Goal: Transaction & Acquisition: Purchase product/service

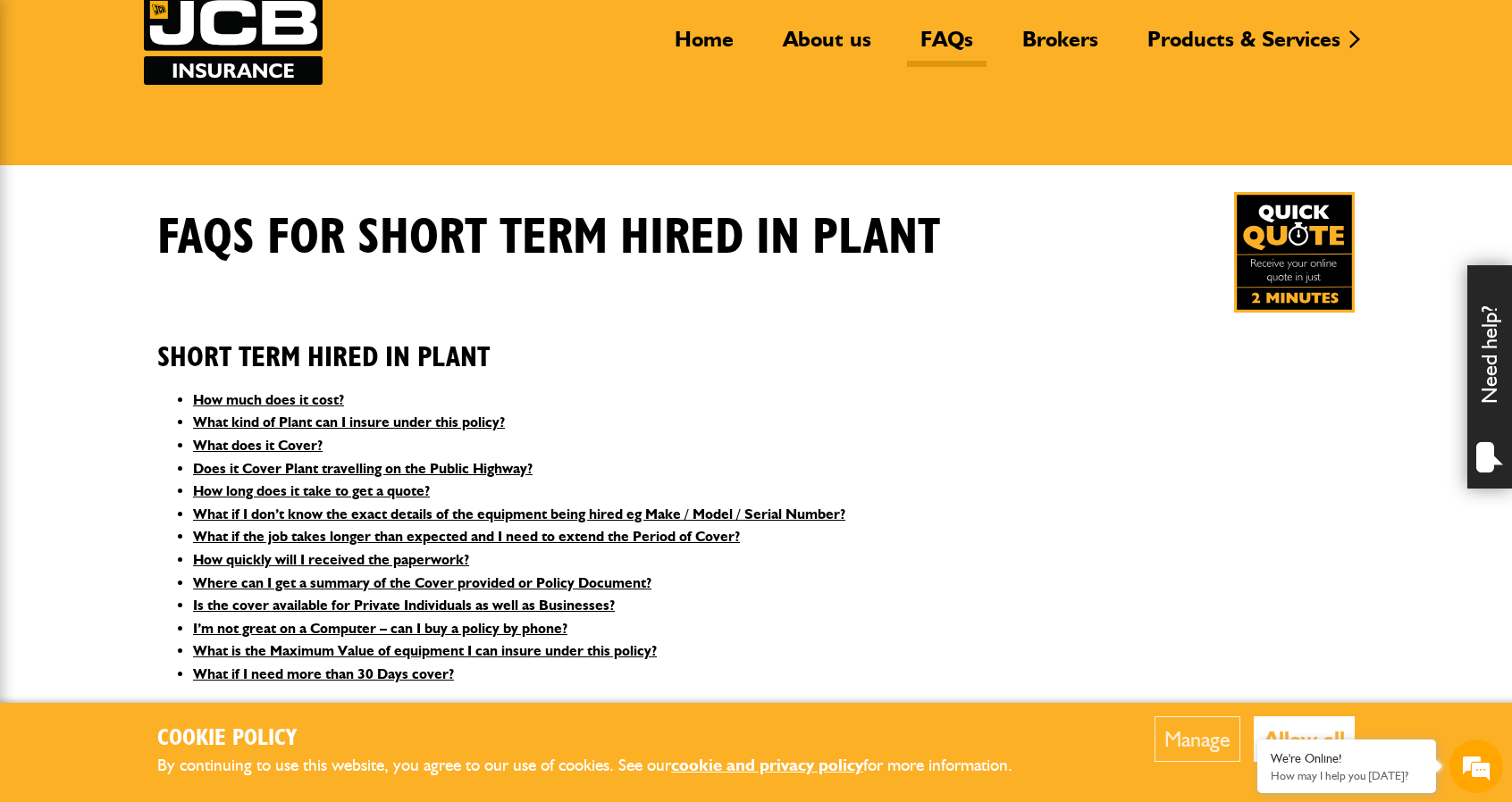
scroll to position [178, 0]
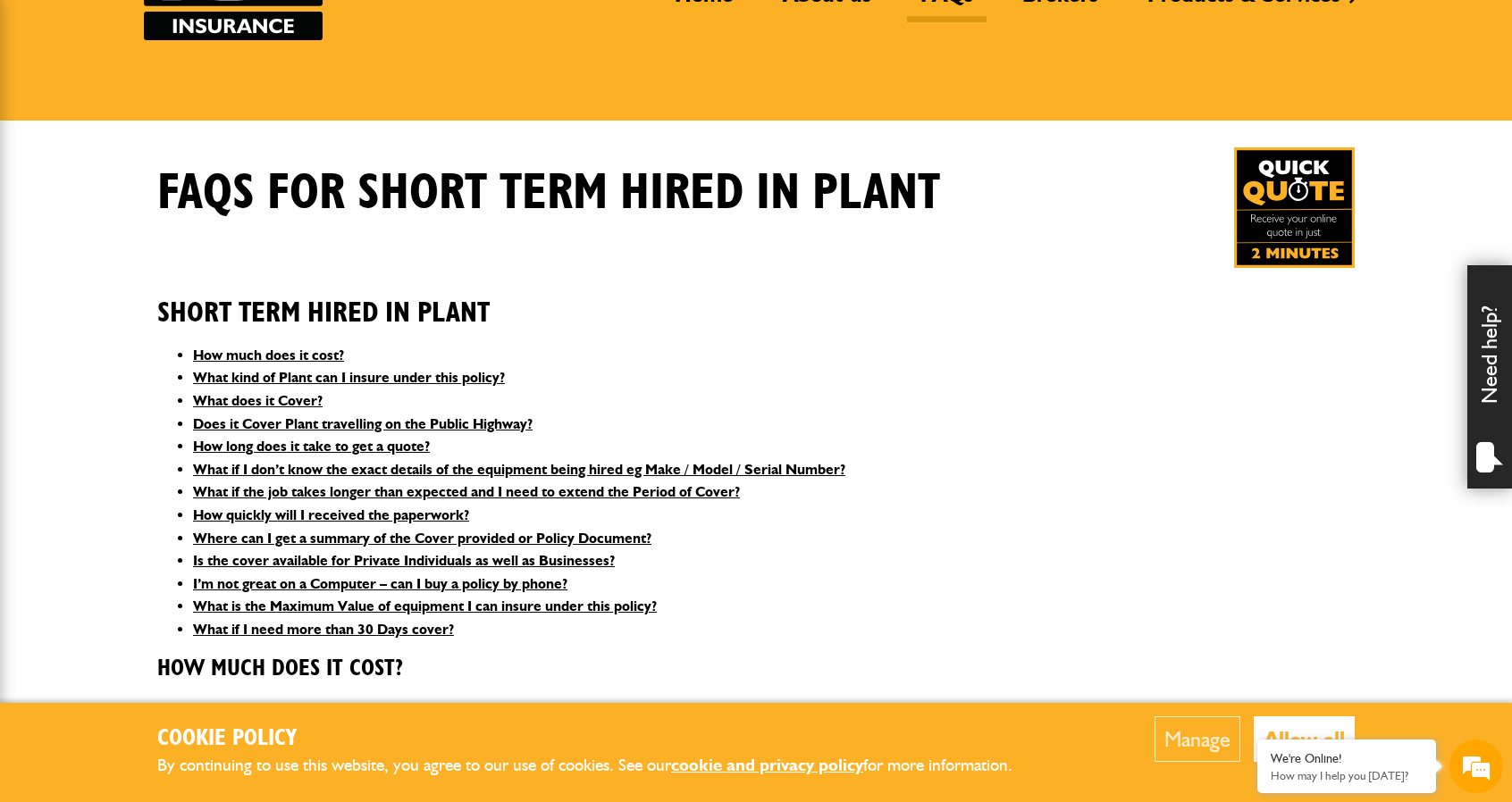
click at [1332, 210] on img at bounding box center [1294, 207] width 121 height 121
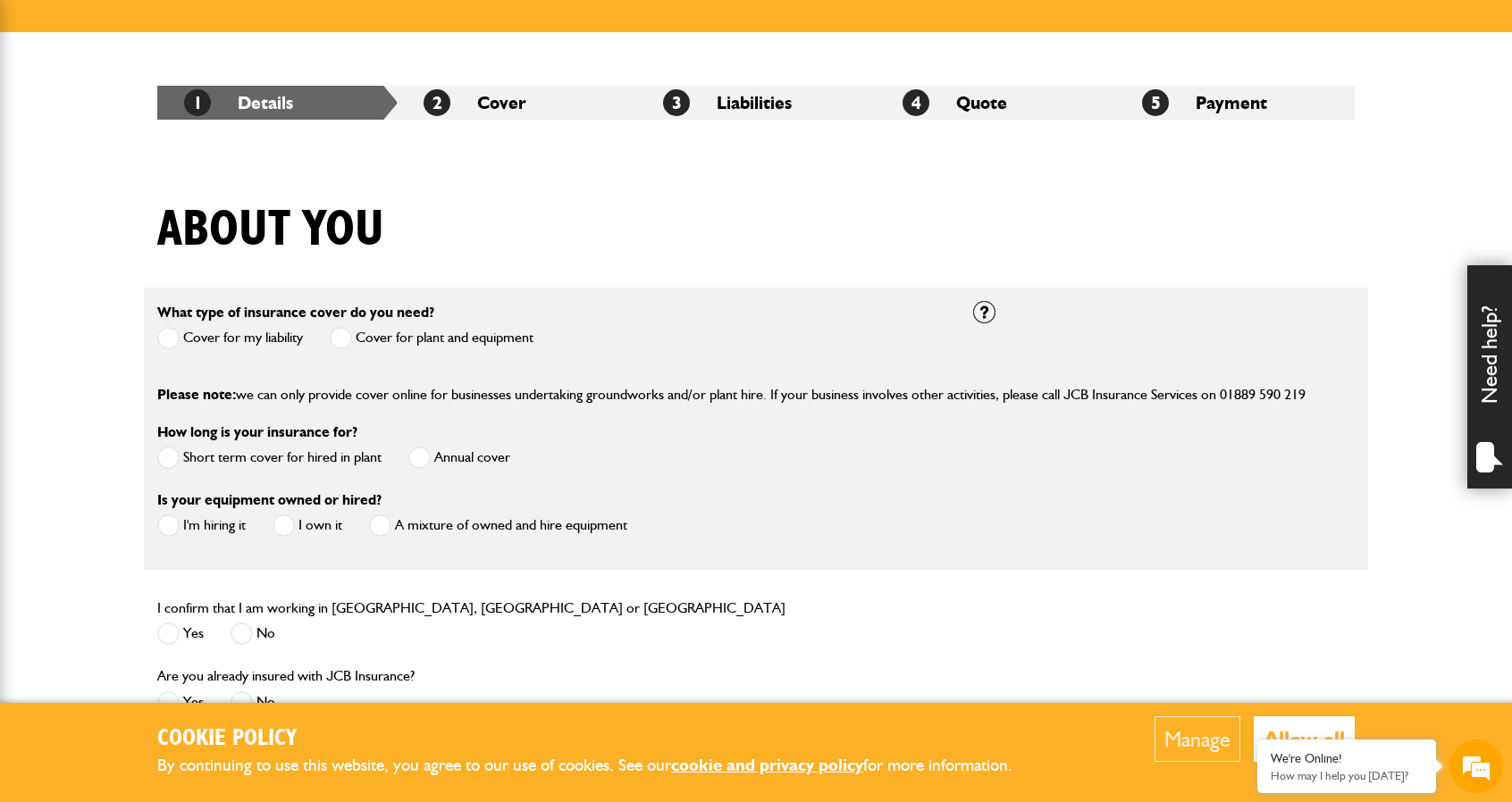
scroll to position [268, 0]
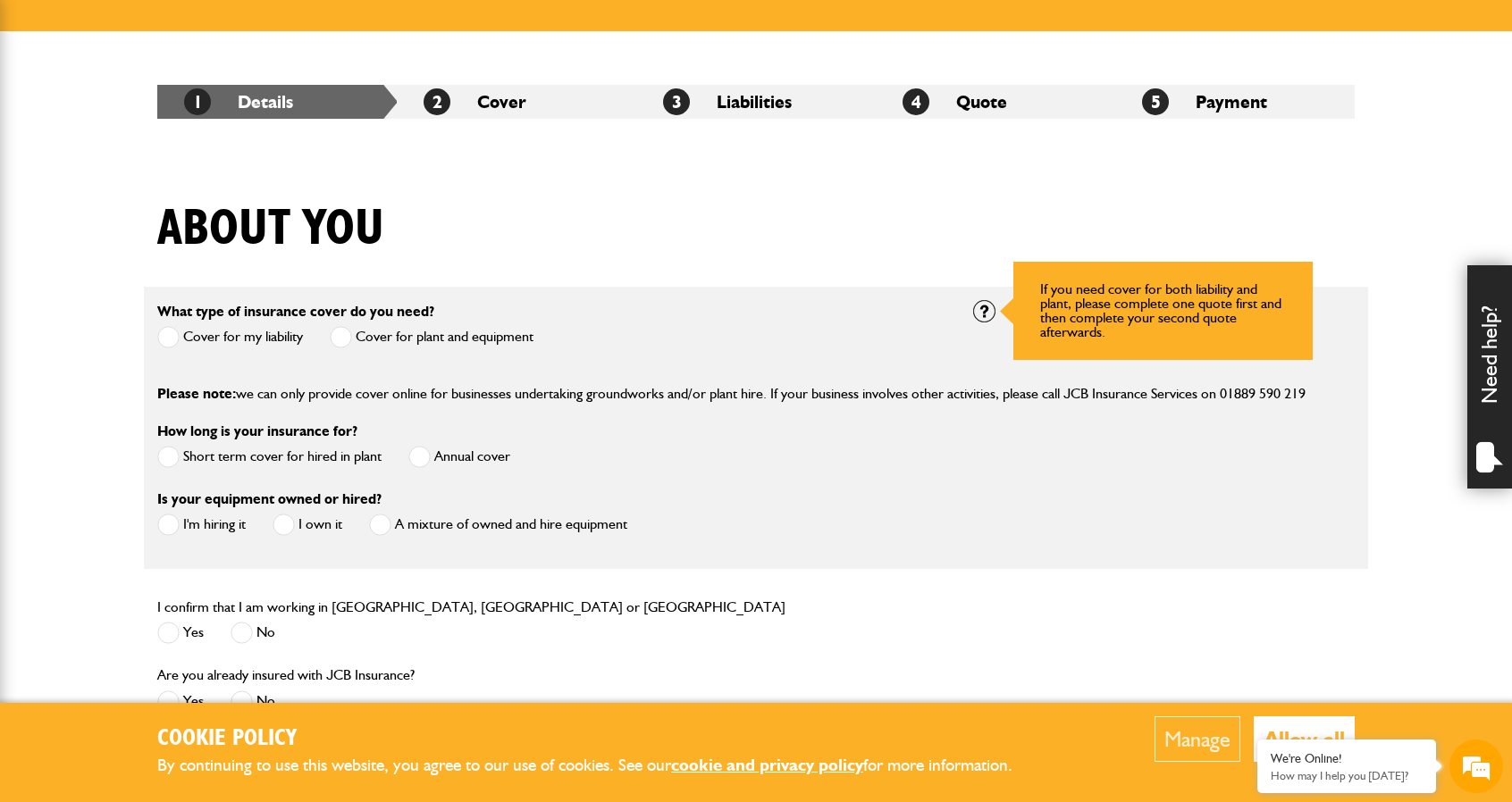
click at [984, 308] on div at bounding box center [984, 311] width 23 height 23
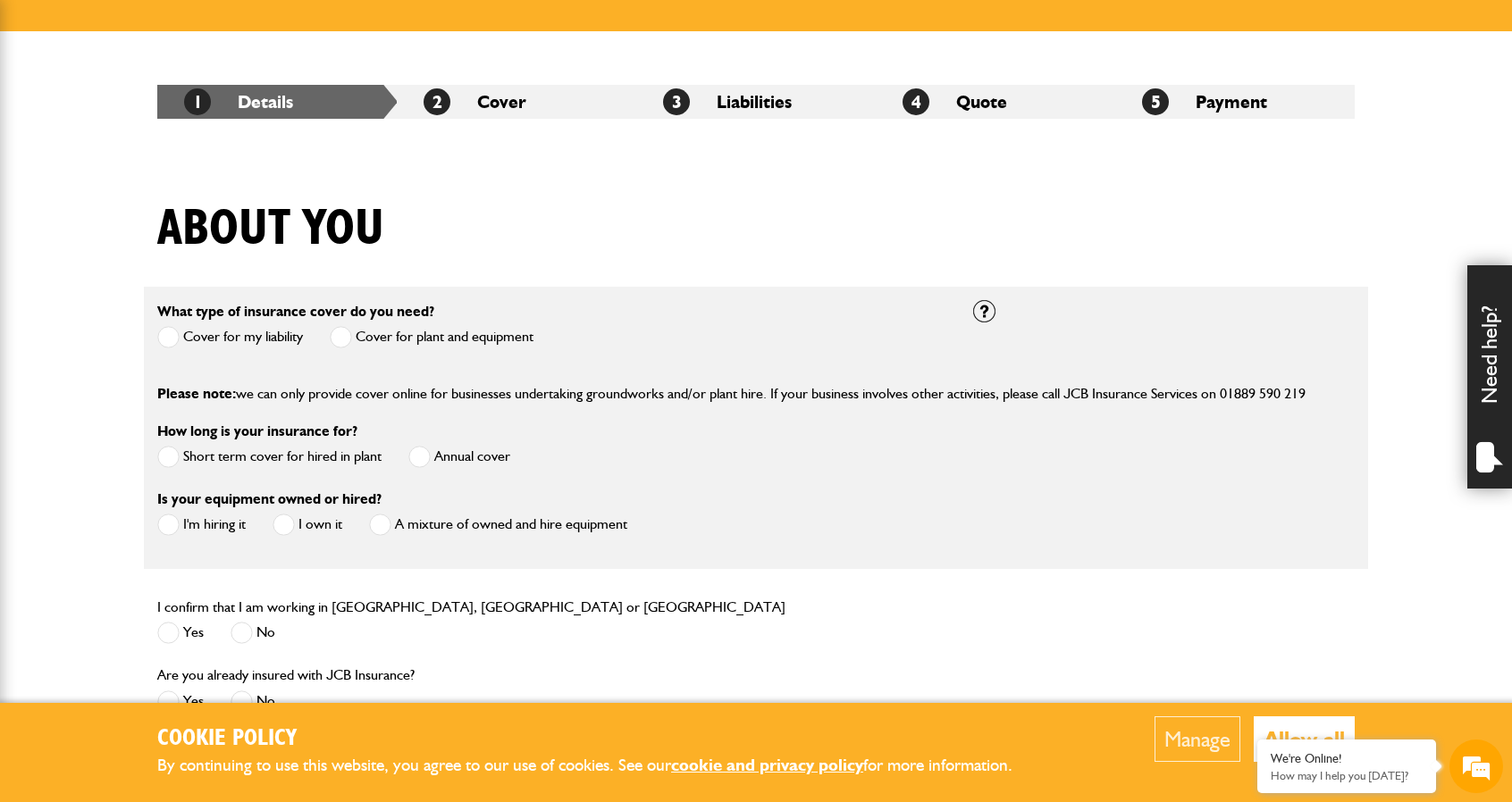
click at [180, 335] on label "Cover for my liability" at bounding box center [230, 336] width 146 height 23
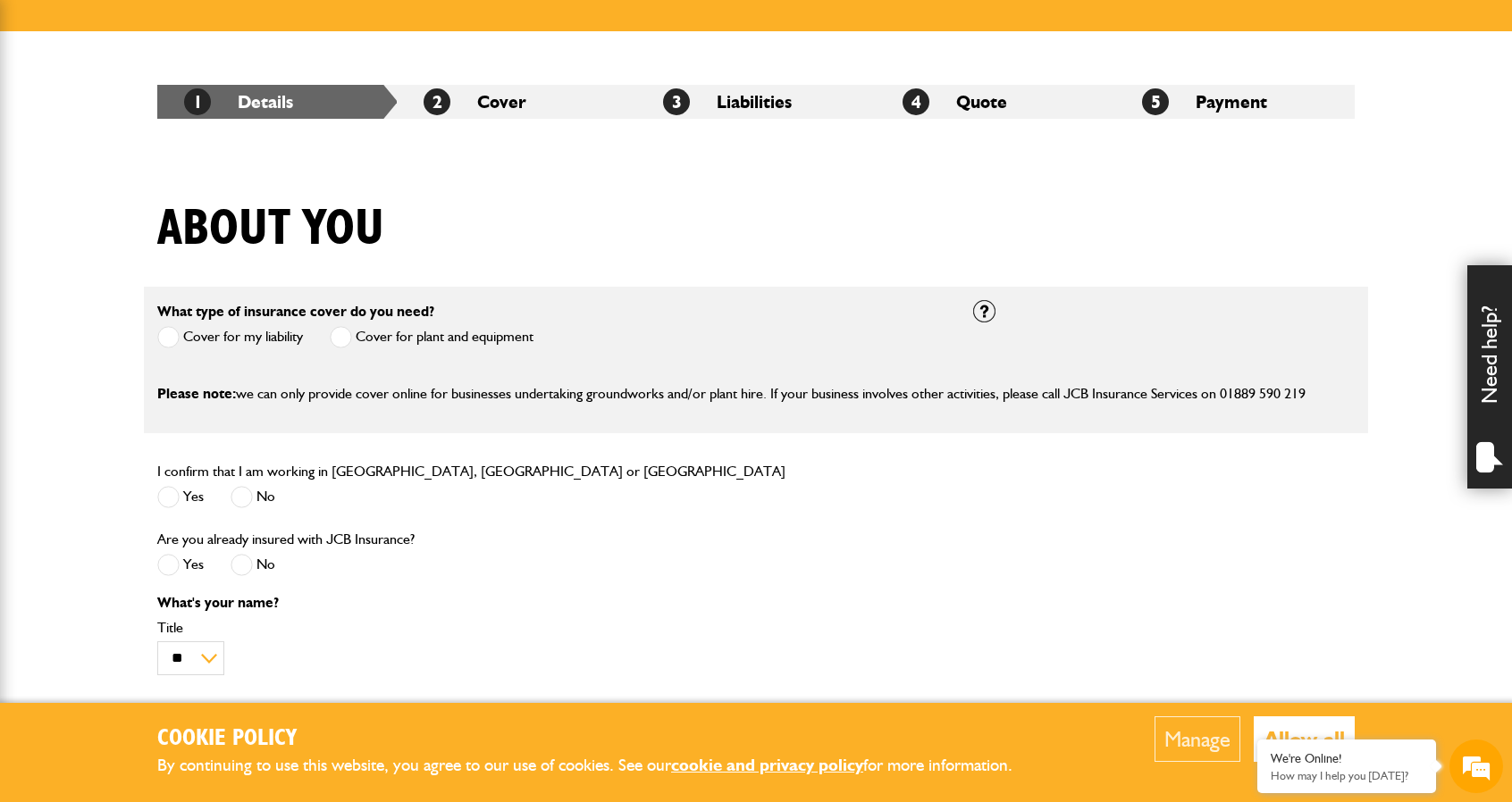
click at [168, 494] on span at bounding box center [168, 496] width 23 height 23
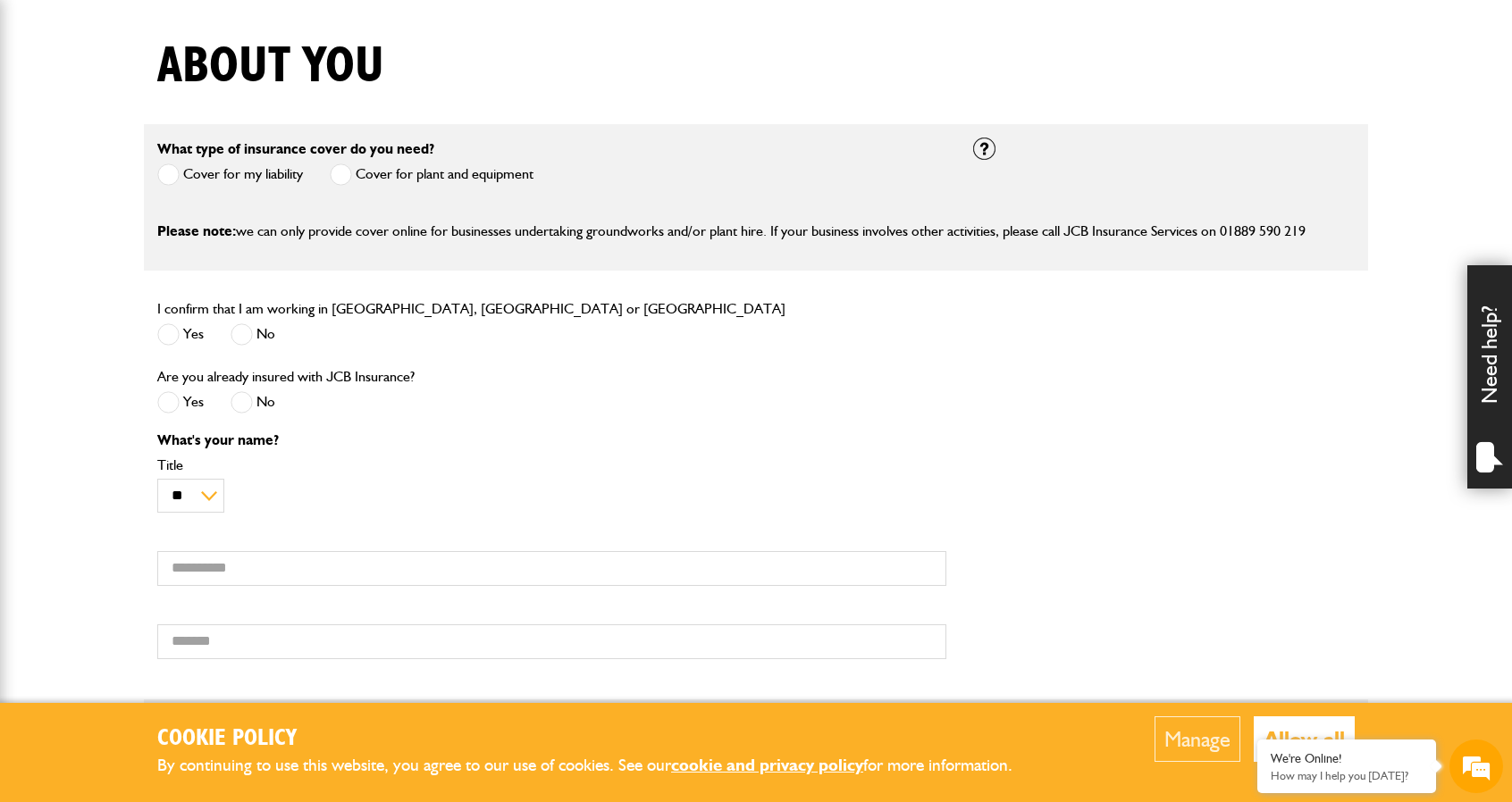
scroll to position [446, 0]
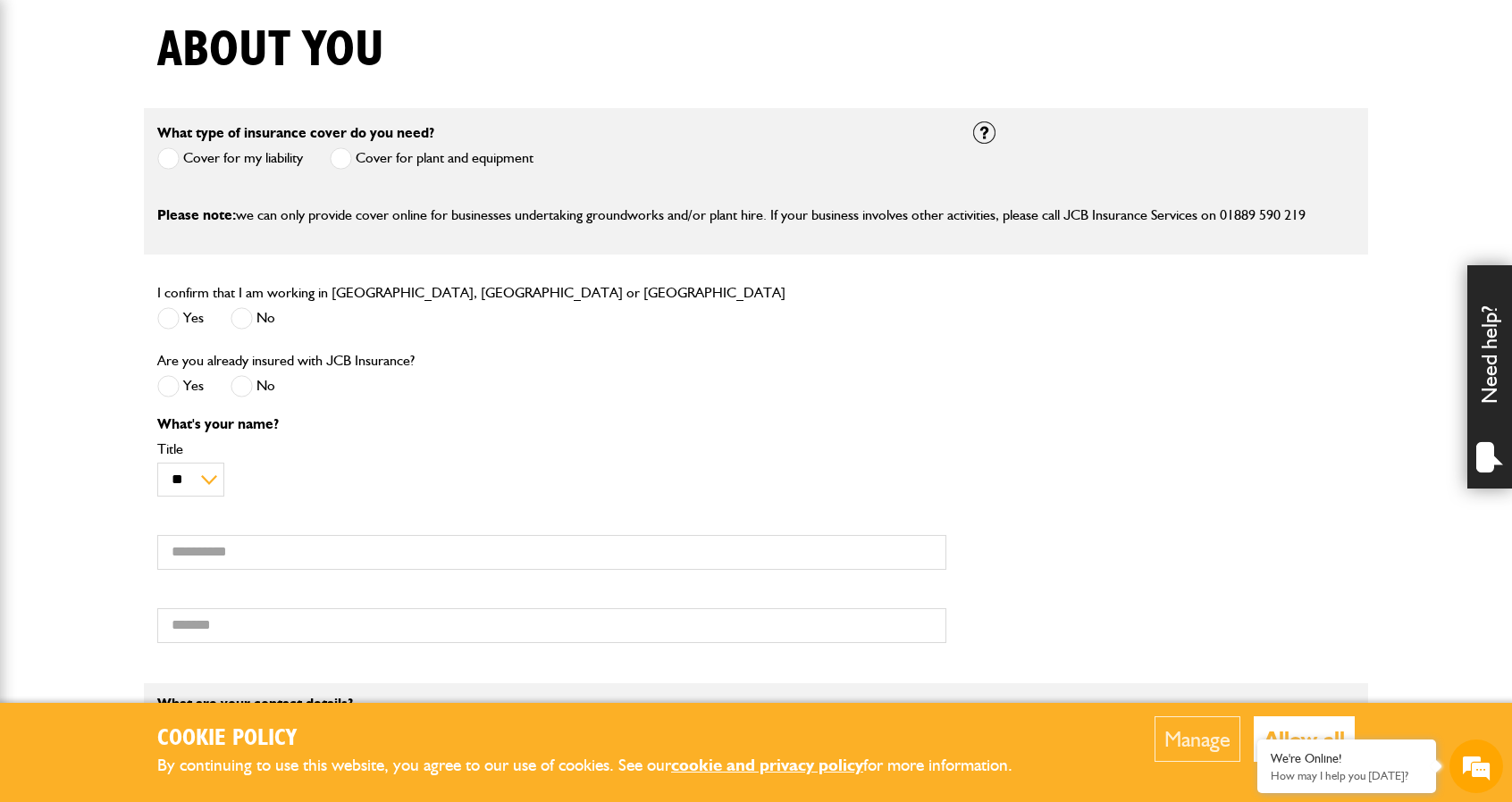
click at [248, 383] on span at bounding box center [241, 386] width 23 height 23
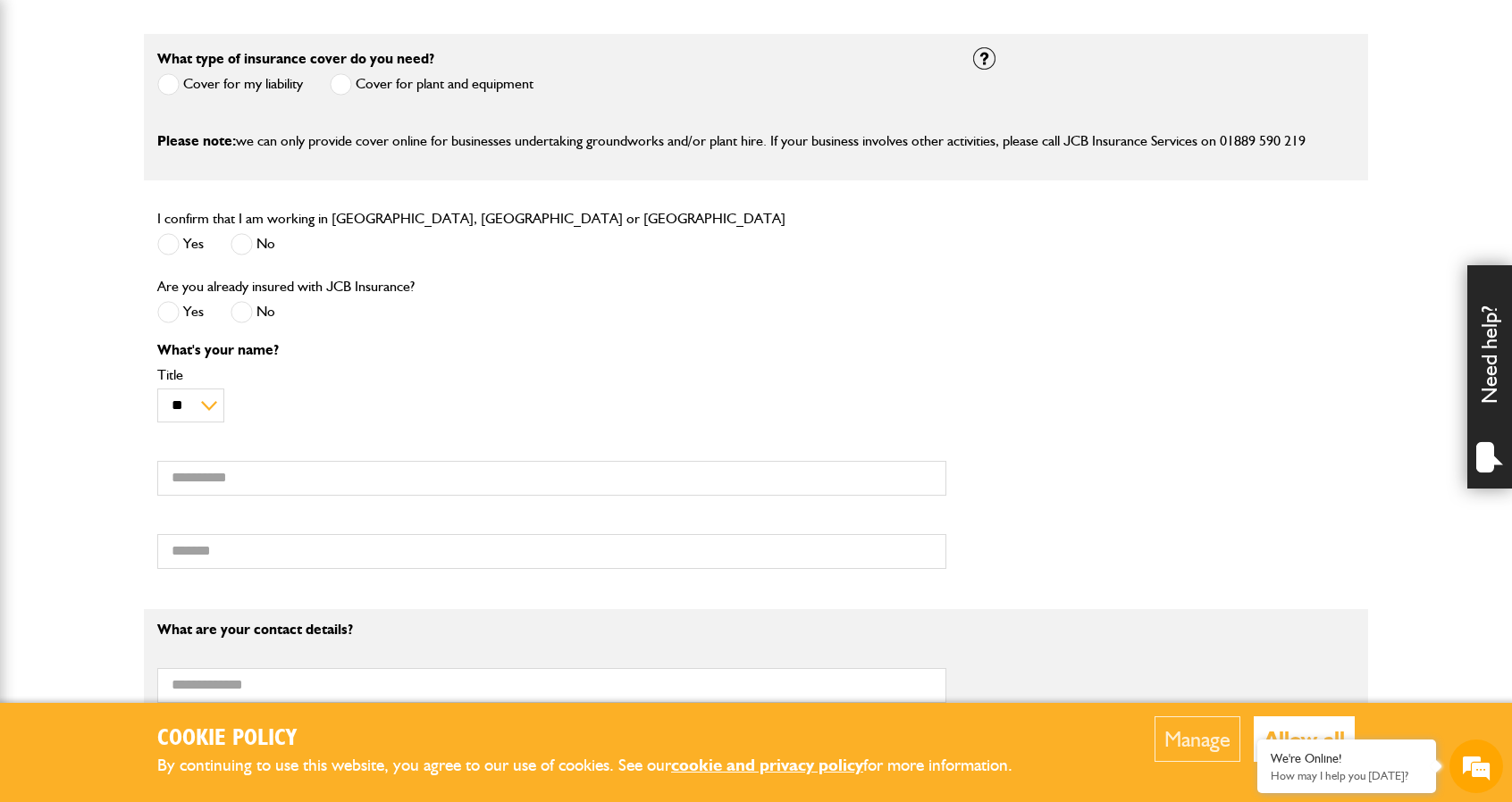
scroll to position [625, 0]
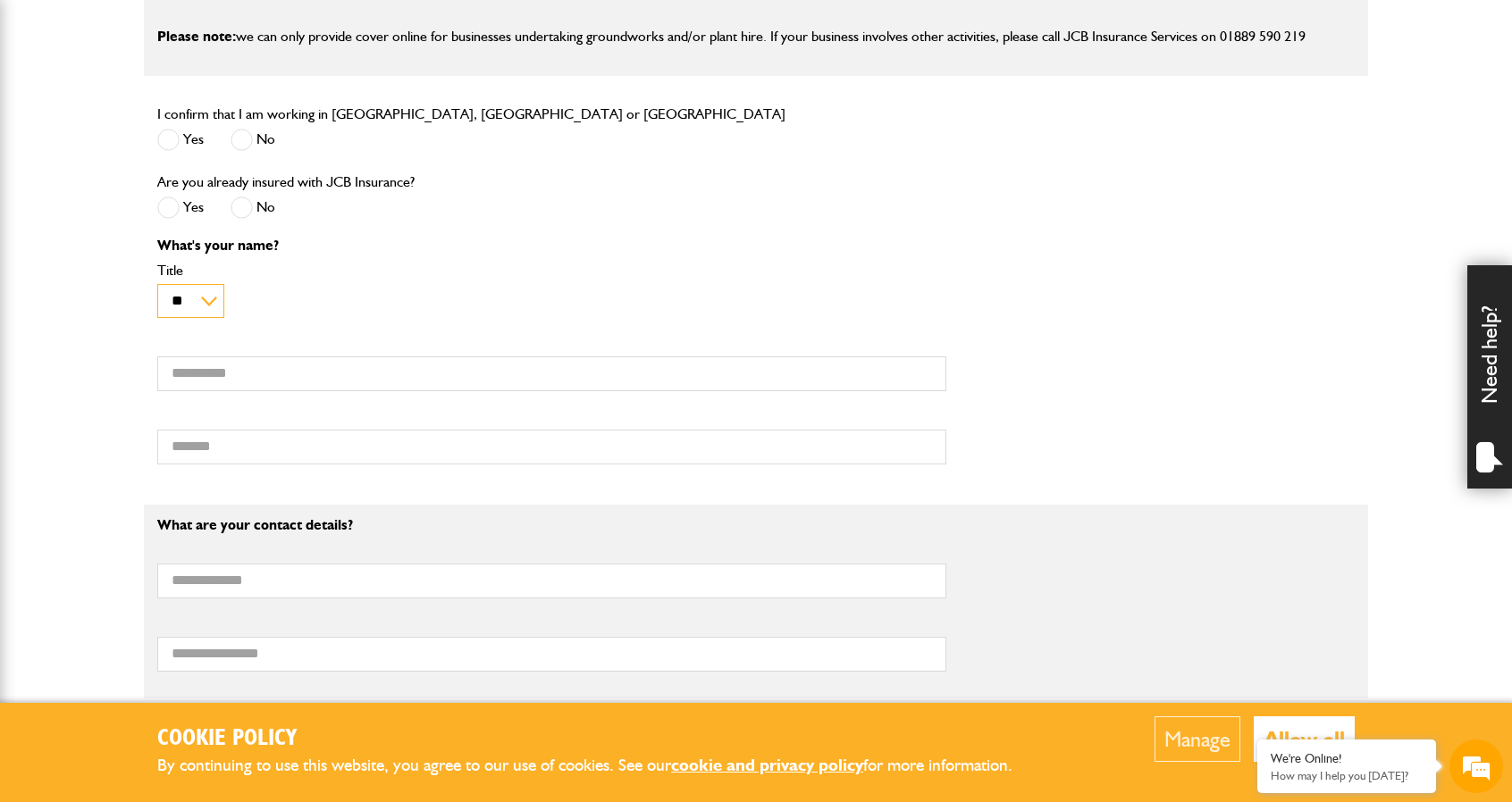
click at [186, 308] on select "** *** **** ** ** **" at bounding box center [191, 300] width 67 height 34
select select "*"
click at [157, 284] on select "** *** **** ** ** **" at bounding box center [191, 300] width 67 height 34
click at [216, 368] on input "First name" at bounding box center [551, 374] width 789 height 35
type input "******"
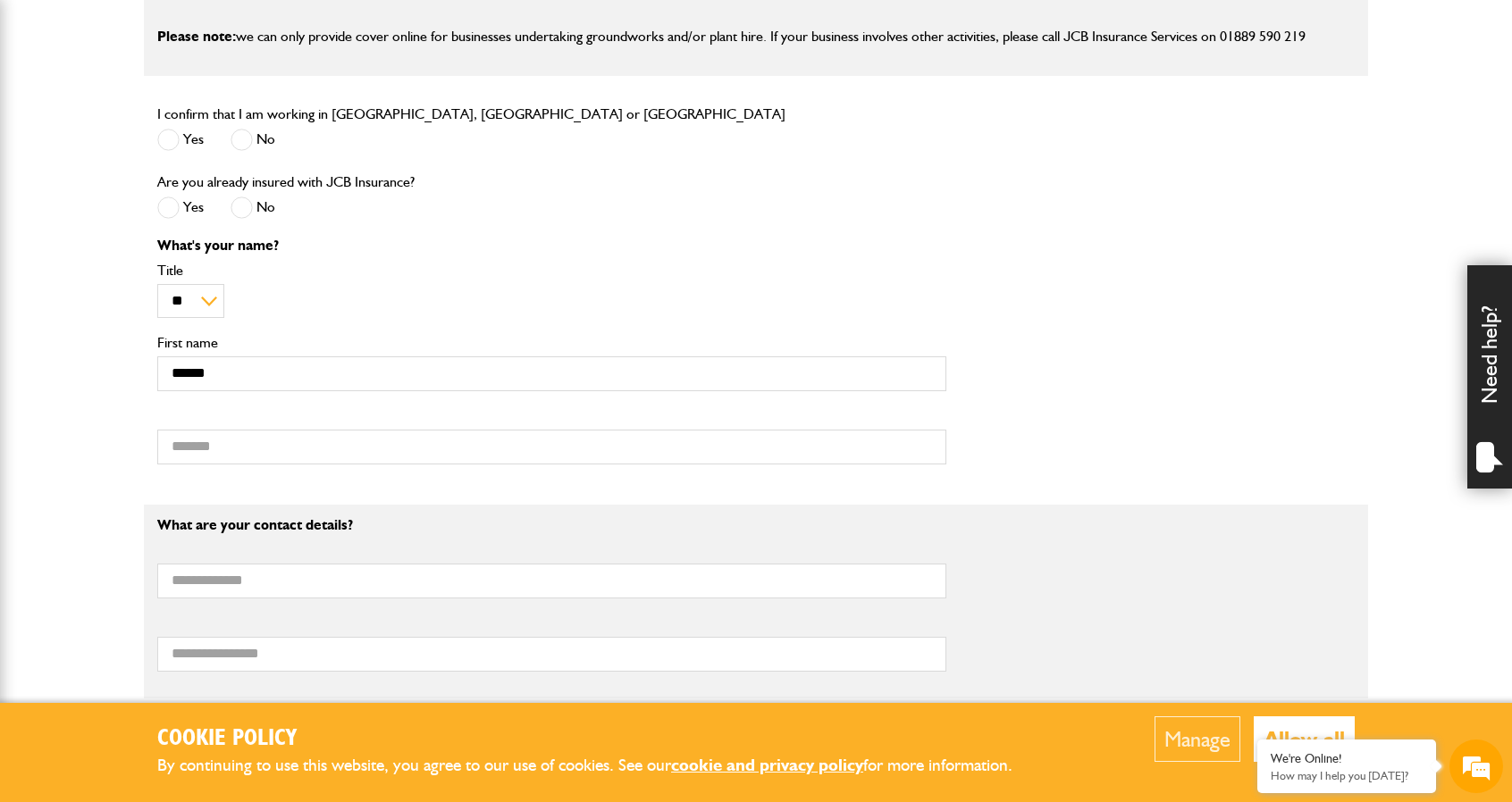
type input "*******"
type input "**********"
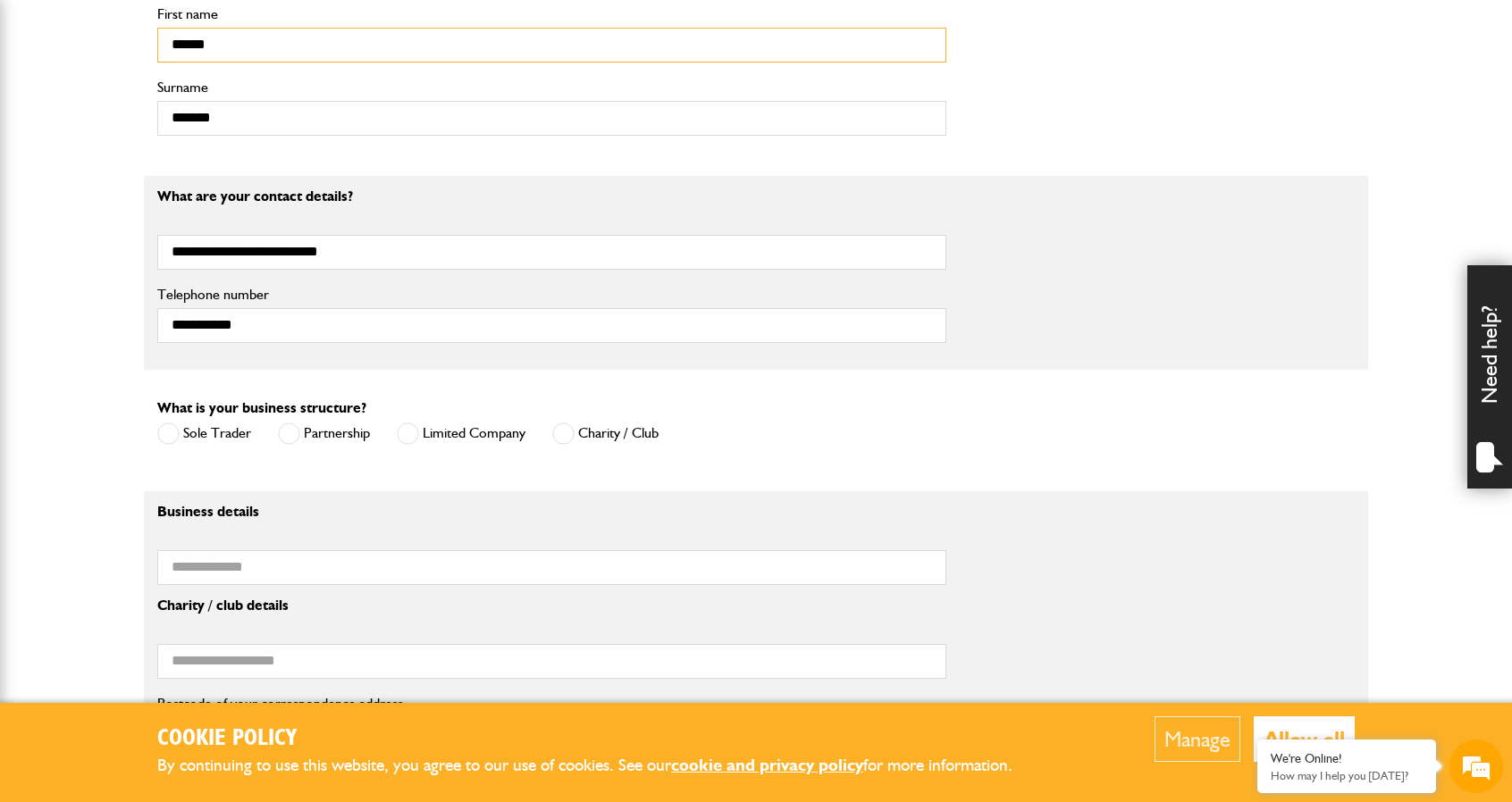
scroll to position [982, 0]
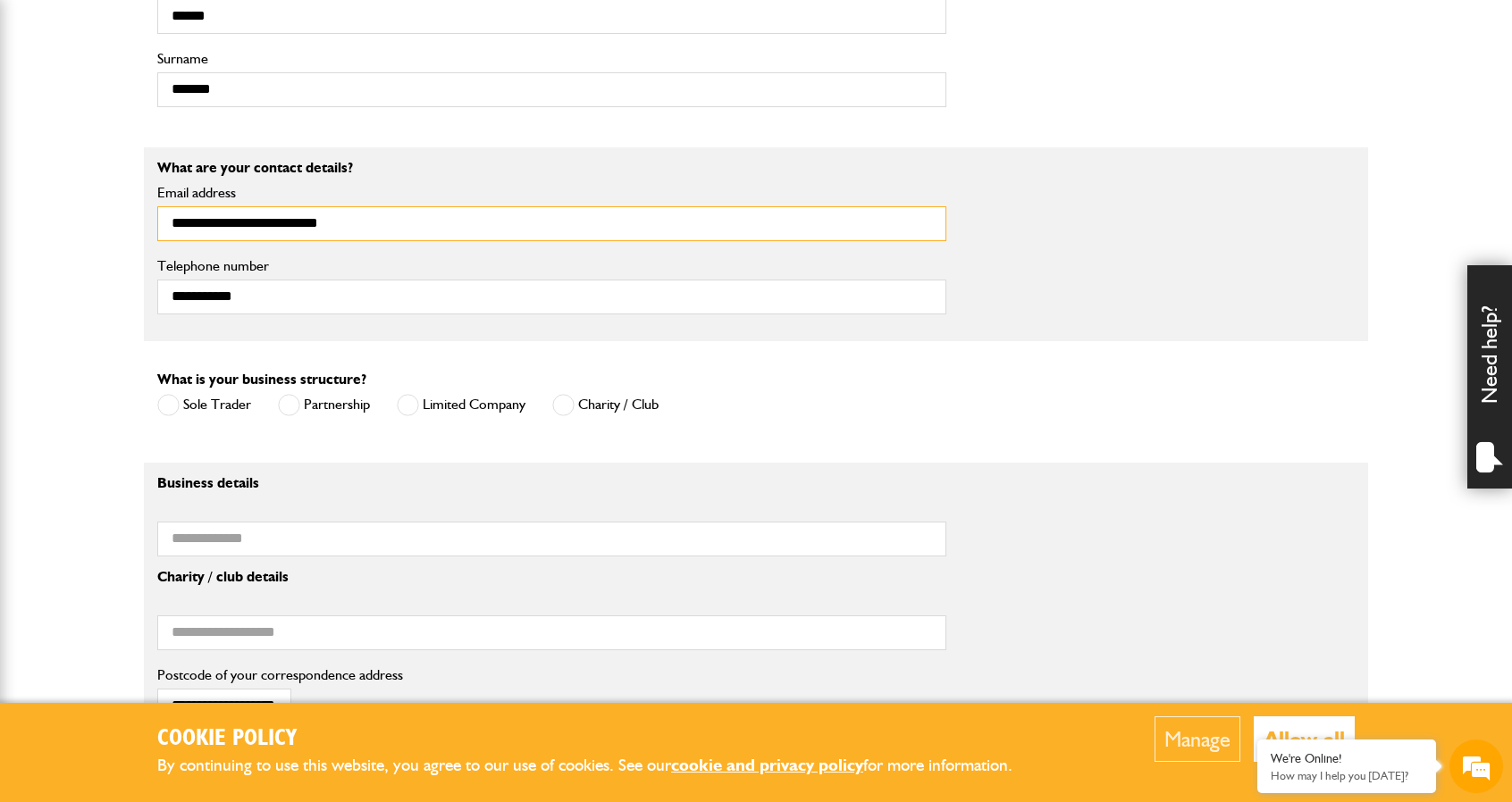
click at [257, 225] on input "**********" at bounding box center [551, 224] width 789 height 35
type input "**********"
click at [172, 406] on span at bounding box center [168, 405] width 23 height 23
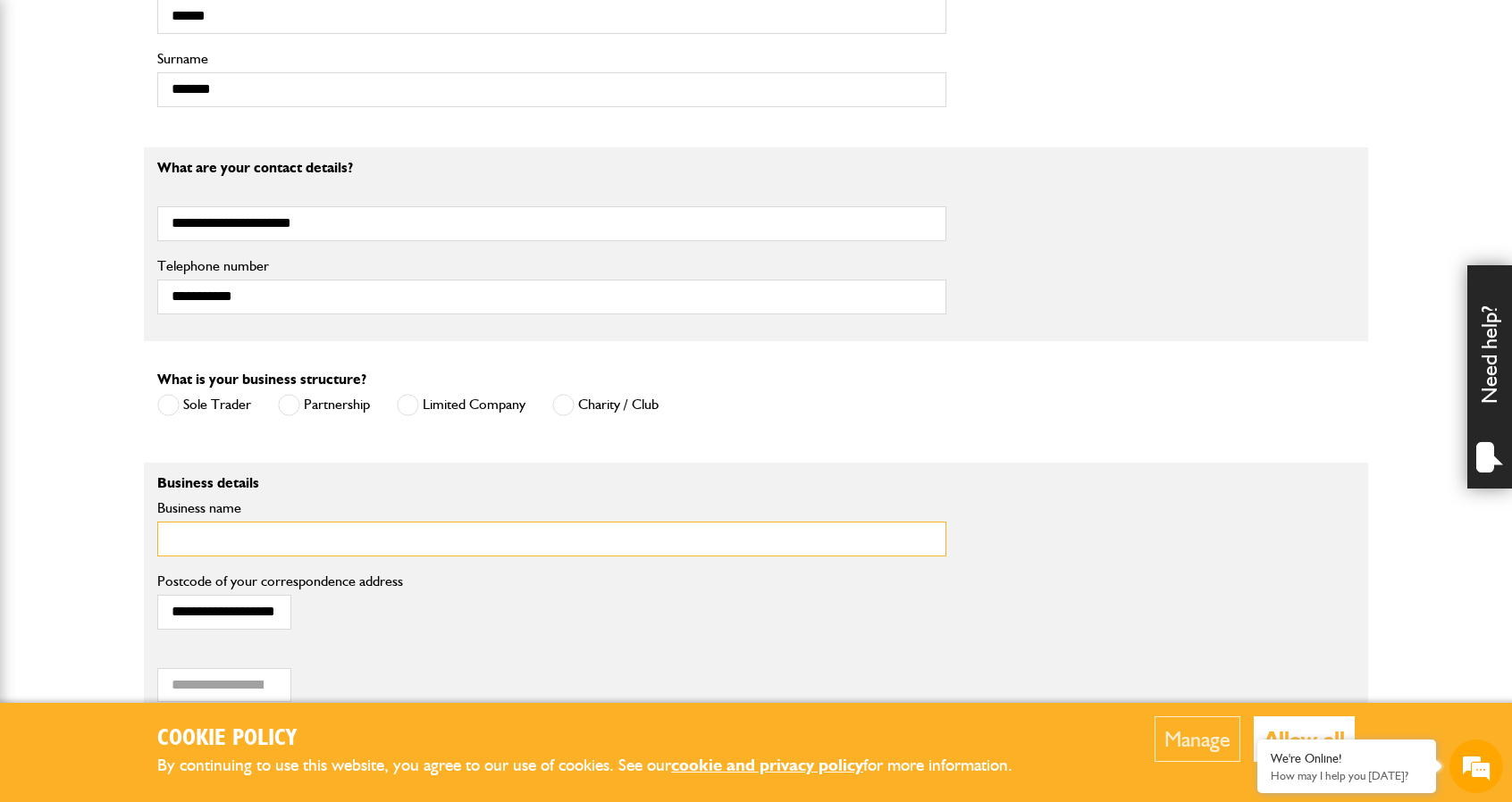
click at [251, 549] on input "Business name" at bounding box center [551, 539] width 789 height 35
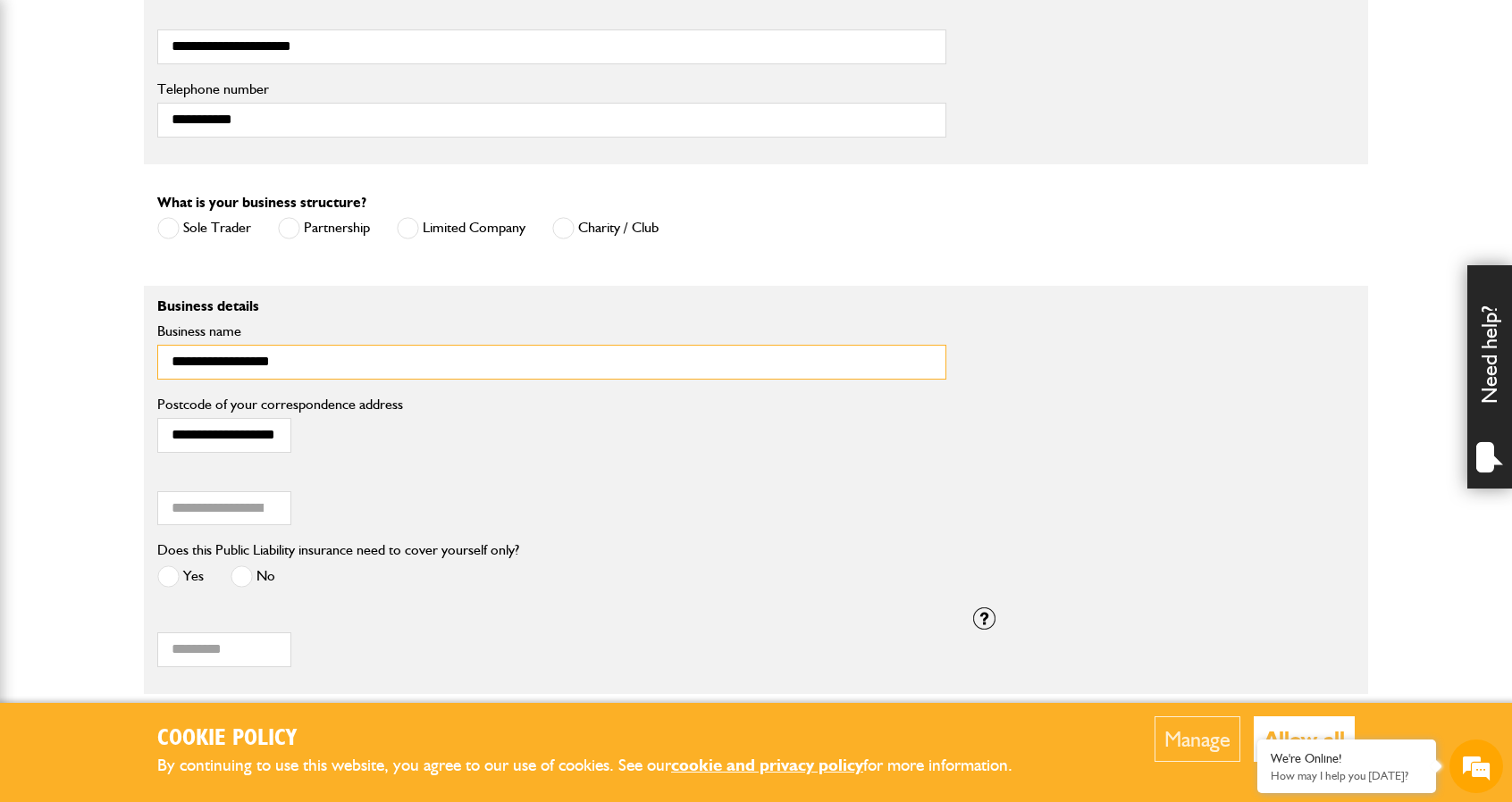
scroll to position [1161, 0]
type input "**********"
click at [252, 418] on input "**********" at bounding box center [224, 434] width 134 height 35
click at [263, 431] on input "**********" at bounding box center [224, 434] width 134 height 35
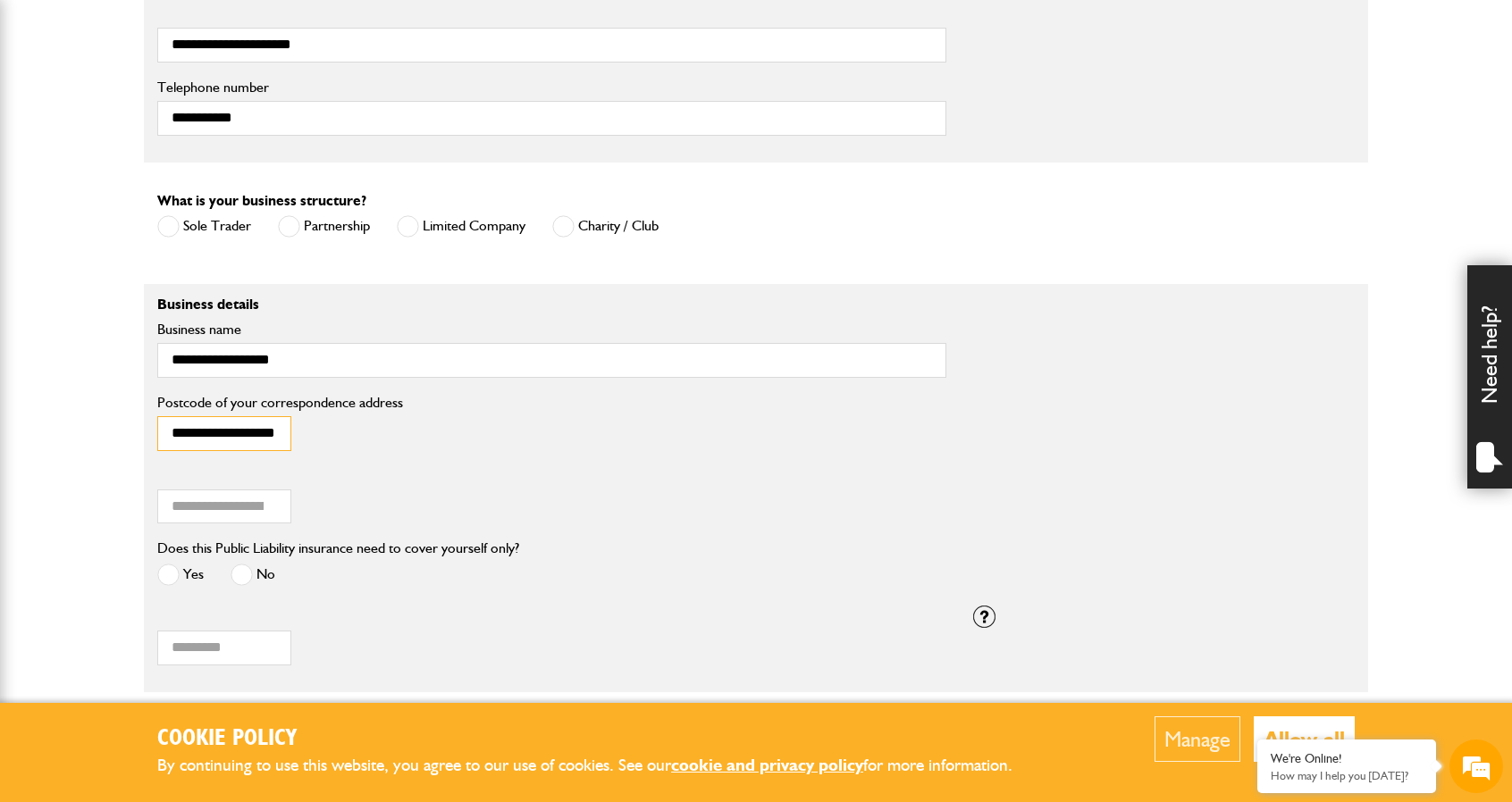
click at [263, 431] on input "**********" at bounding box center [224, 434] width 134 height 35
type input "*******"
click at [231, 496] on input "Annual turnover (£)" at bounding box center [224, 506] width 134 height 35
type input "****"
click at [166, 575] on span at bounding box center [168, 575] width 23 height 23
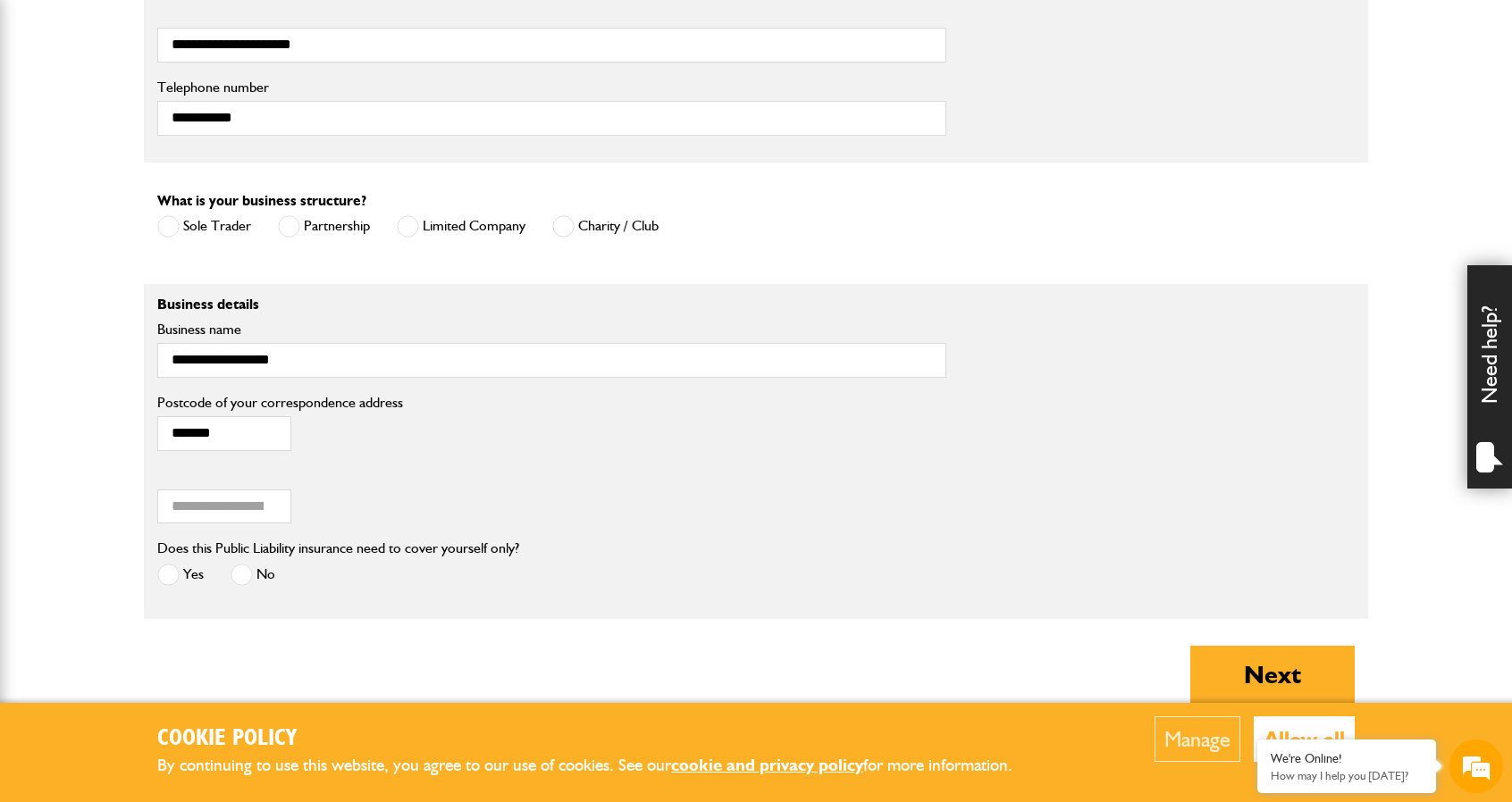
click at [354, 620] on div "About you What type of insurance cover do you need? Cover for my liability Cove…" at bounding box center [755, 17] width 1224 height 1423
click at [1275, 656] on button "Next" at bounding box center [1272, 674] width 165 height 57
type input "**********"
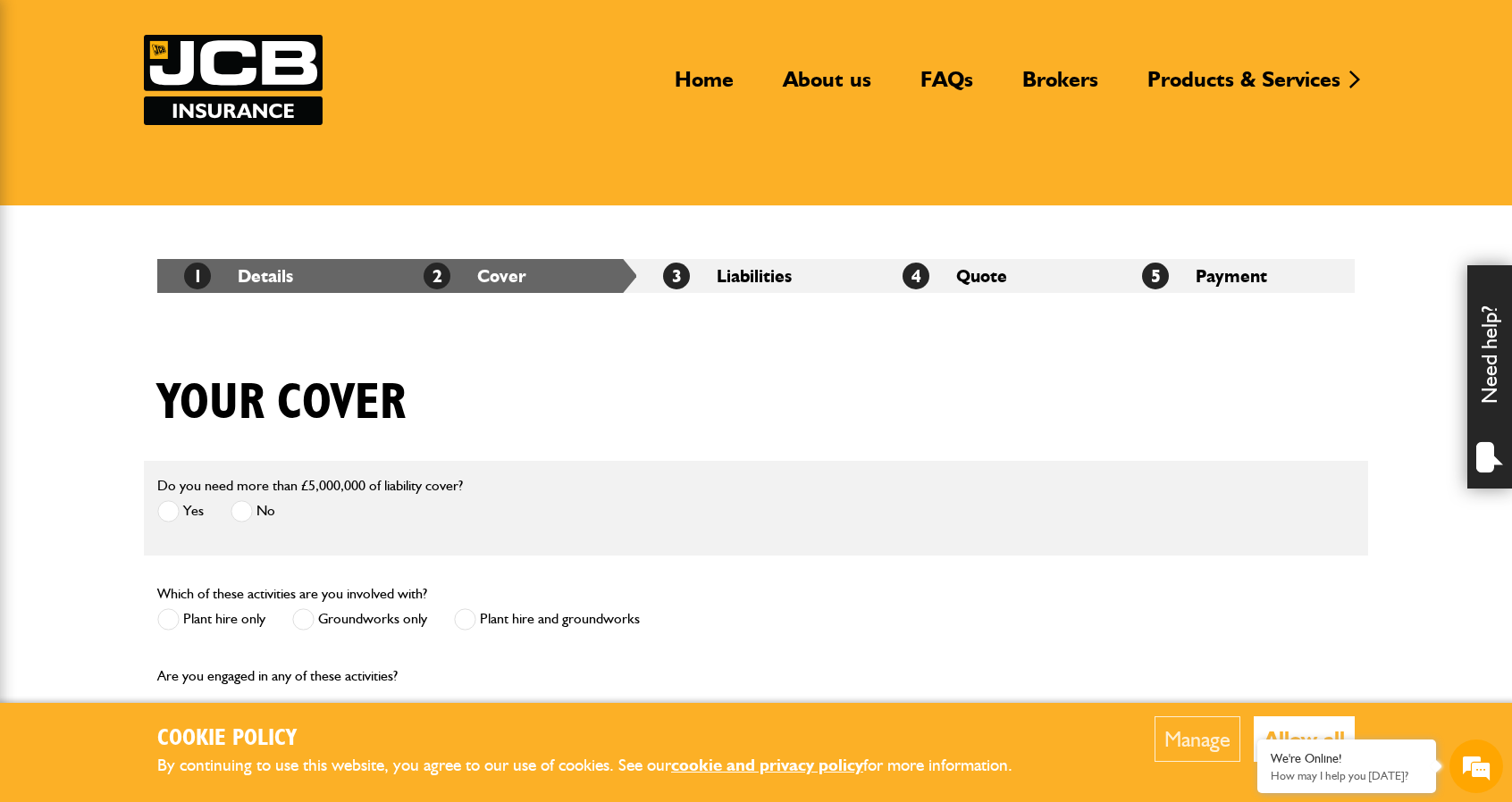
scroll to position [178, 0]
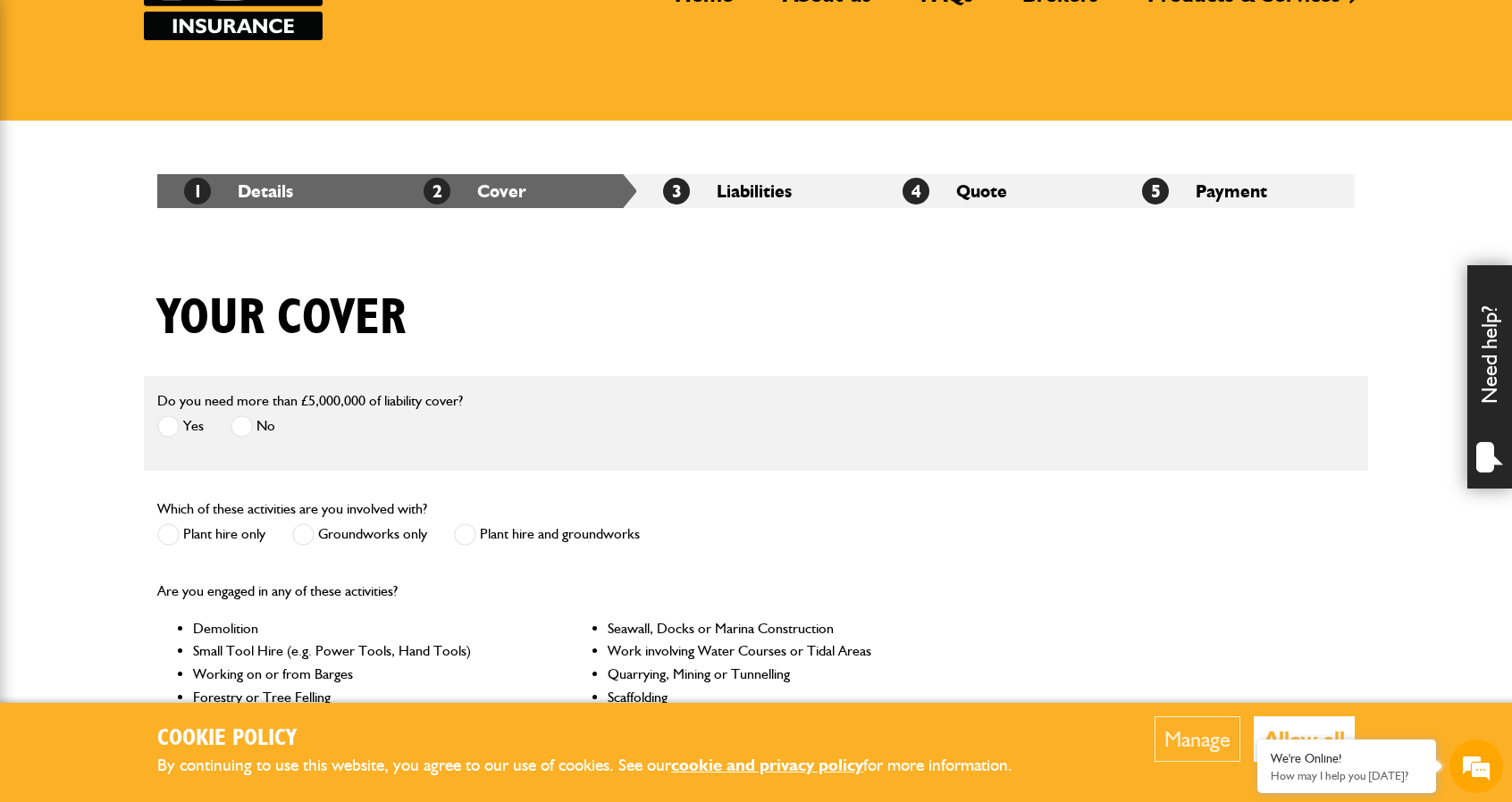
click at [241, 423] on span at bounding box center [241, 426] width 23 height 23
click at [166, 529] on span at bounding box center [168, 535] width 23 height 23
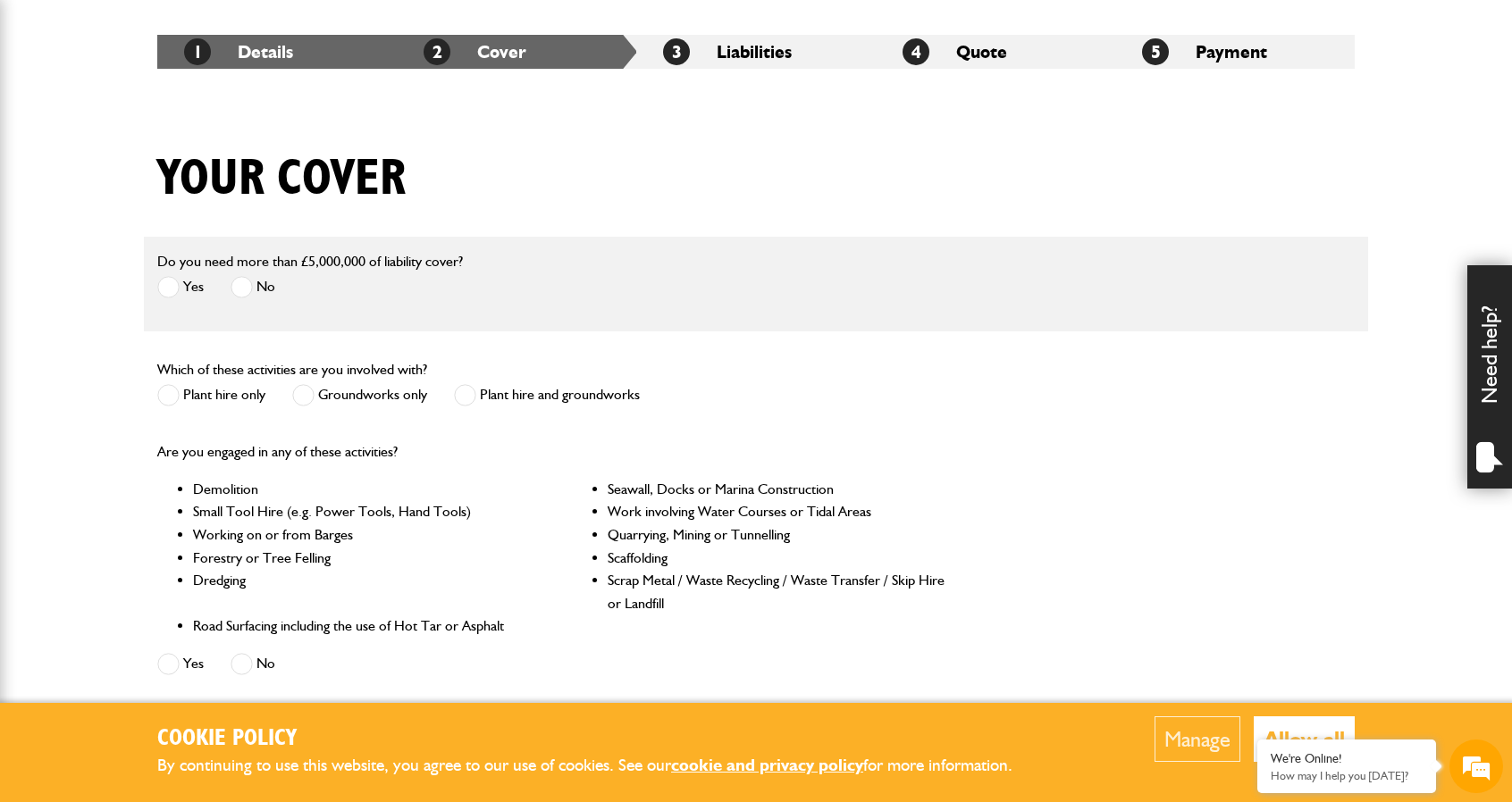
scroll to position [357, 0]
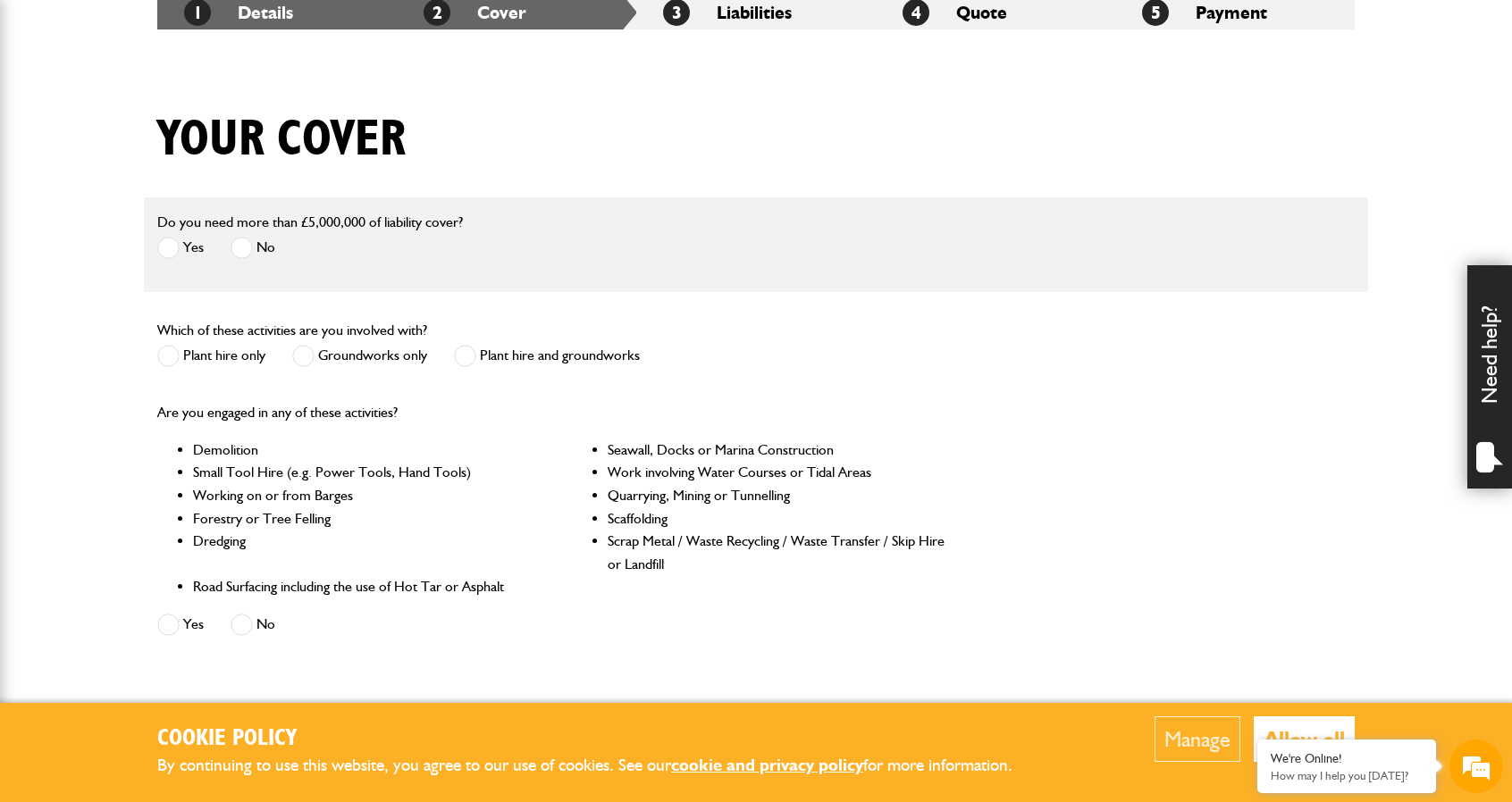
click at [459, 358] on span at bounding box center [465, 356] width 23 height 23
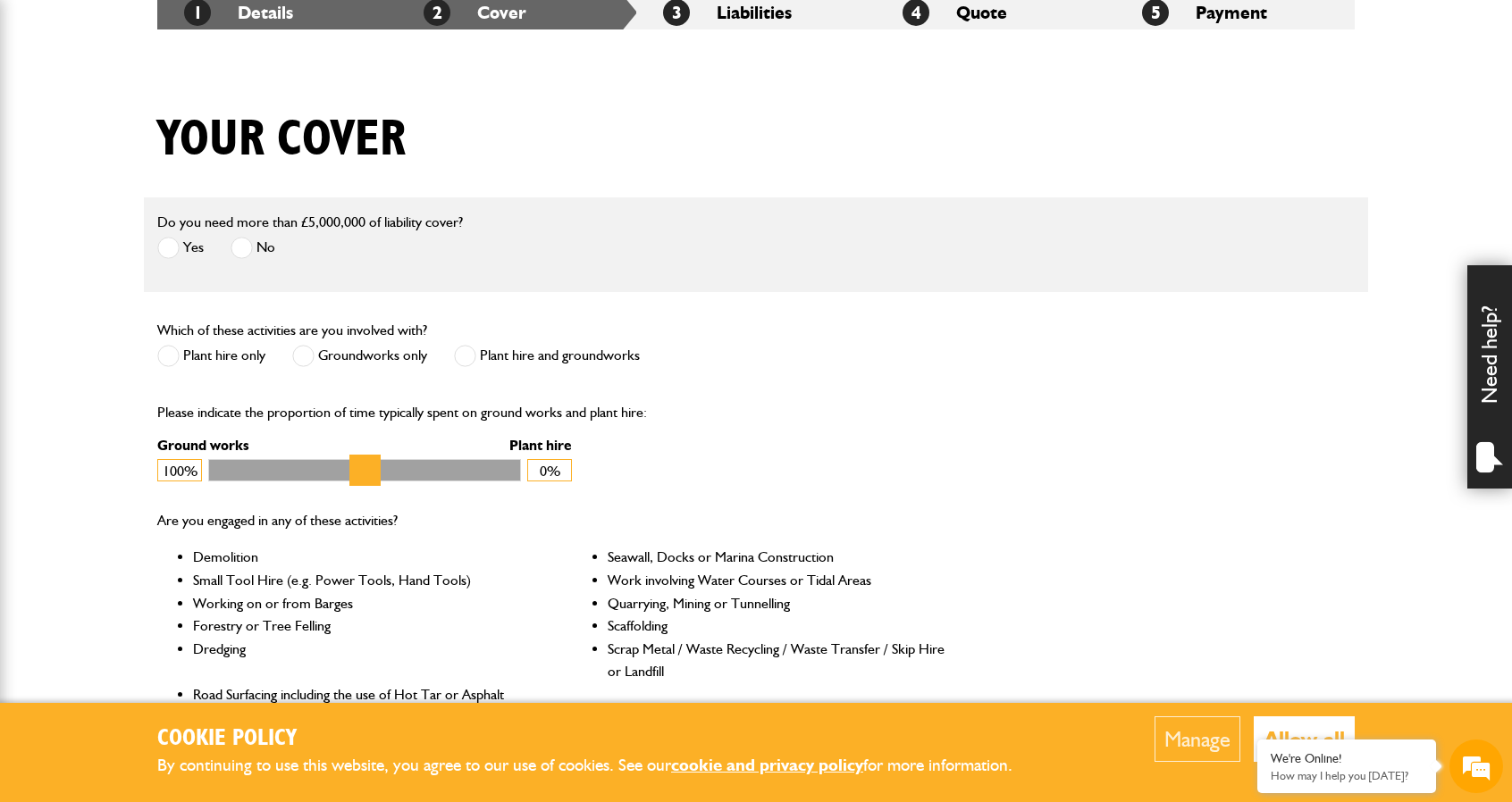
scroll to position [0, 0]
click at [169, 355] on span at bounding box center [168, 356] width 23 height 23
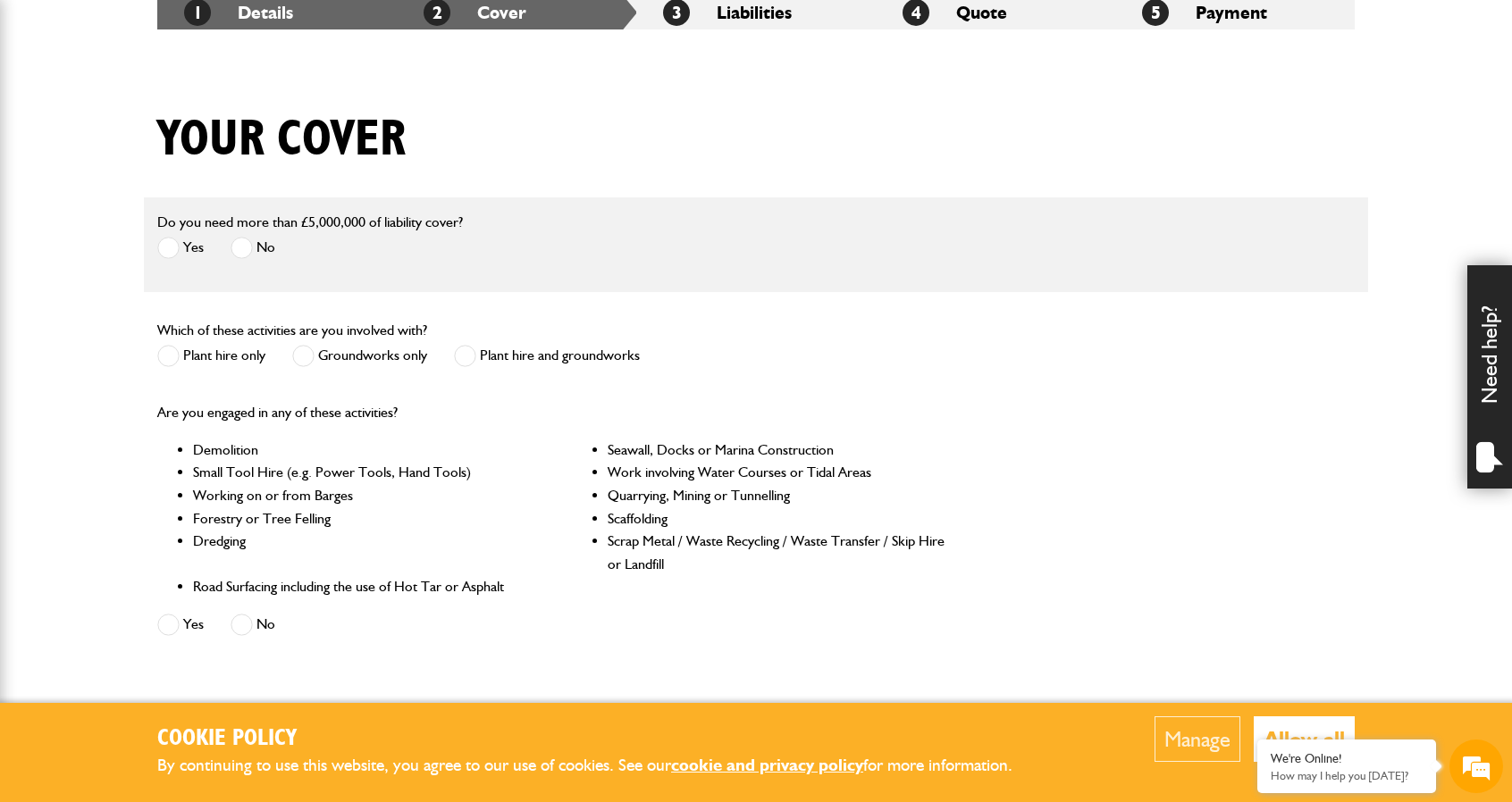
scroll to position [446, 0]
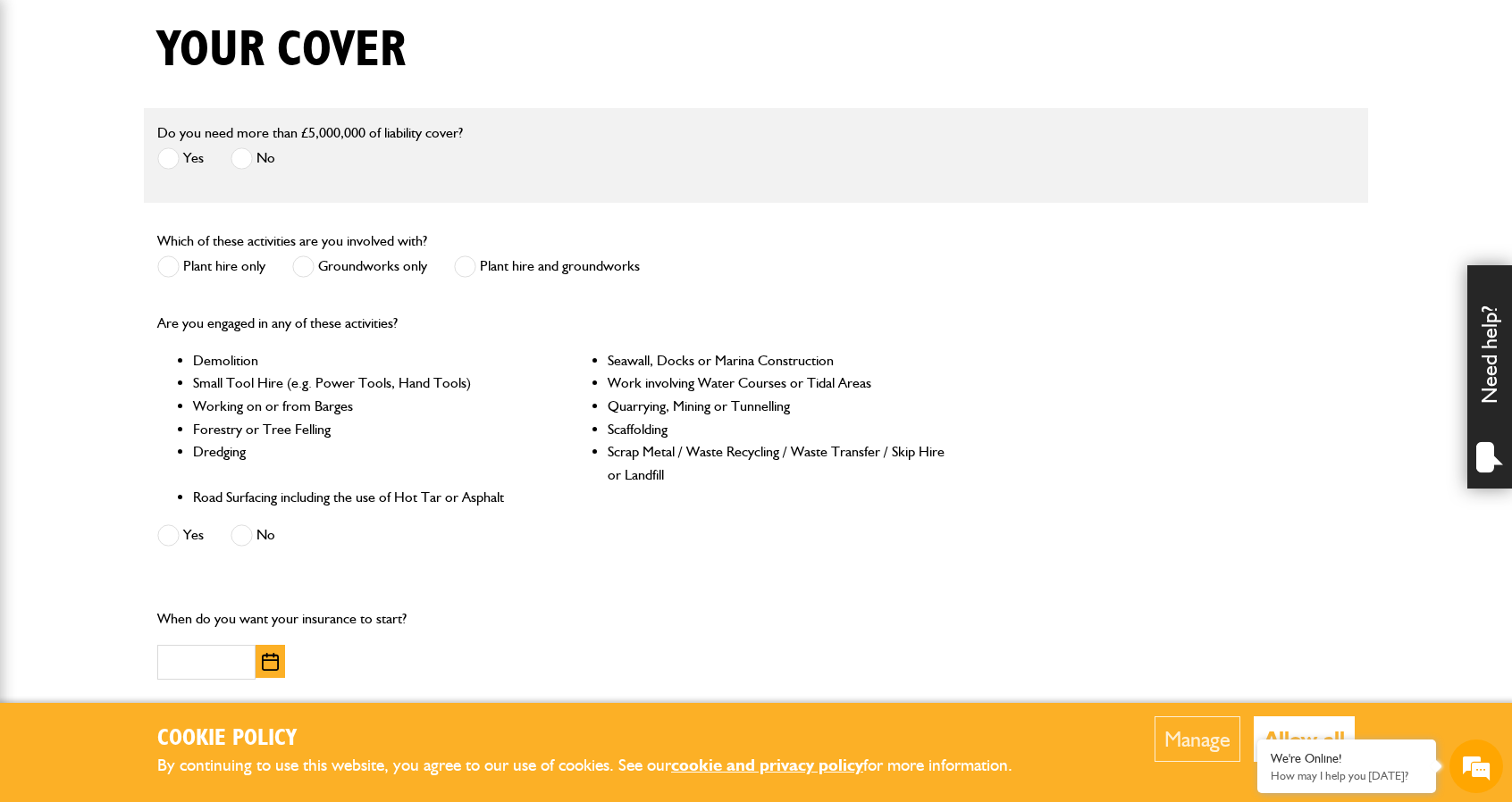
click at [459, 269] on span at bounding box center [465, 266] width 23 height 23
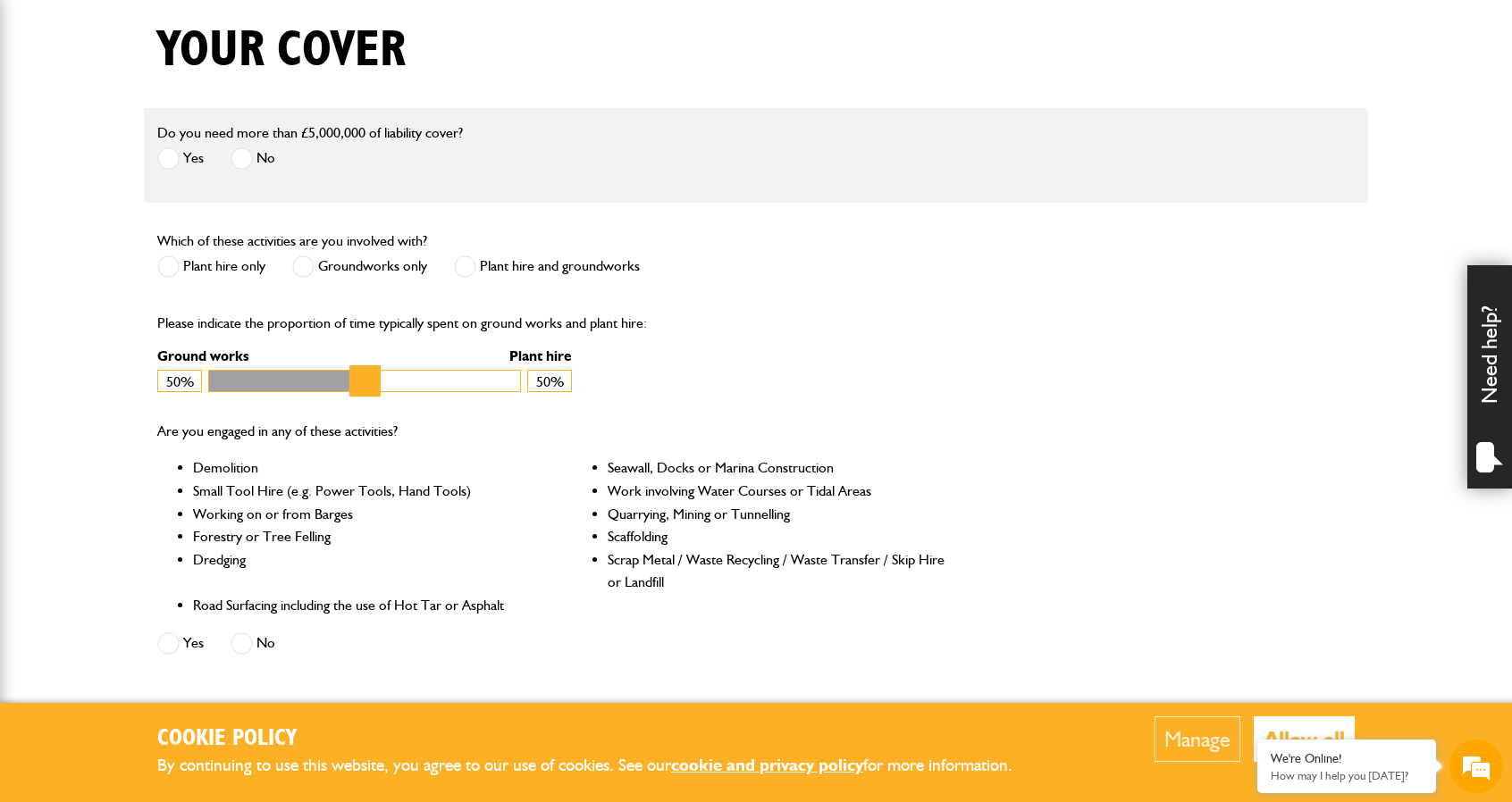
drag, startPoint x: 508, startPoint y: 382, endPoint x: 368, endPoint y: 387, distance: 140.1
type input "**"
click at [368, 387] on input "Ground works" at bounding box center [365, 381] width 313 height 23
click at [166, 266] on span at bounding box center [168, 266] width 23 height 23
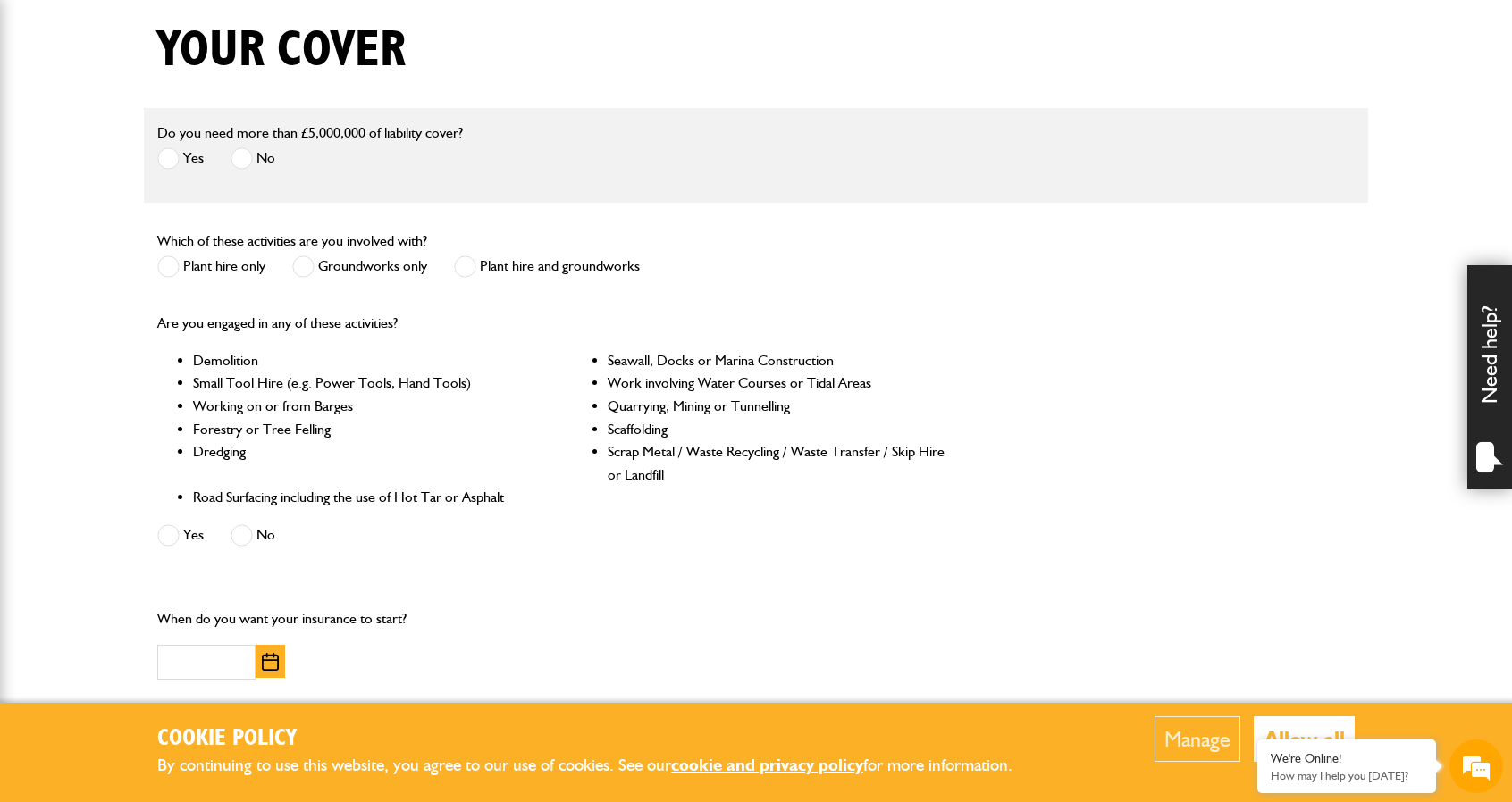
click at [252, 537] on span at bounding box center [241, 536] width 23 height 23
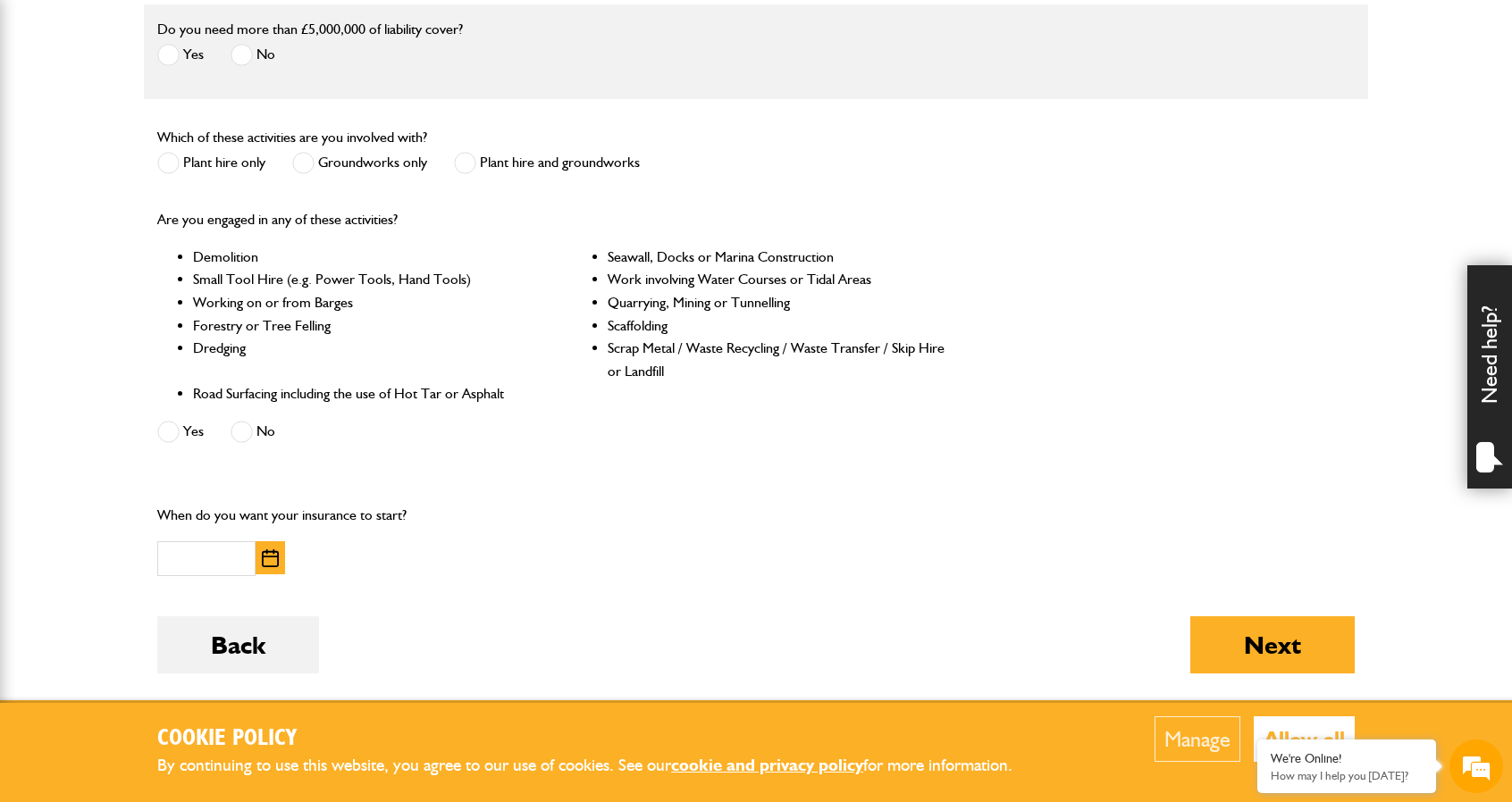
scroll to position [536, 0]
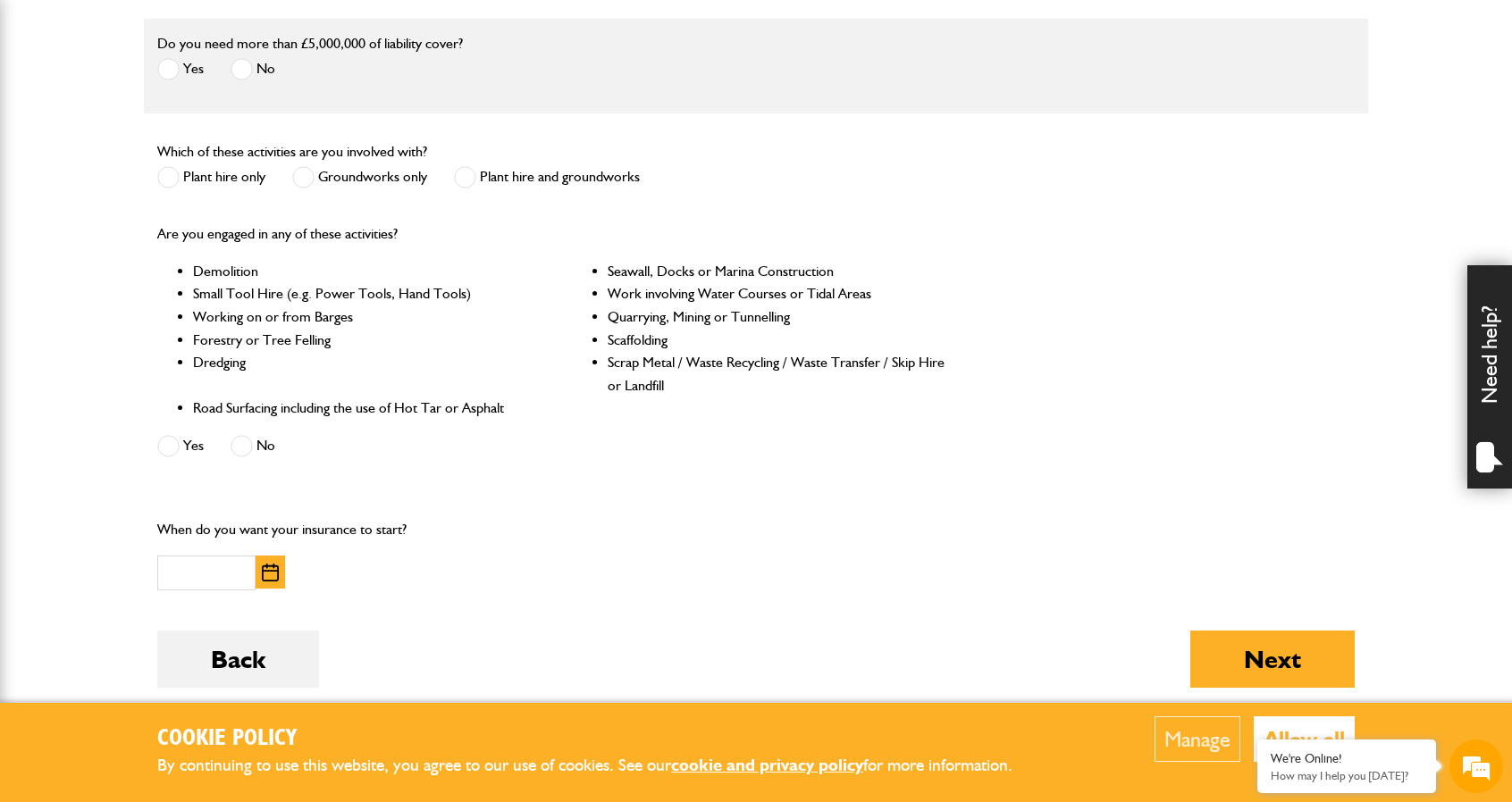
click at [463, 182] on span at bounding box center [465, 177] width 23 height 23
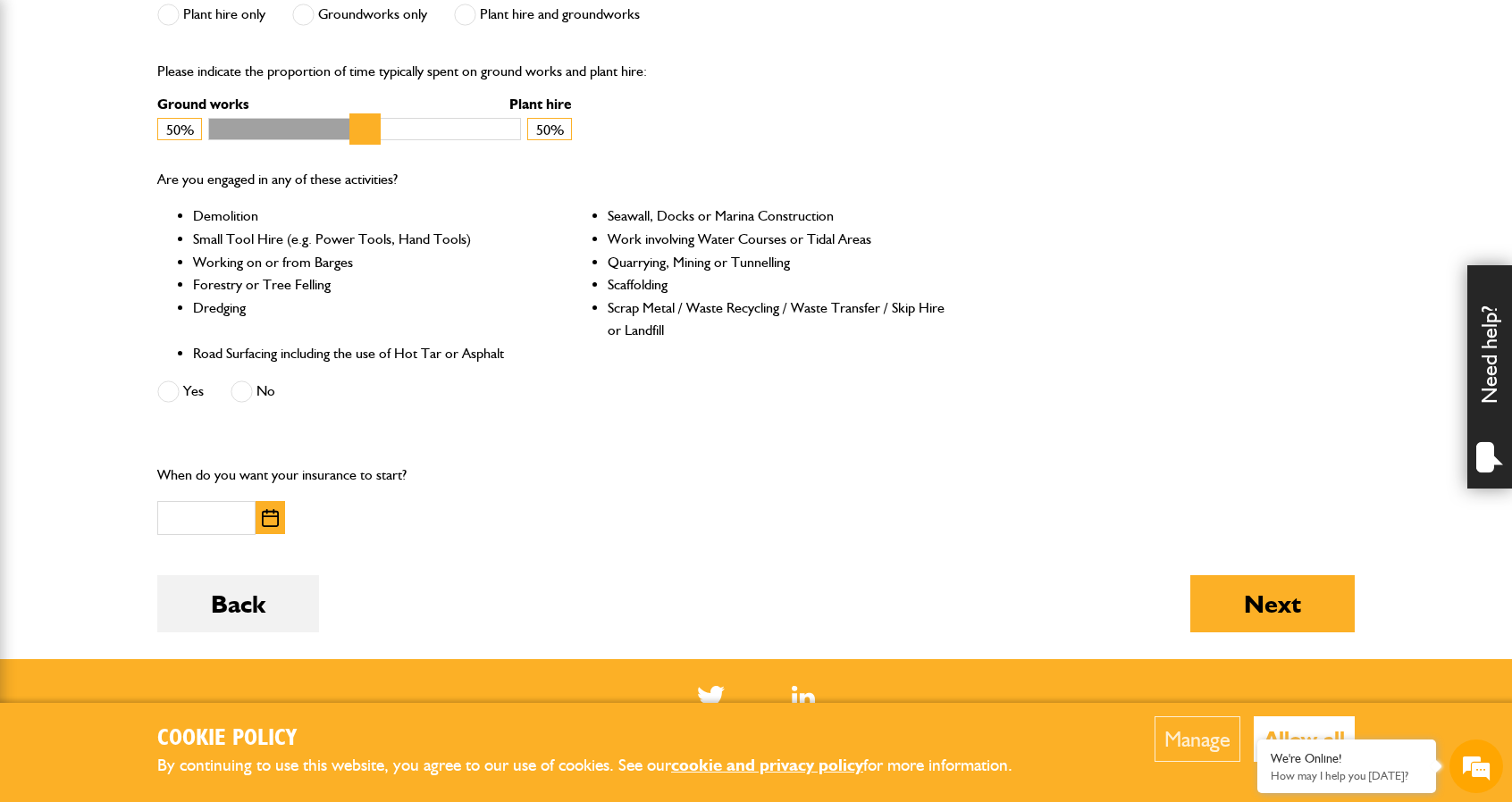
scroll to position [804, 0]
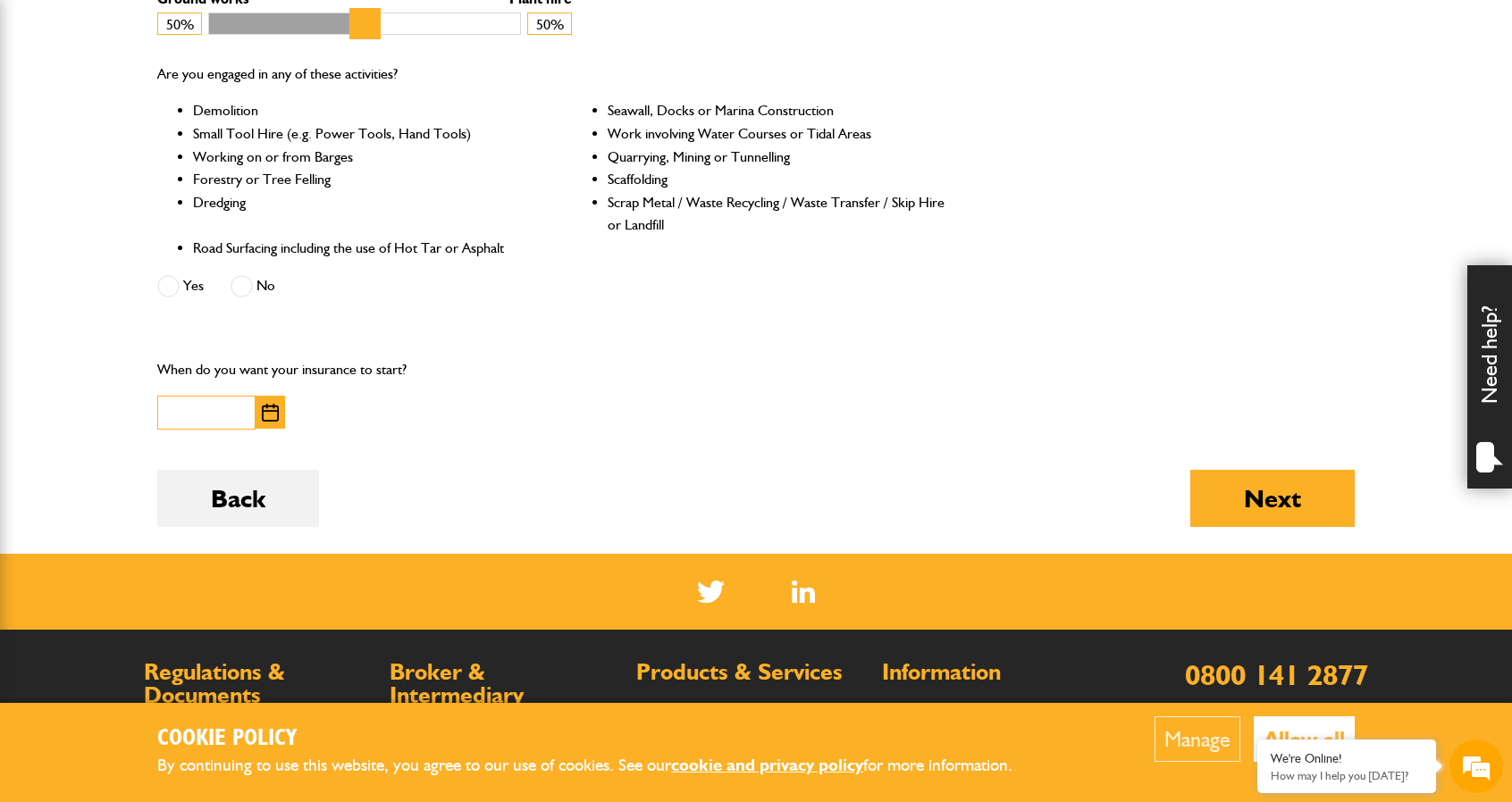
click at [228, 410] on input "text" at bounding box center [207, 413] width 98 height 35
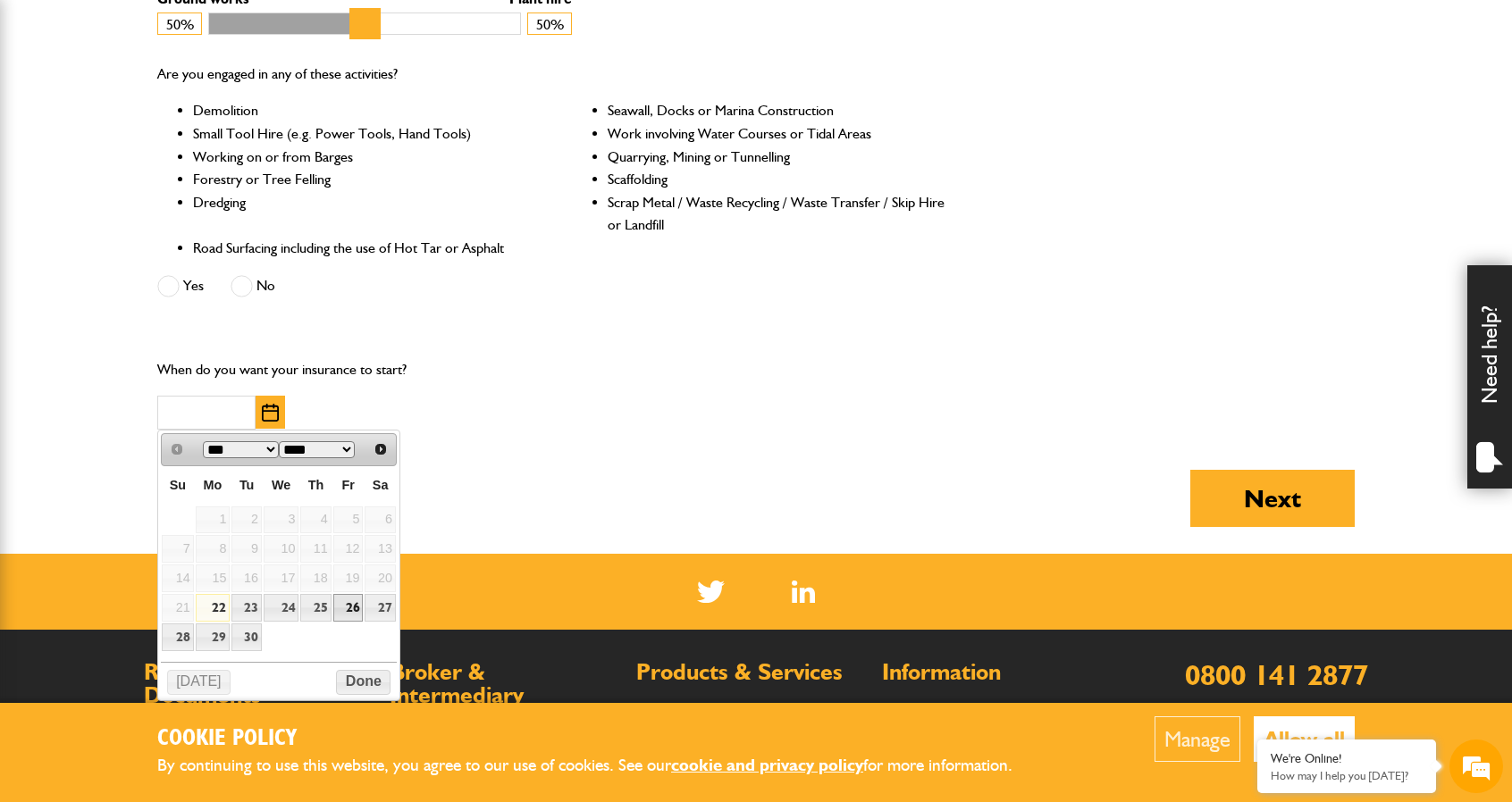
click at [341, 608] on link "26" at bounding box center [348, 607] width 30 height 27
type input "**********"
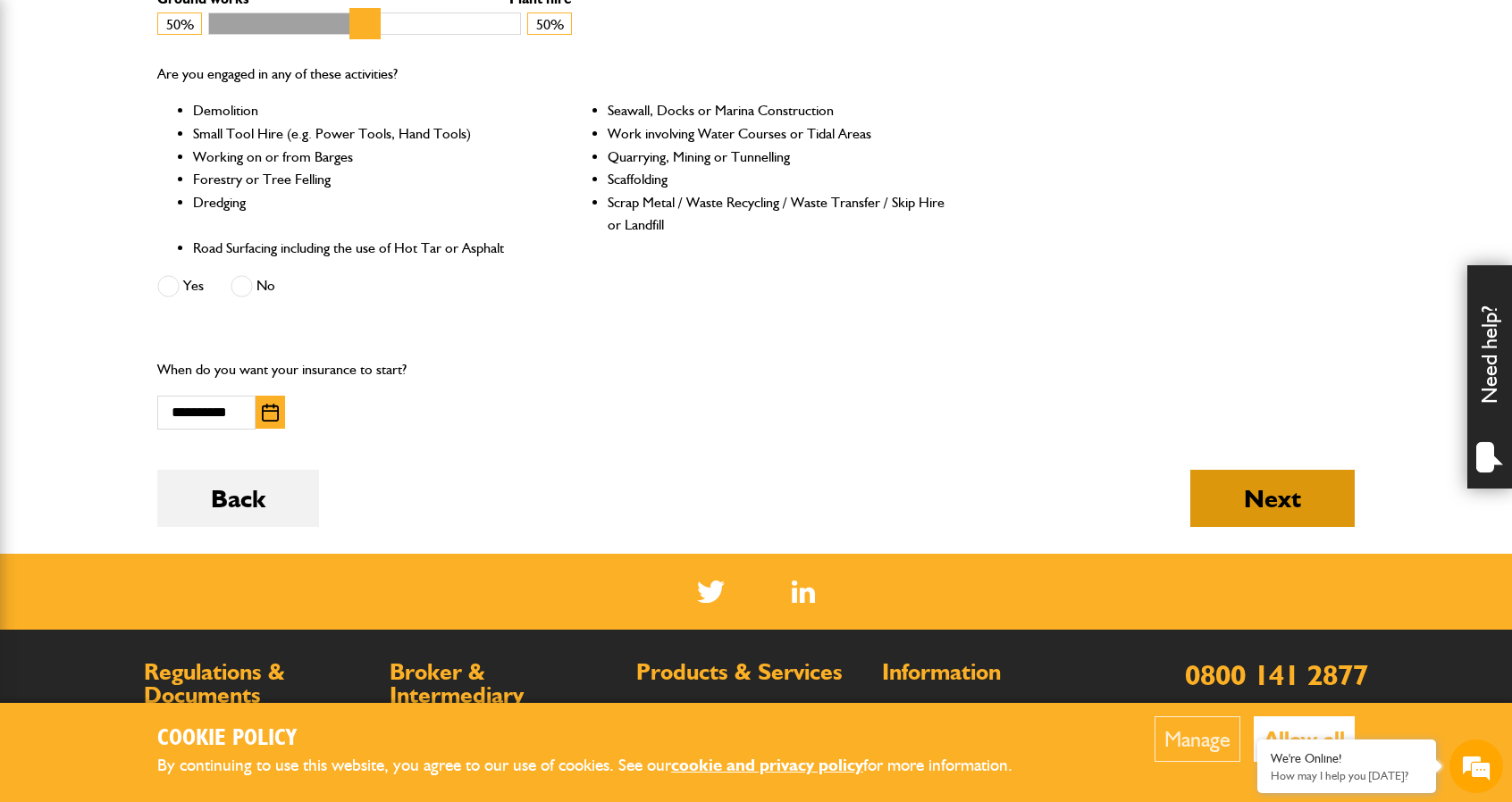
click at [1286, 496] on button "Next" at bounding box center [1272, 498] width 165 height 57
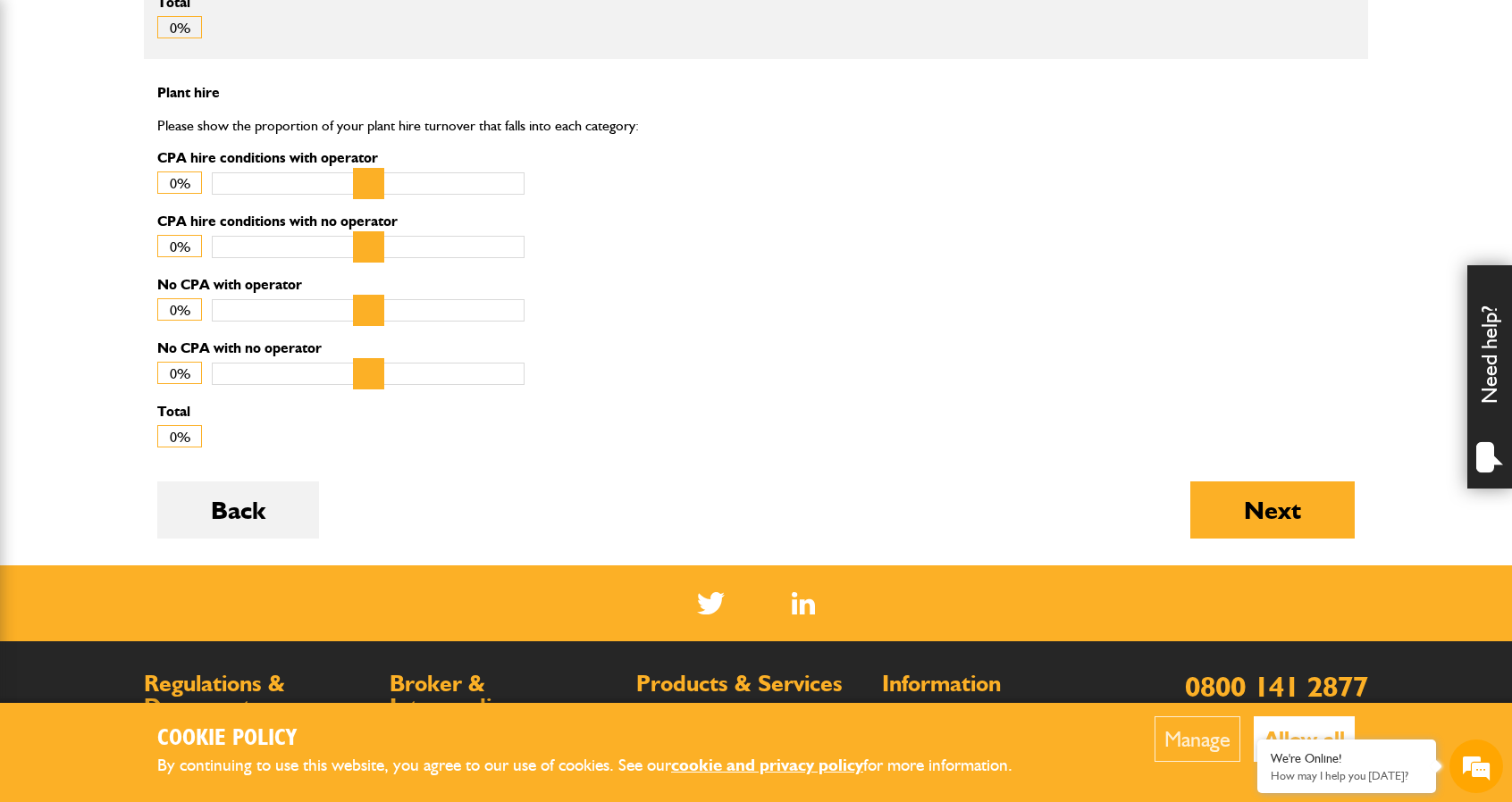
scroll to position [893, 0]
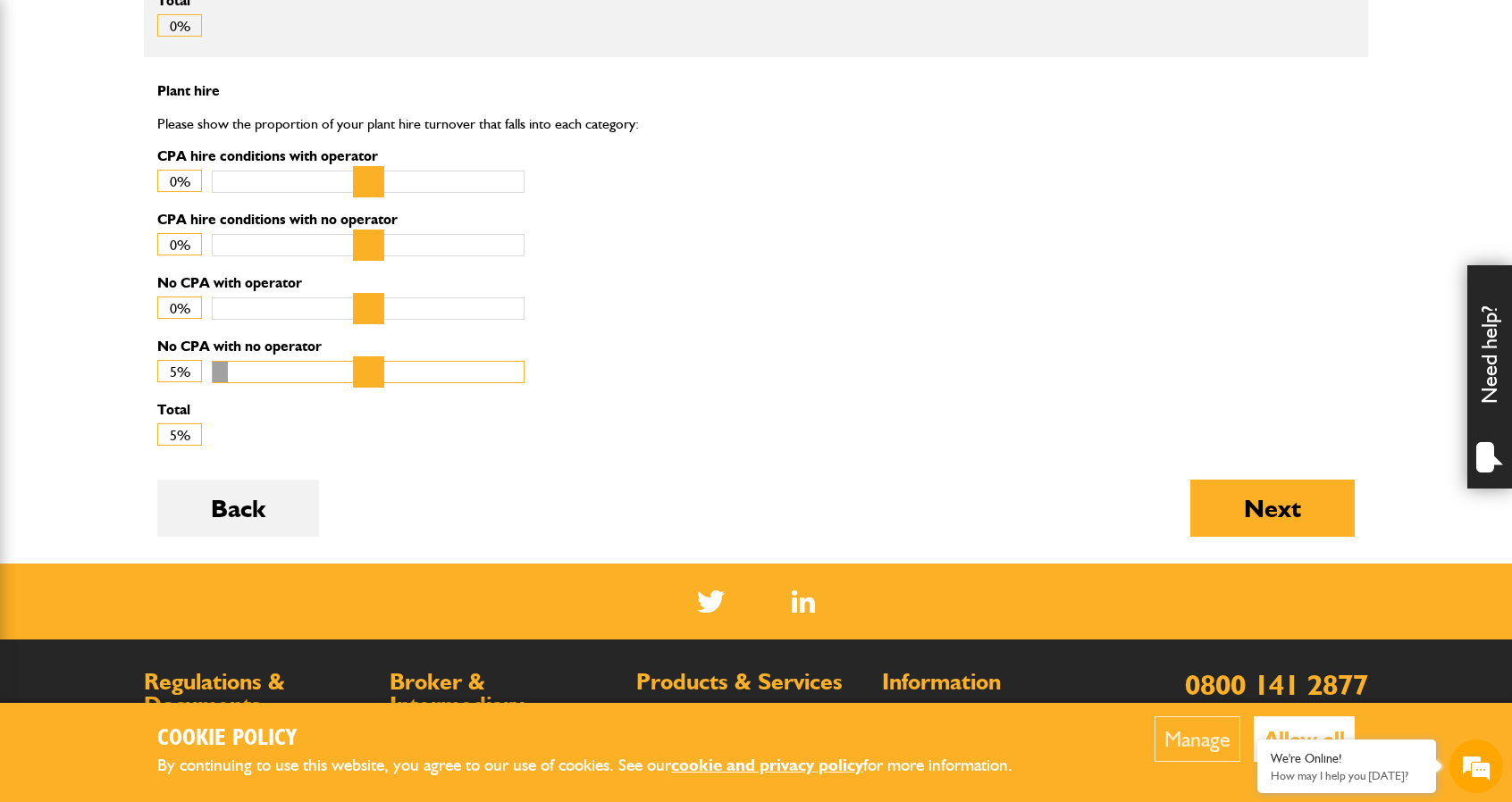
type input "*"
click at [222, 363] on input "No CPA with no operator" at bounding box center [368, 372] width 313 height 23
click at [1293, 724] on button "Allow all" at bounding box center [1304, 739] width 101 height 45
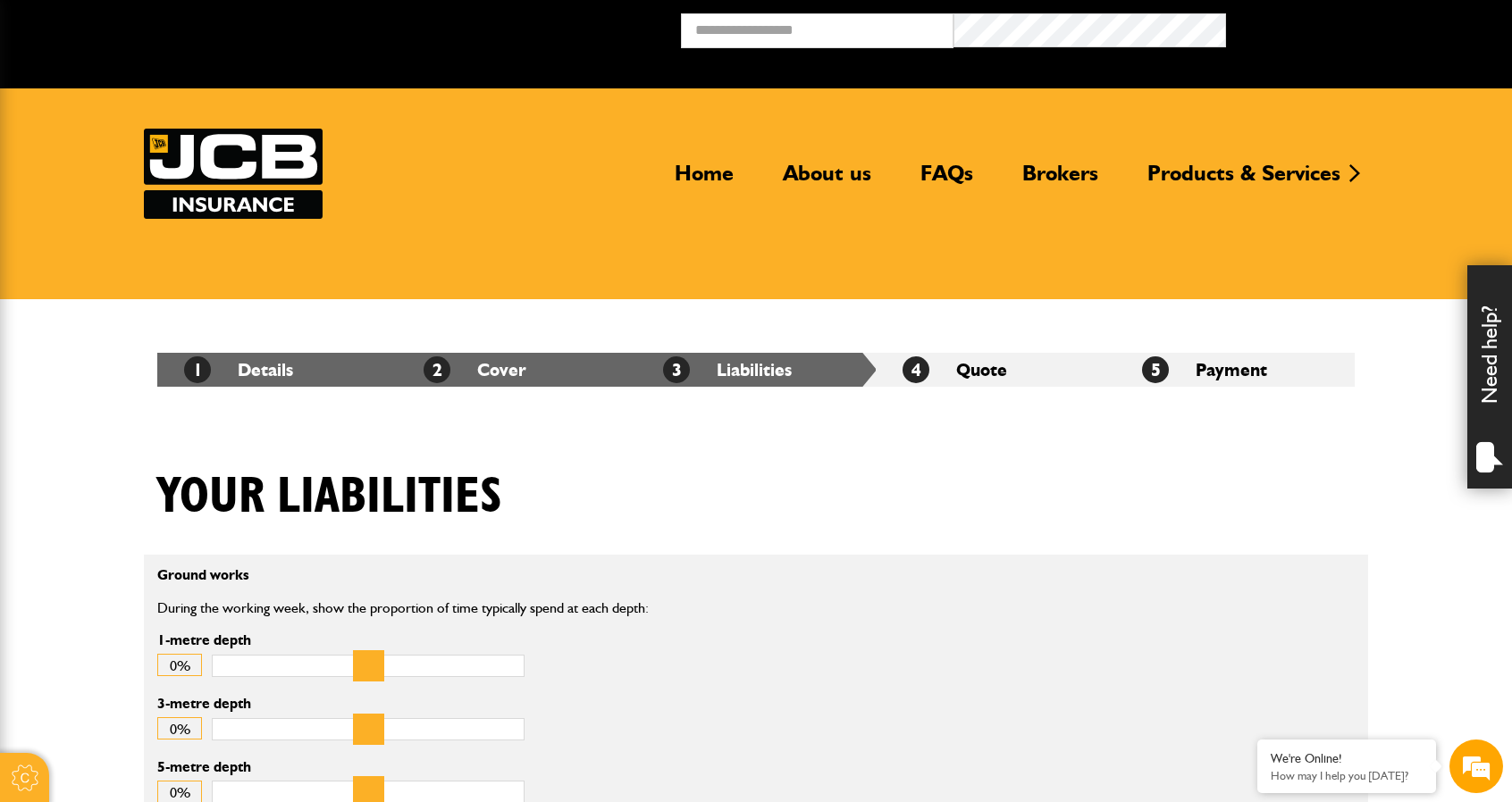
scroll to position [89, 0]
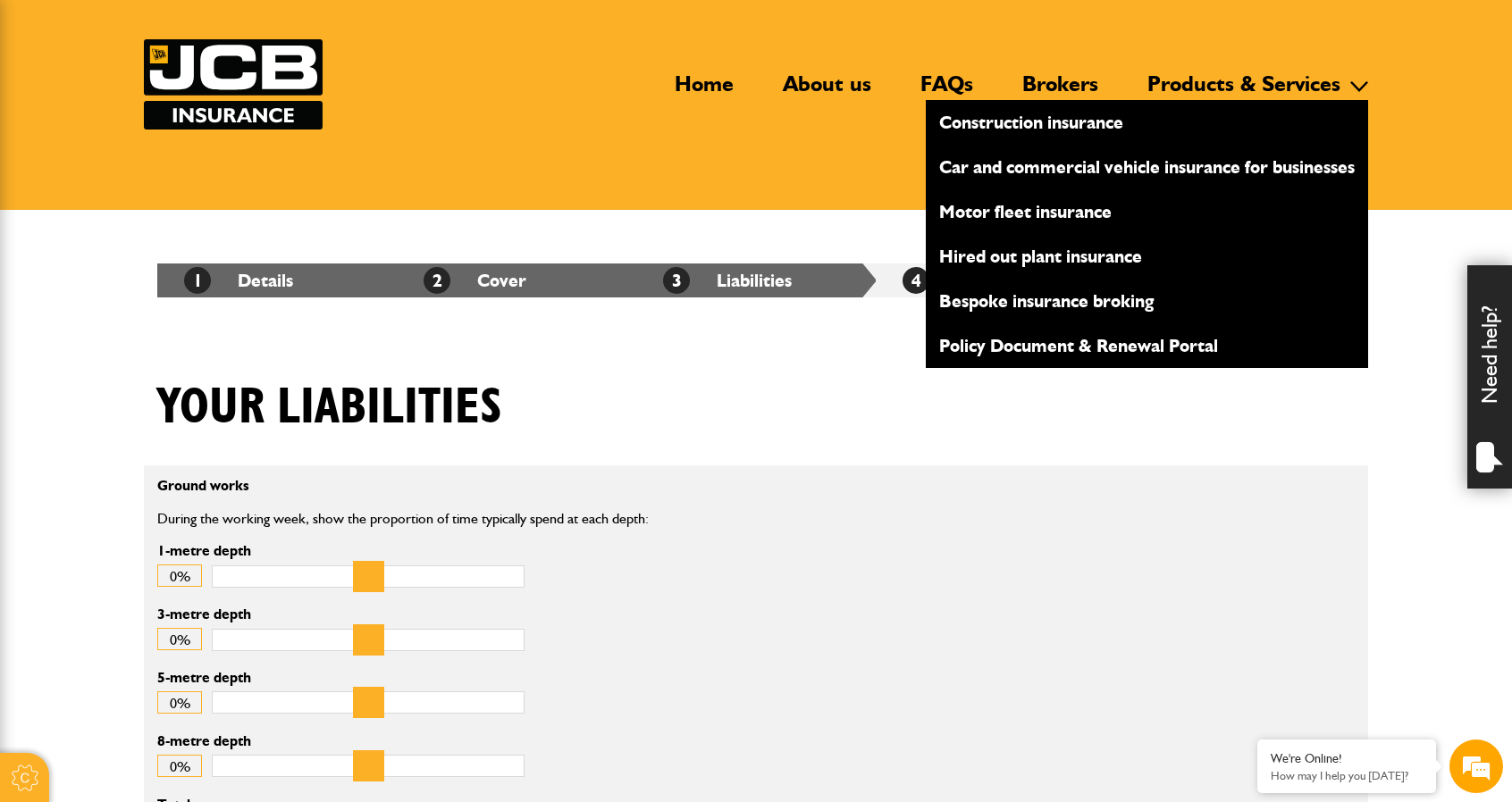
click at [1075, 256] on link "Hired out plant insurance" at bounding box center [1146, 256] width 442 height 30
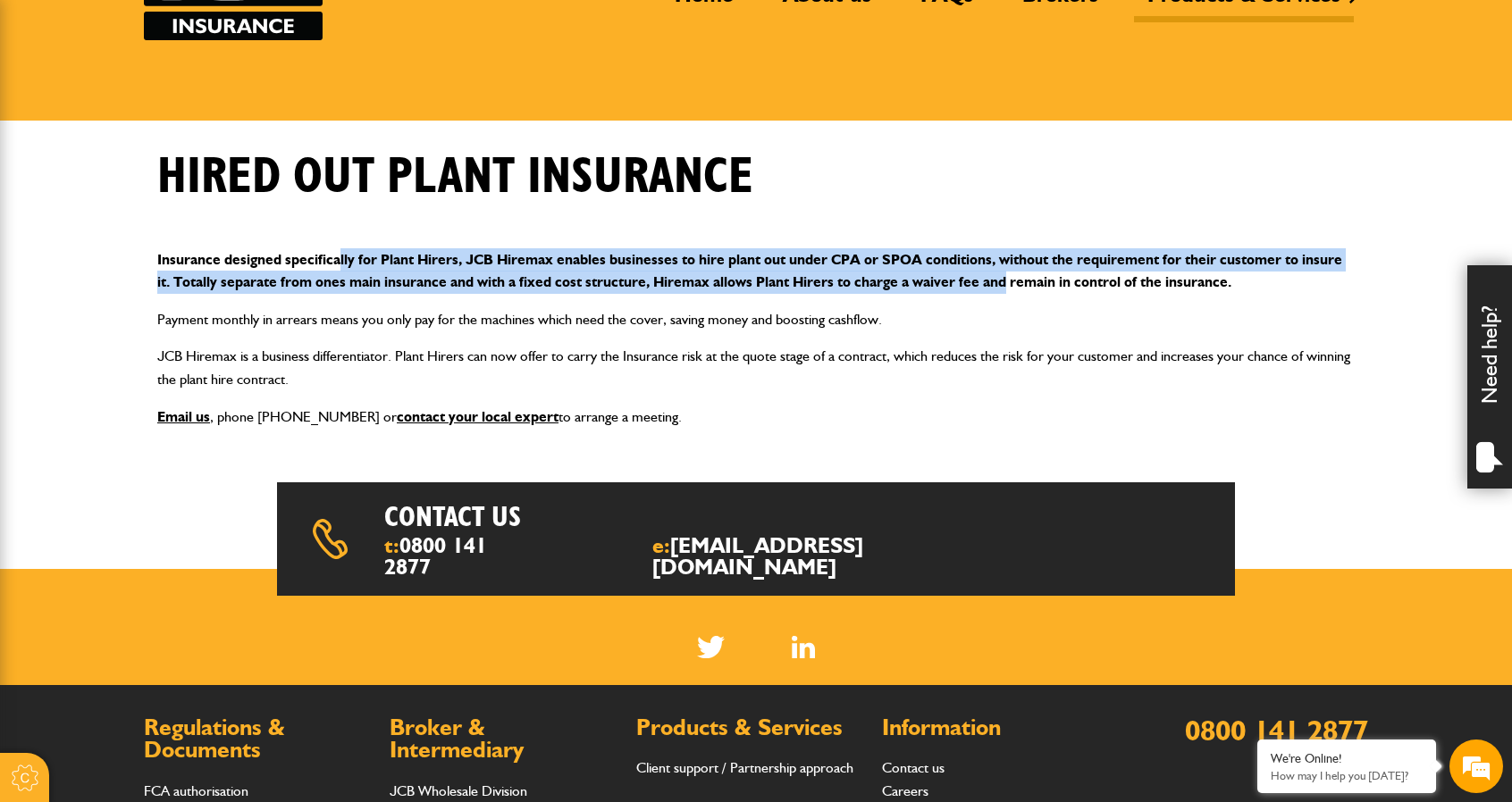
drag, startPoint x: 338, startPoint y: 257, endPoint x: 1007, endPoint y: 275, distance: 669.2
click at [1007, 275] on p "Insurance designed specifically for Plant Hirers, JCB Hiremax enables businesse…" at bounding box center [756, 271] width 1197 height 45
click at [447, 290] on p "Insurance designed specifically for Plant Hirers, JCB Hiremax enables businesse…" at bounding box center [756, 271] width 1197 height 45
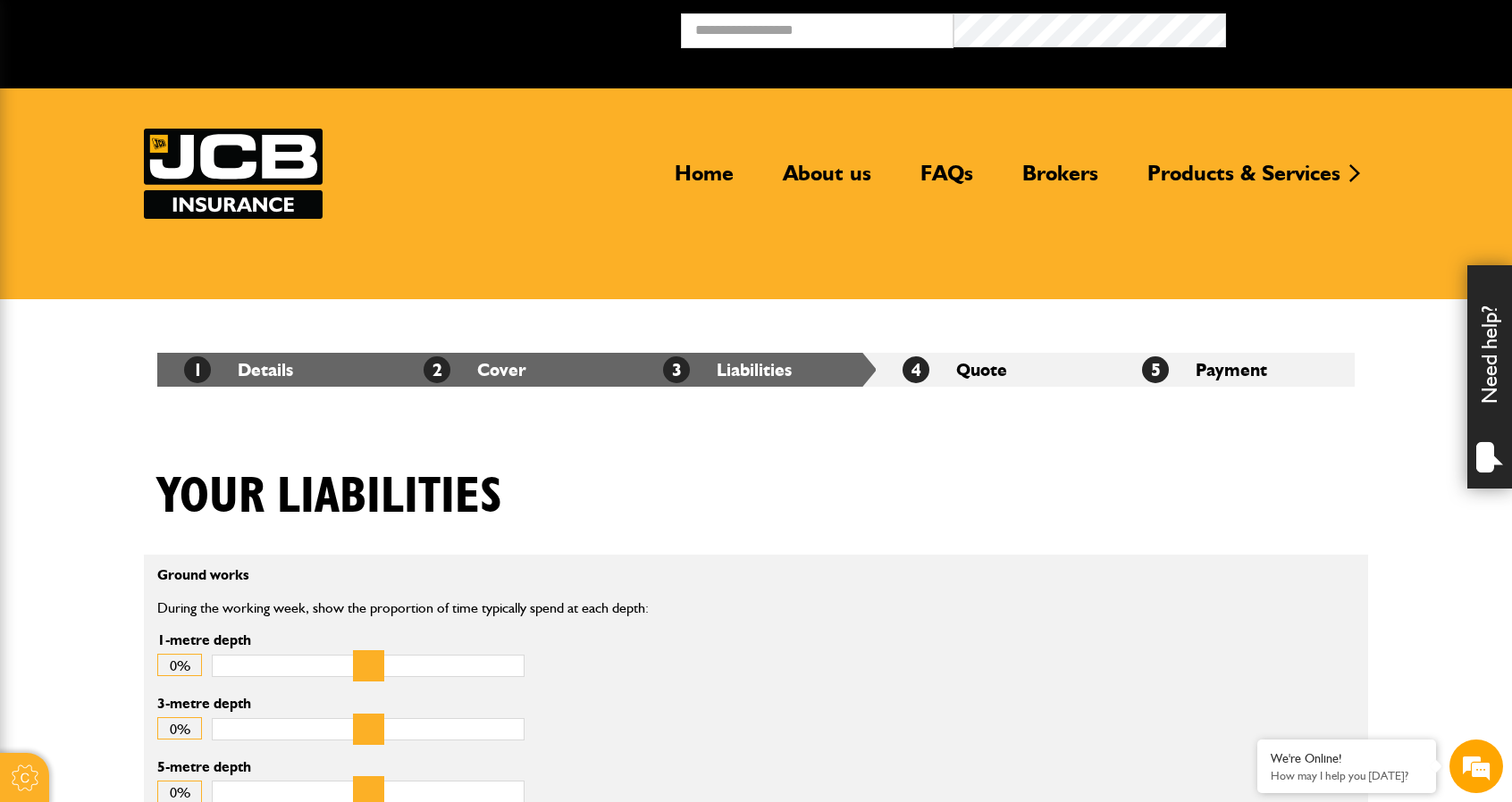
scroll to position [89, 0]
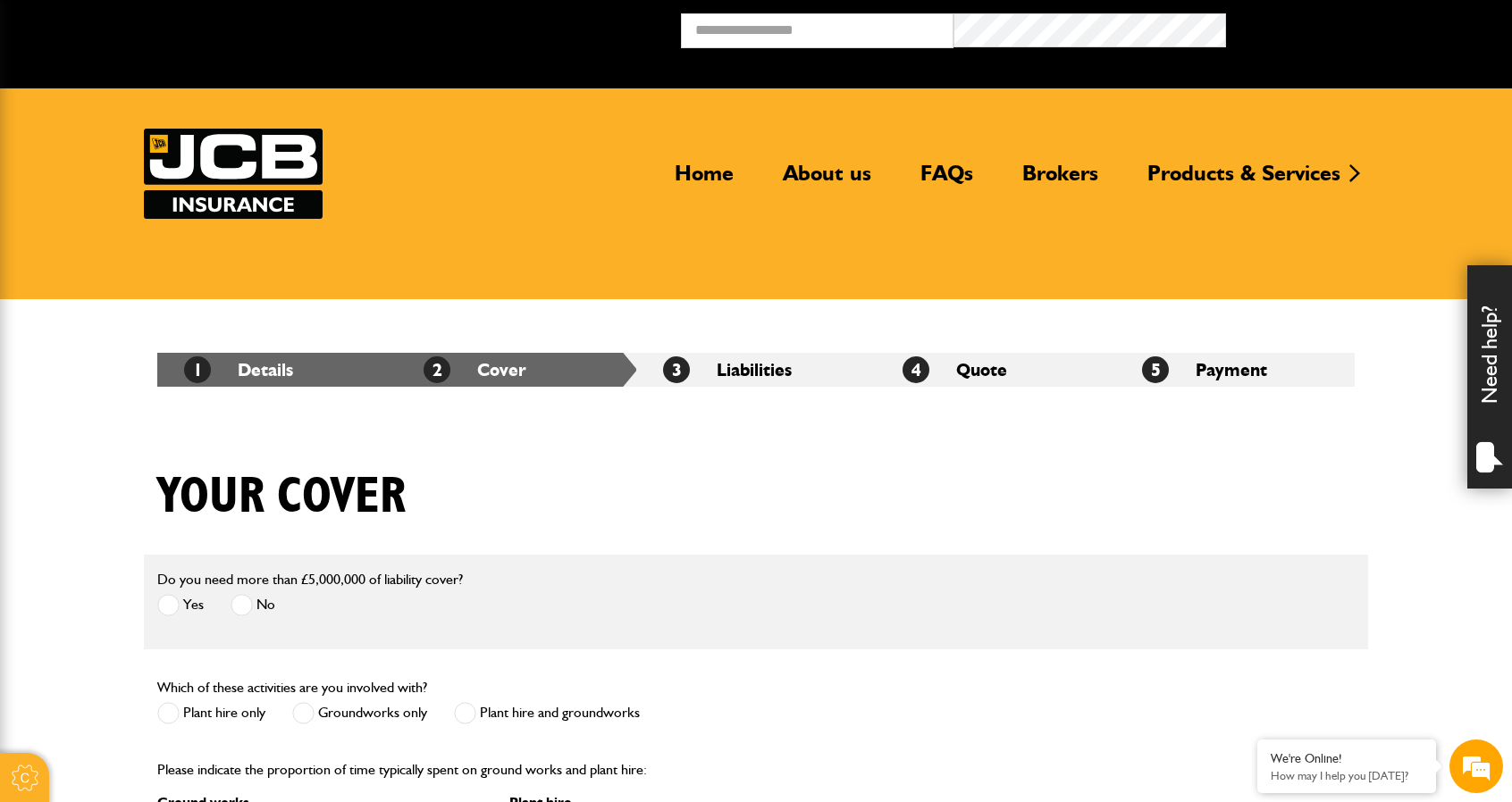
scroll to position [804, 0]
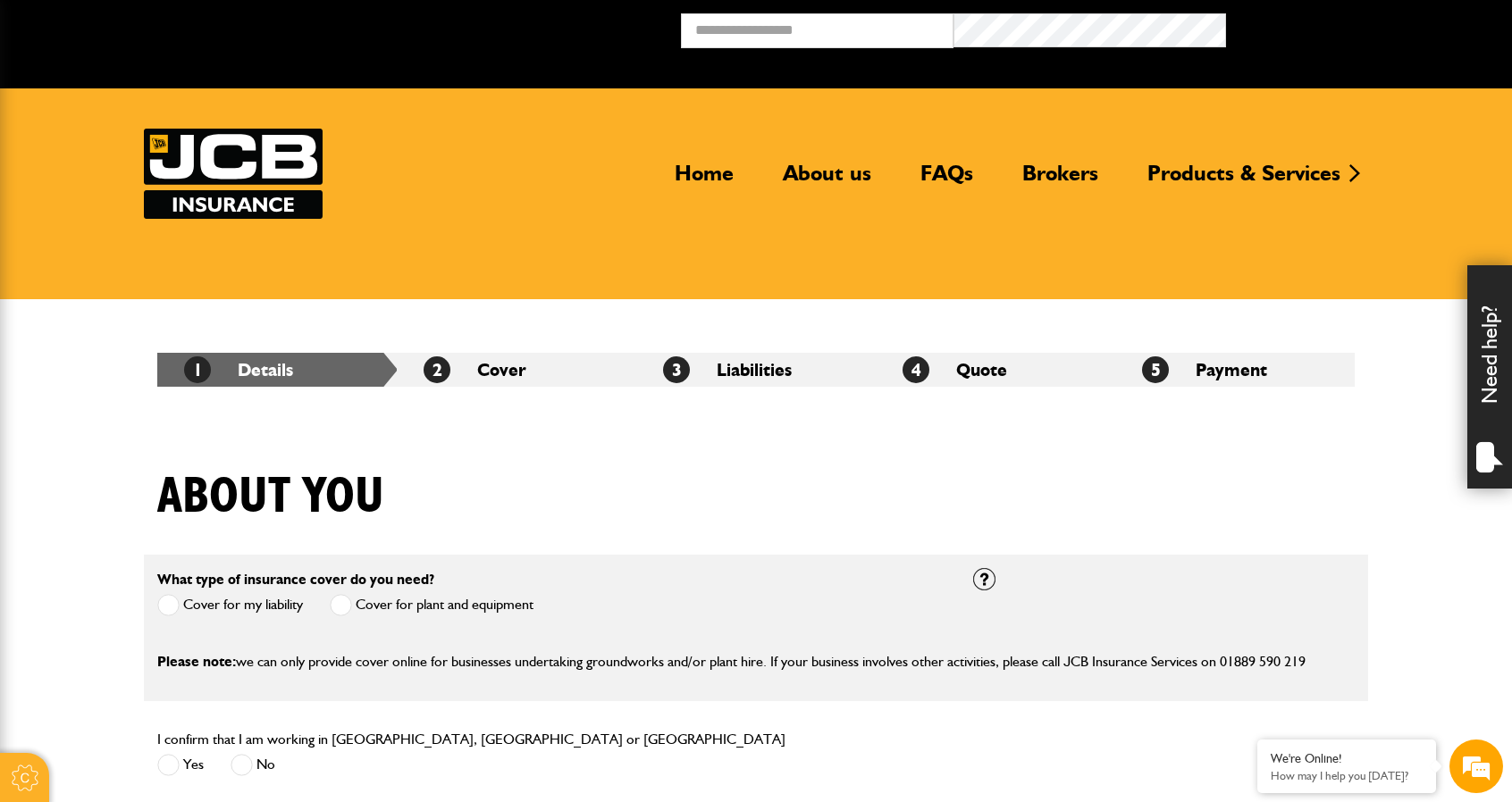
scroll to position [1161, 0]
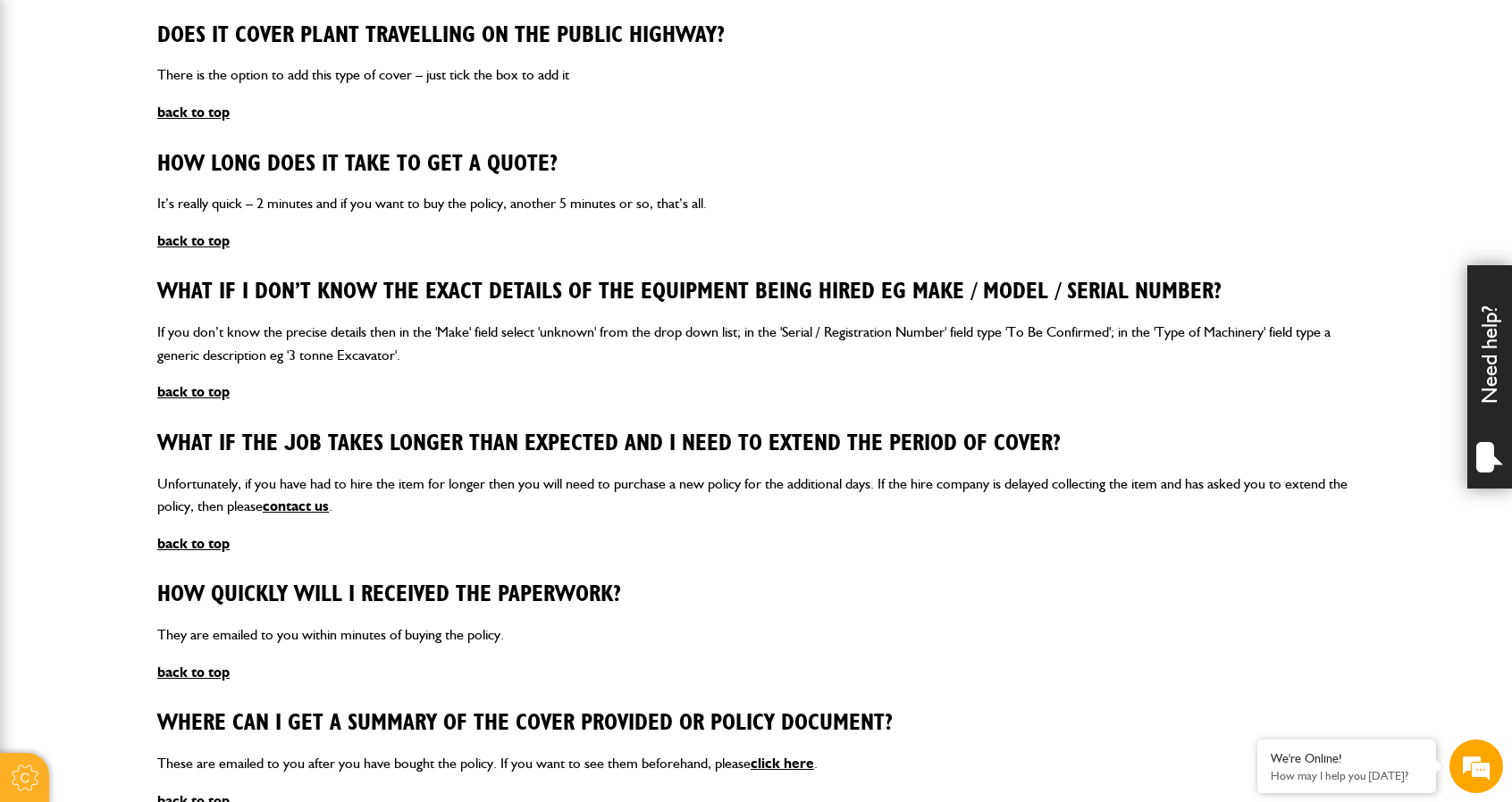
scroll to position [1339, 0]
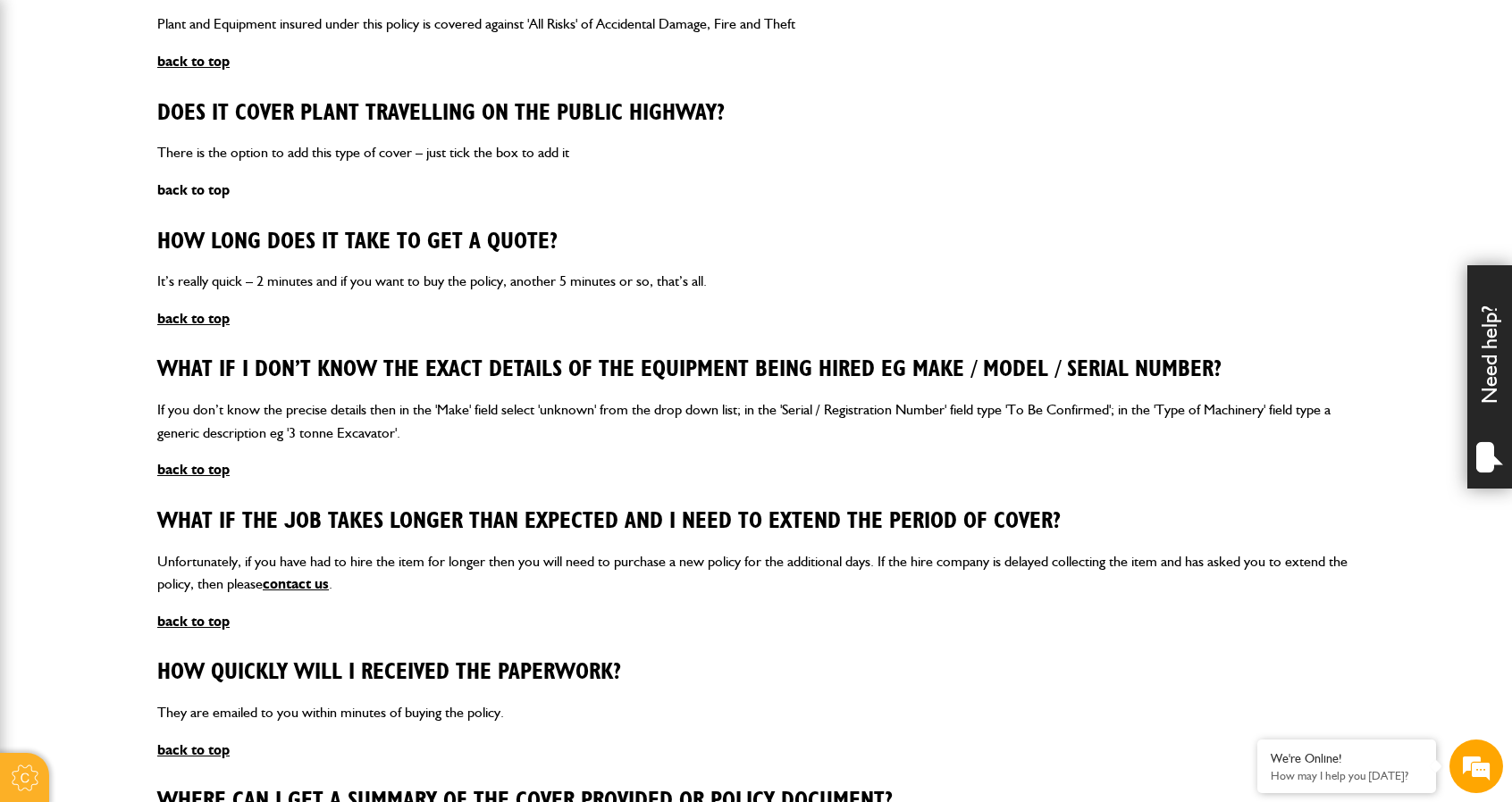
click at [200, 185] on link "back to top" at bounding box center [194, 189] width 73 height 17
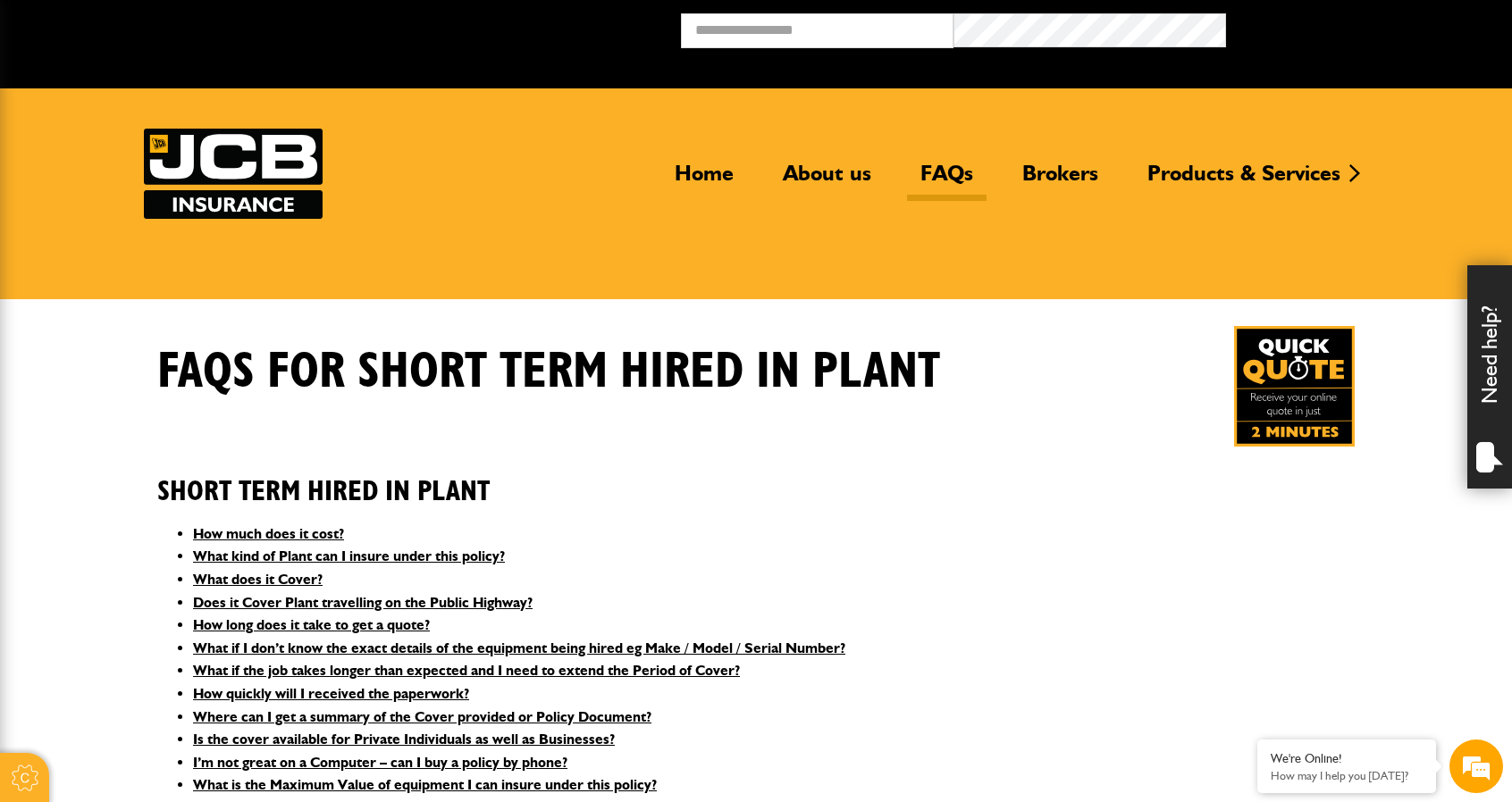
scroll to position [89, 0]
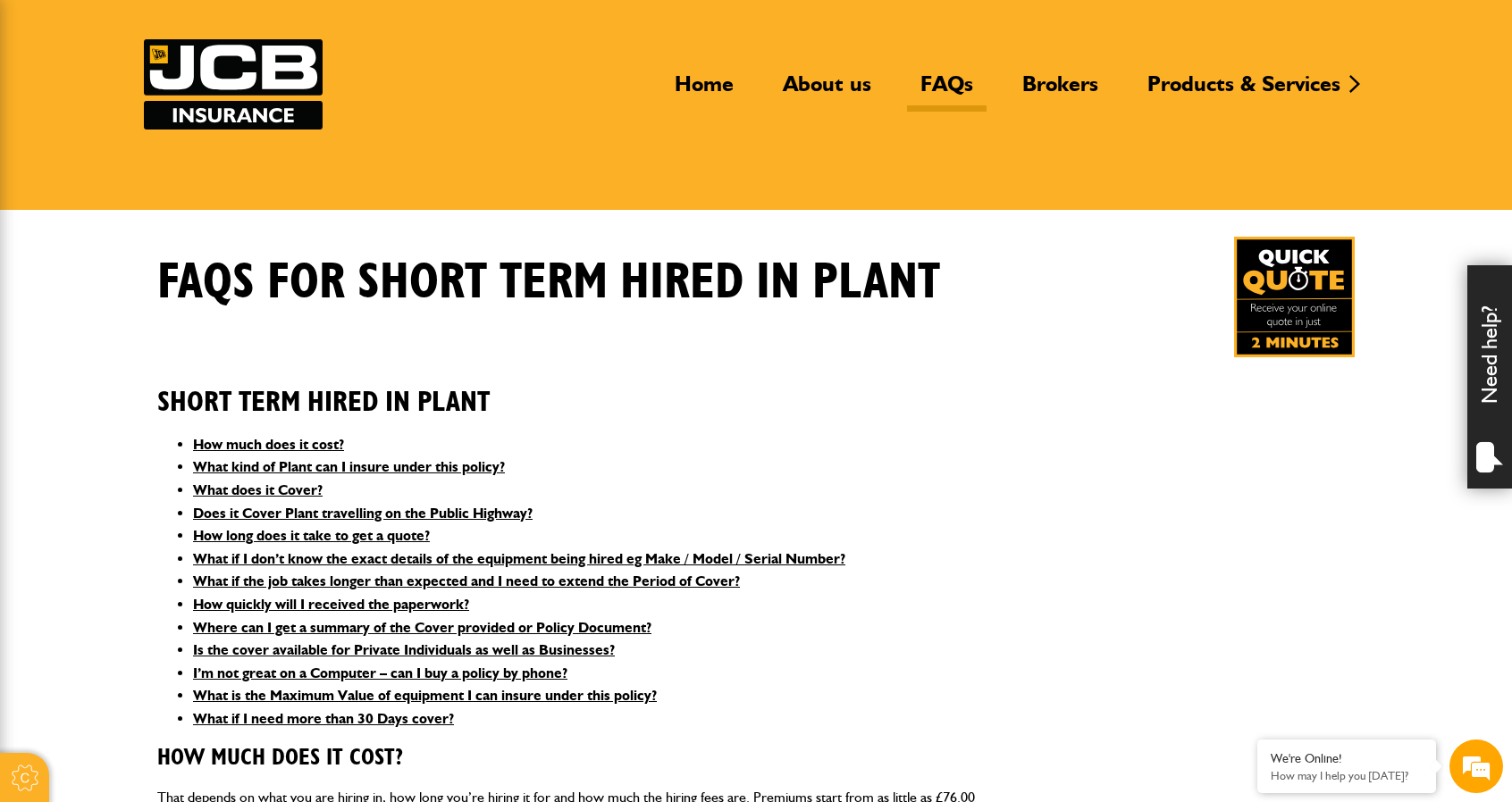
click at [1275, 326] on img at bounding box center [1294, 296] width 121 height 121
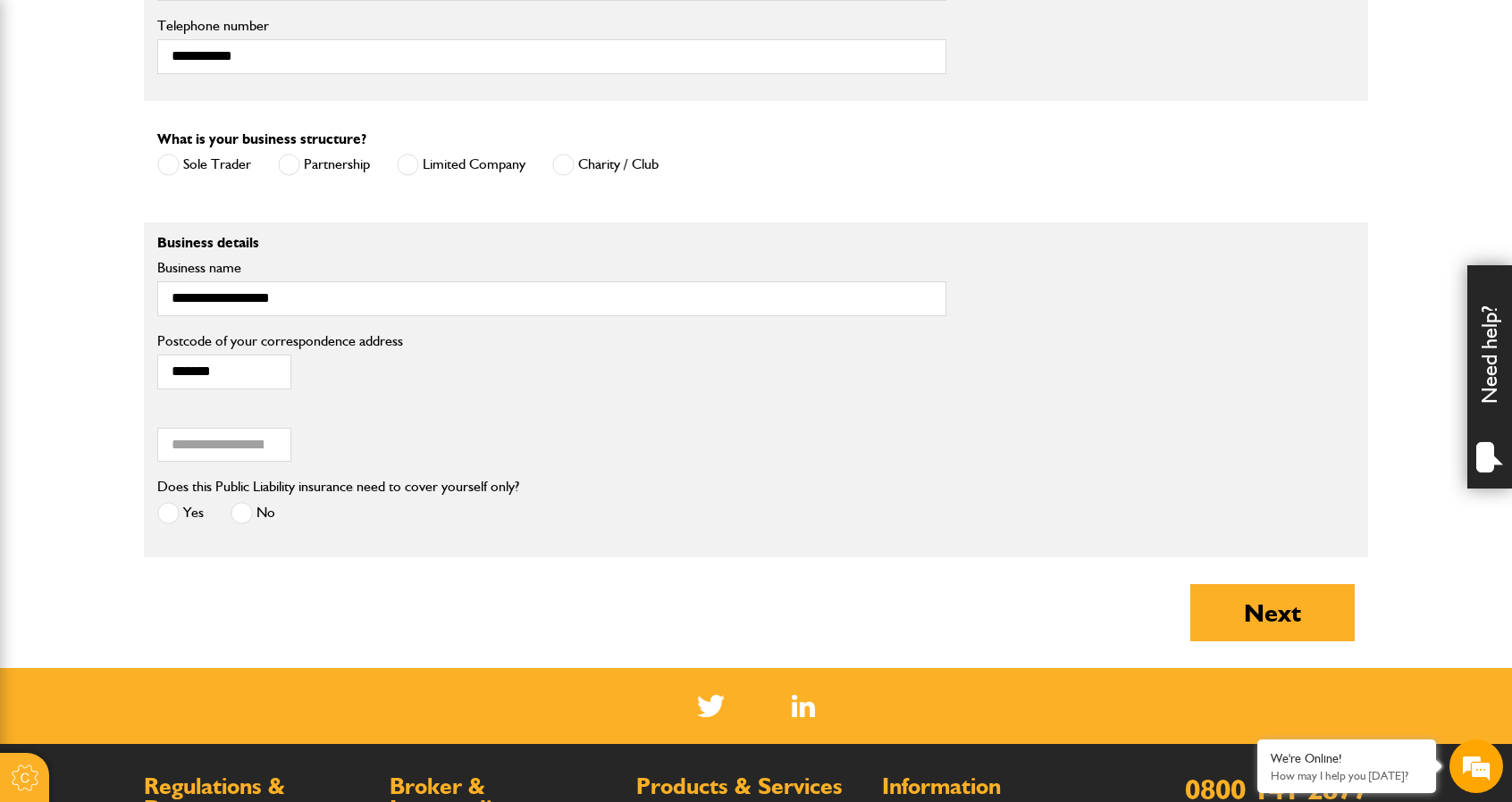
scroll to position [1250, 0]
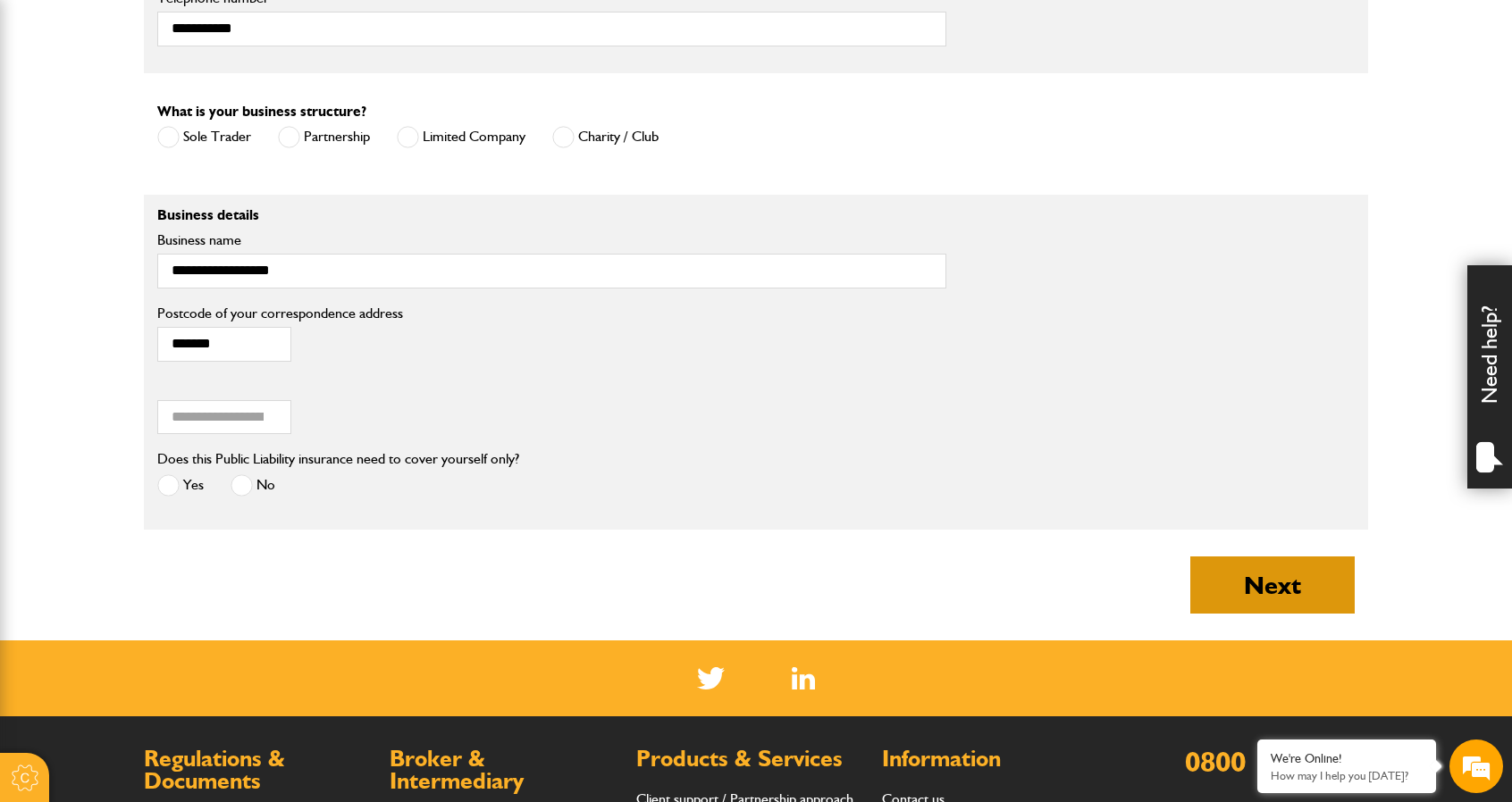
click at [1235, 556] on button "Next" at bounding box center [1272, 585] width 165 height 57
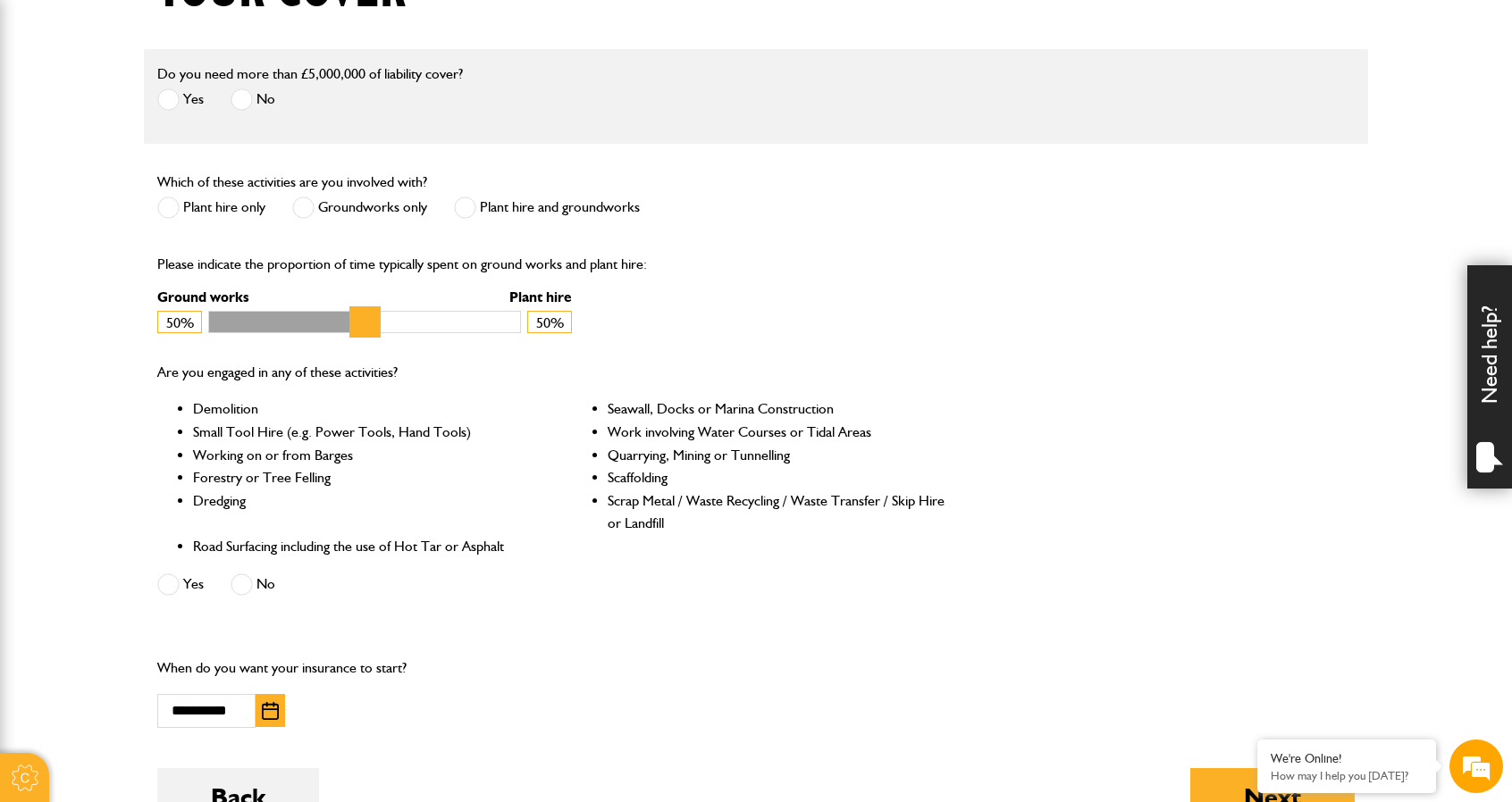
scroll to position [536, 0]
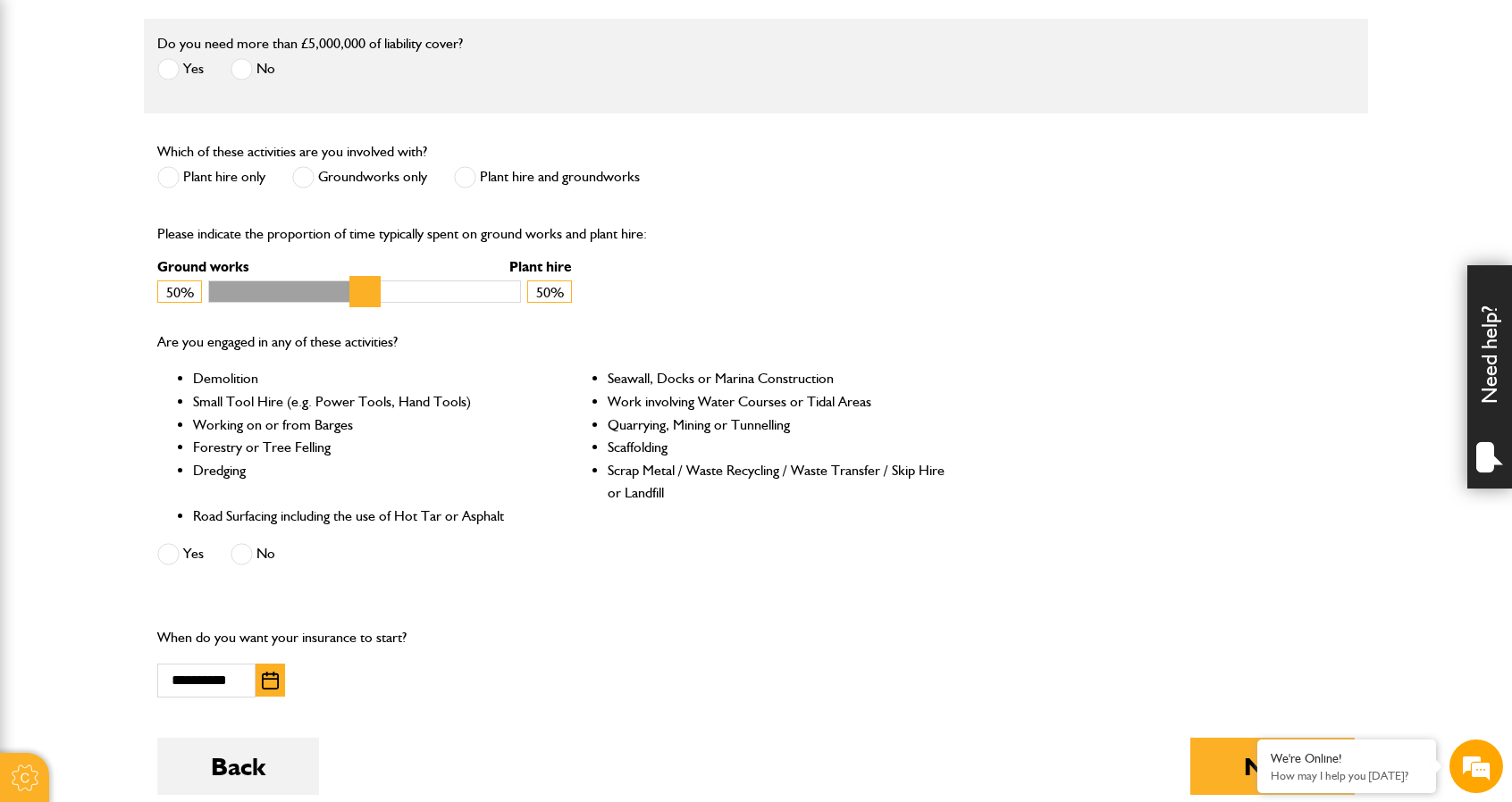
click at [215, 172] on label "Plant hire only" at bounding box center [211, 177] width 108 height 23
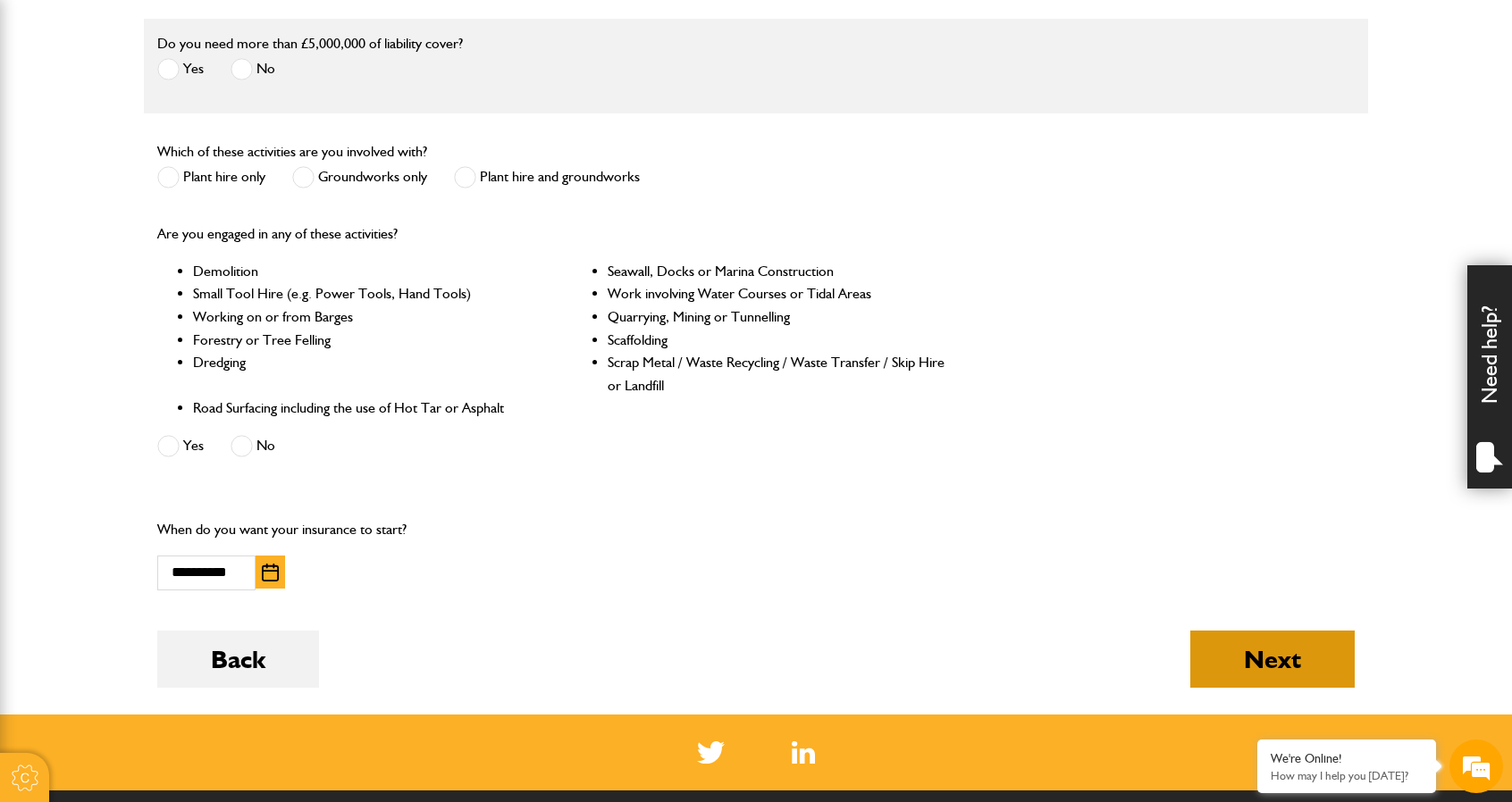
click at [1293, 669] on button "Next" at bounding box center [1272, 658] width 165 height 57
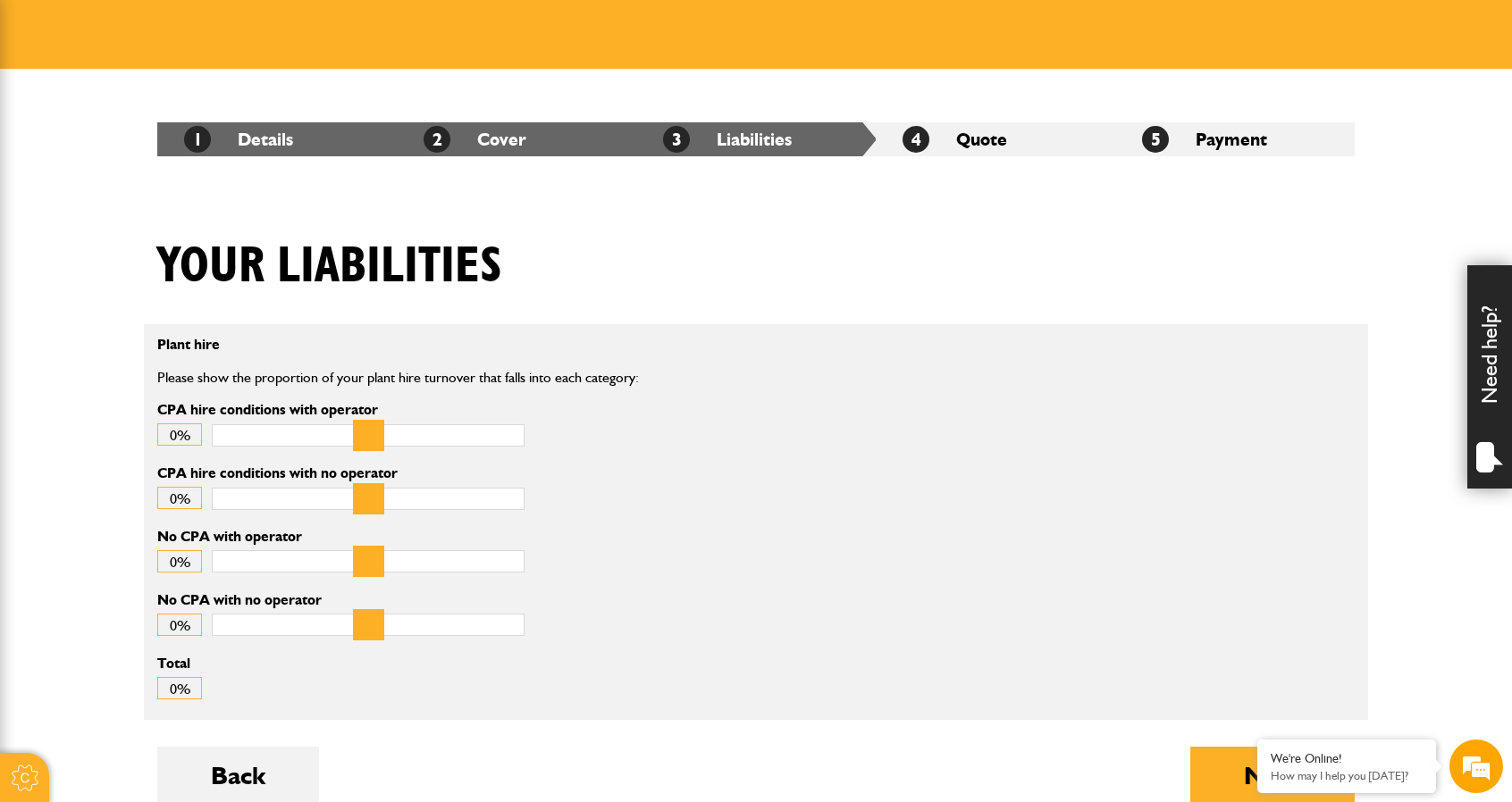
scroll to position [268, 0]
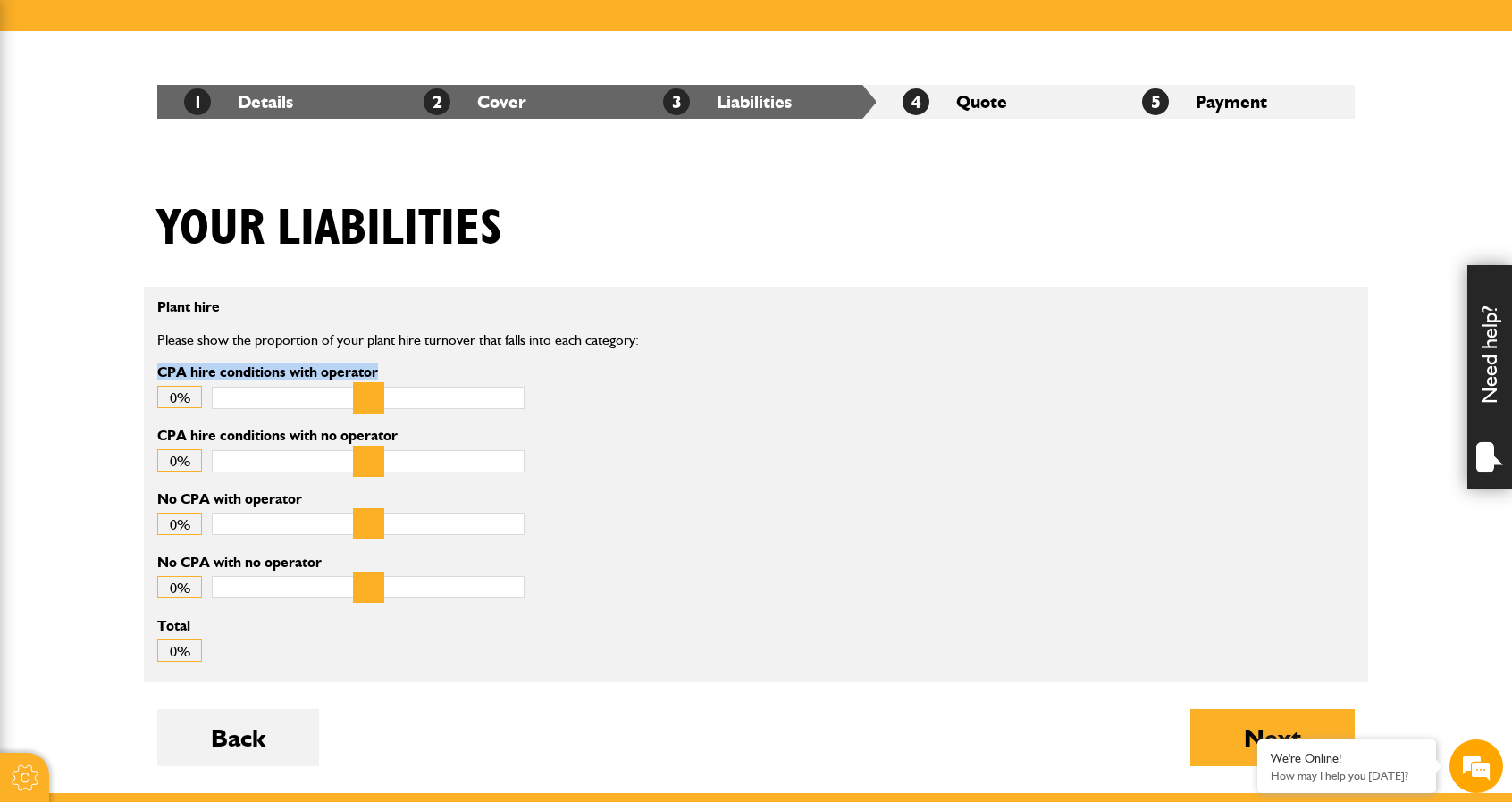
drag, startPoint x: 156, startPoint y: 369, endPoint x: 390, endPoint y: 373, distance: 234.0
click at [390, 373] on div "Plant hire Please show the proportion of your plant hire turnover that falls in…" at bounding box center [551, 365] width 816 height 129
copy label "CPA hire conditions with operator"
drag, startPoint x: 156, startPoint y: 431, endPoint x: 398, endPoint y: 436, distance: 242.1
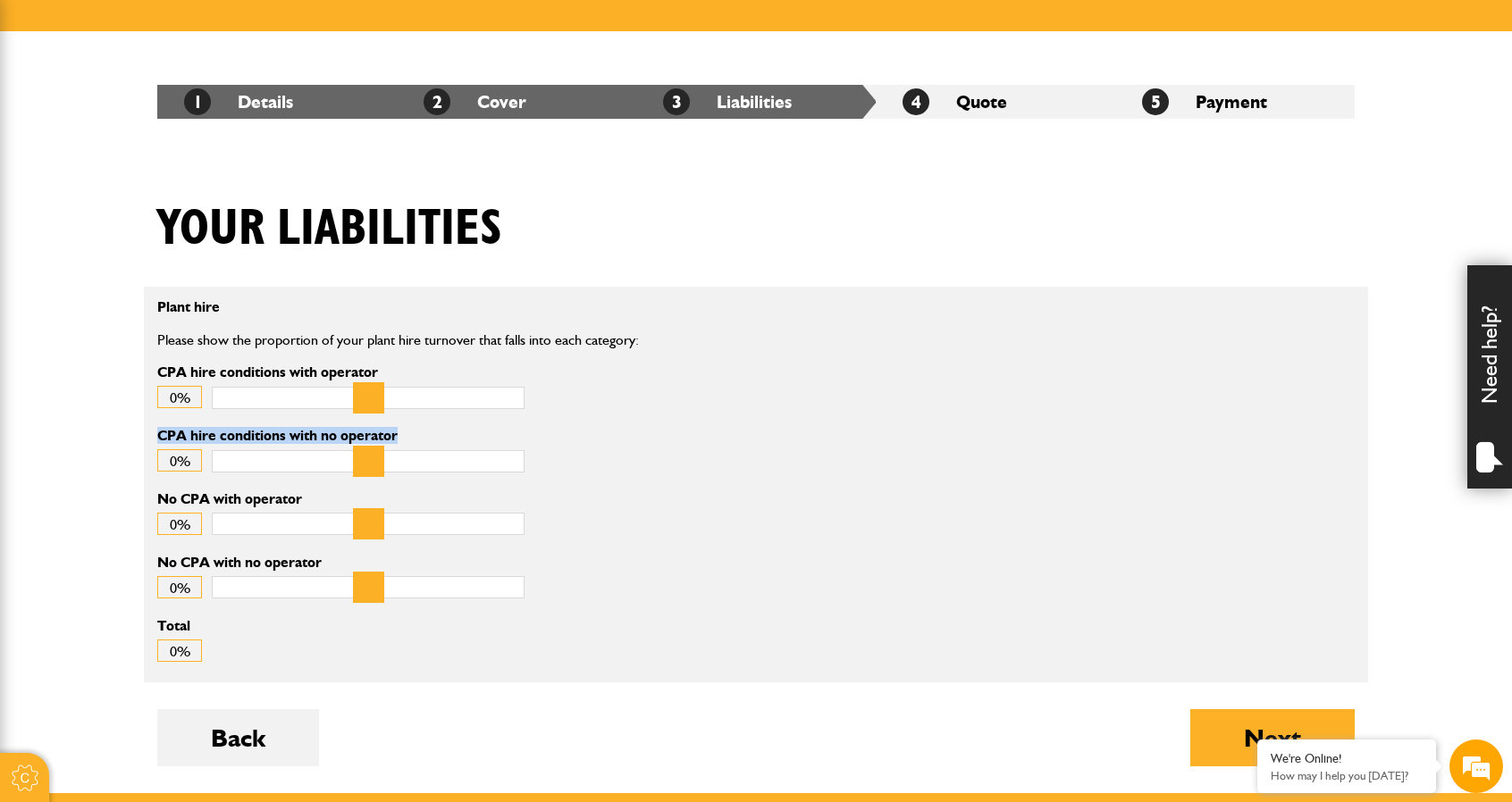
click at [398, 436] on div "CPA hire conditions with no operator 0%" at bounding box center [551, 460] width 816 height 64
copy label "CPA hire conditions with no operator"
drag, startPoint x: 234, startPoint y: 454, endPoint x: 545, endPoint y: 451, distance: 311.0
type input "***"
click at [525, 456] on input "CPA hire conditions with no operator" at bounding box center [368, 461] width 313 height 23
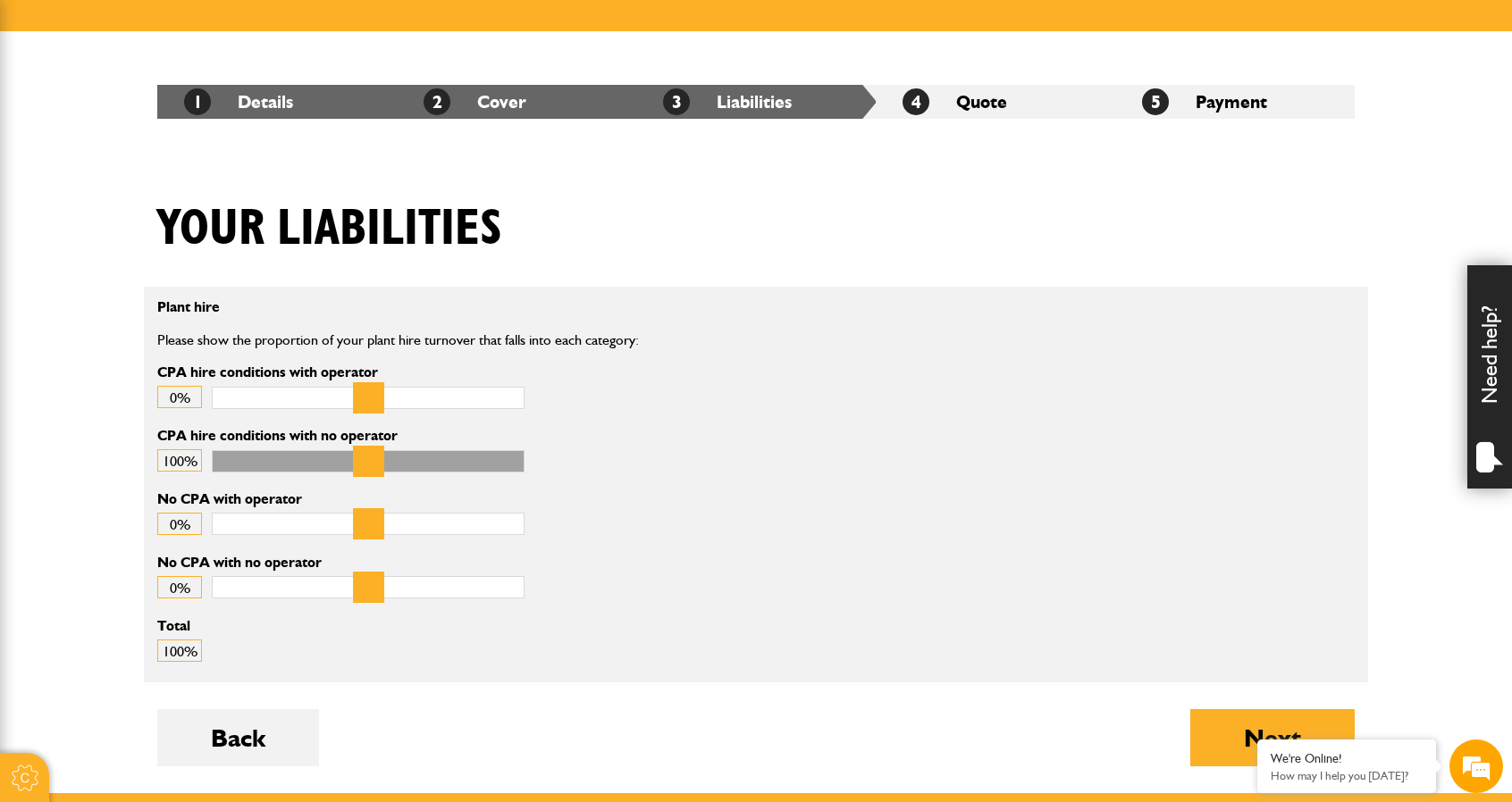
click at [581, 442] on div "CPA hire conditions with no operator 100%" at bounding box center [551, 460] width 816 height 64
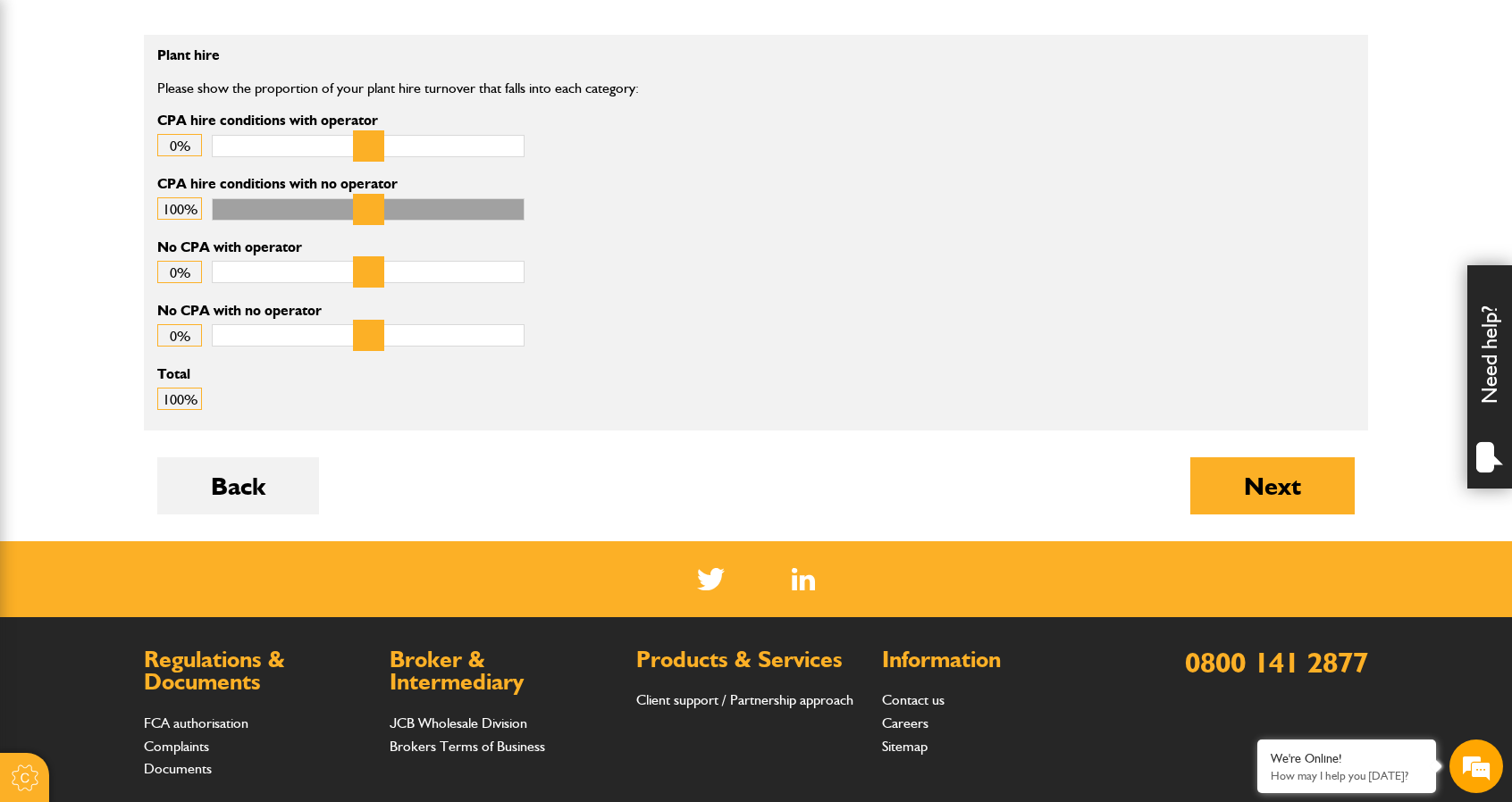
scroll to position [536, 0]
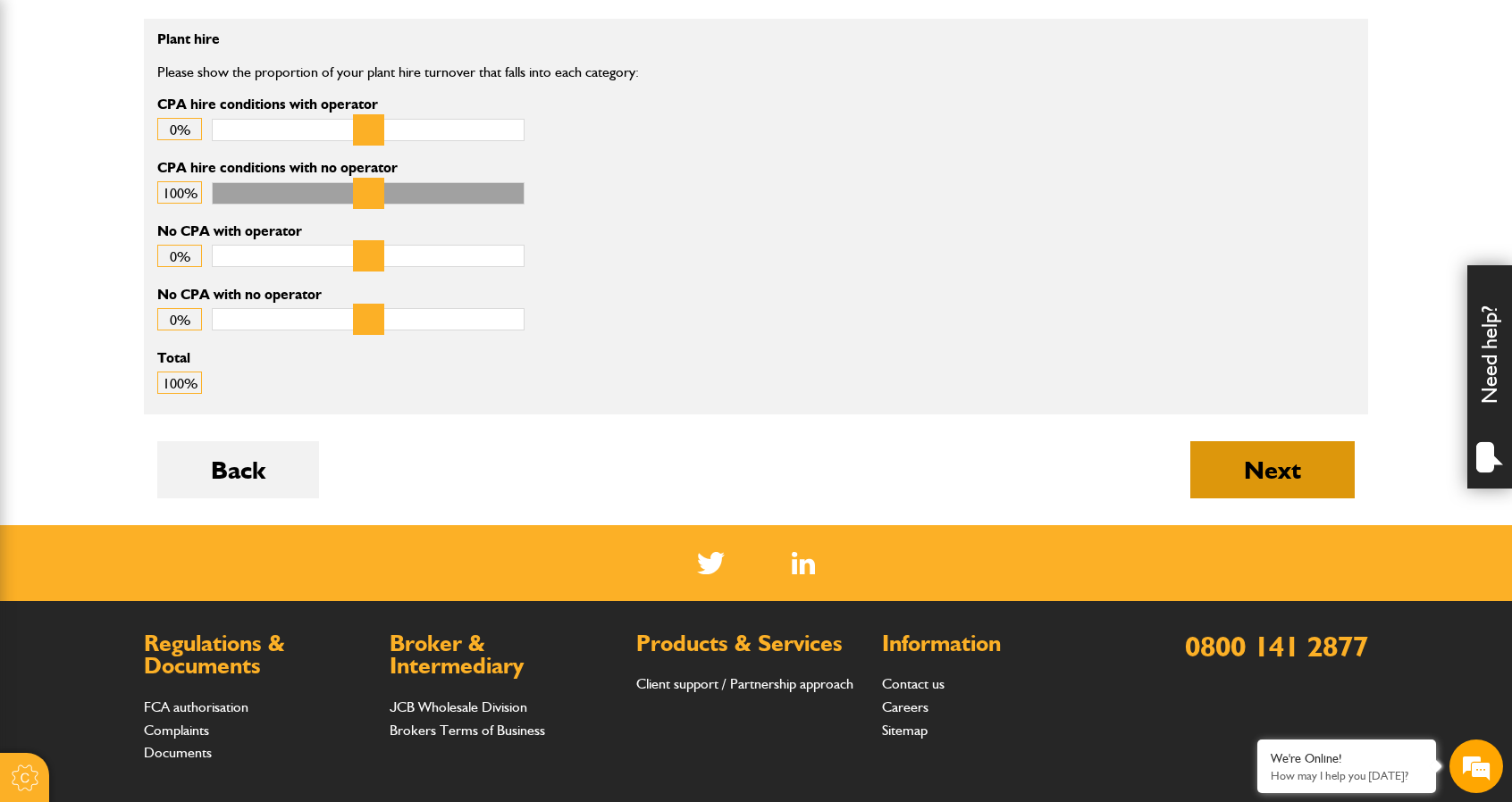
click at [1245, 476] on button "Next" at bounding box center [1272, 469] width 165 height 57
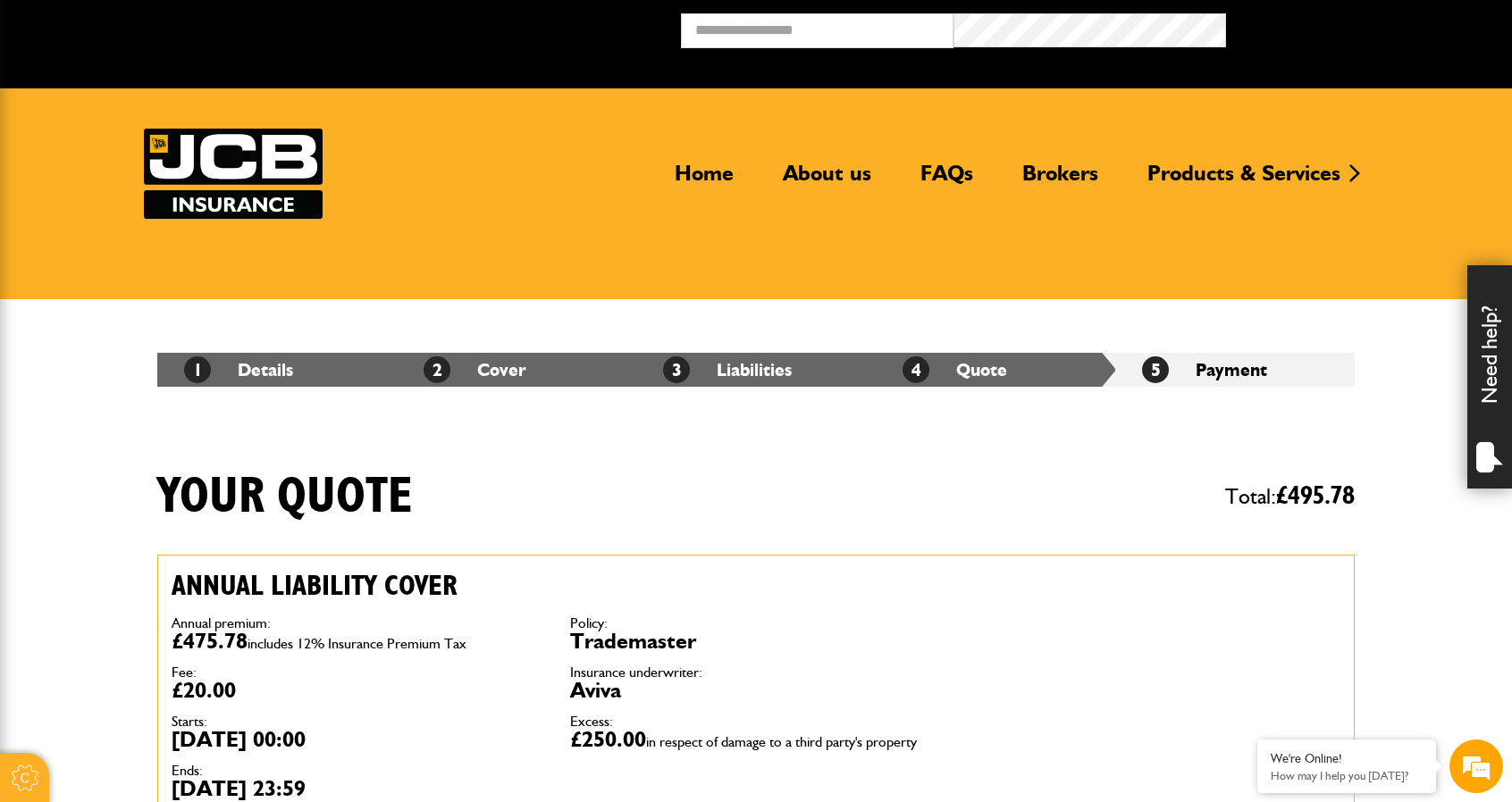
click at [272, 156] on img at bounding box center [233, 173] width 178 height 90
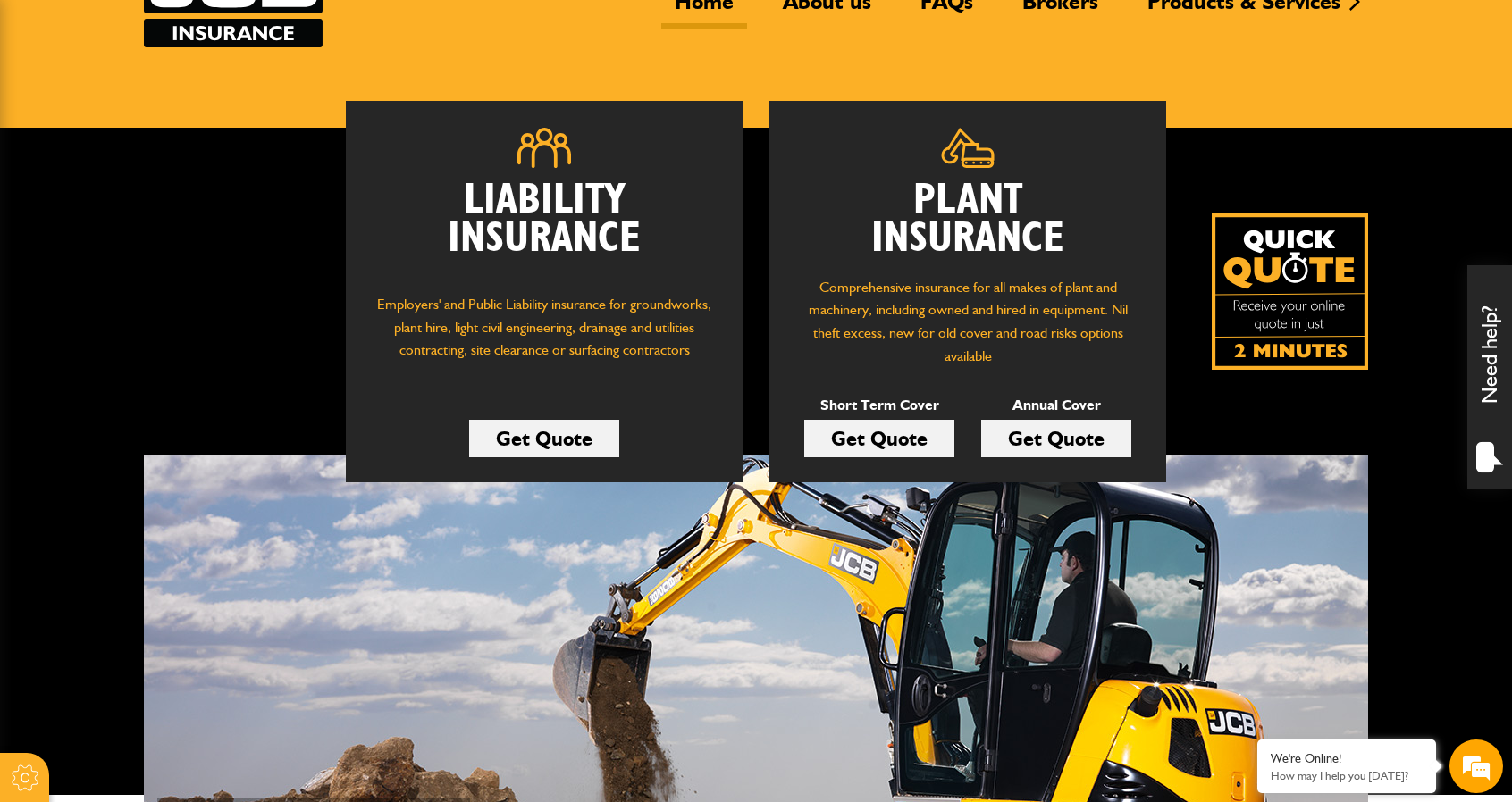
scroll to position [178, 0]
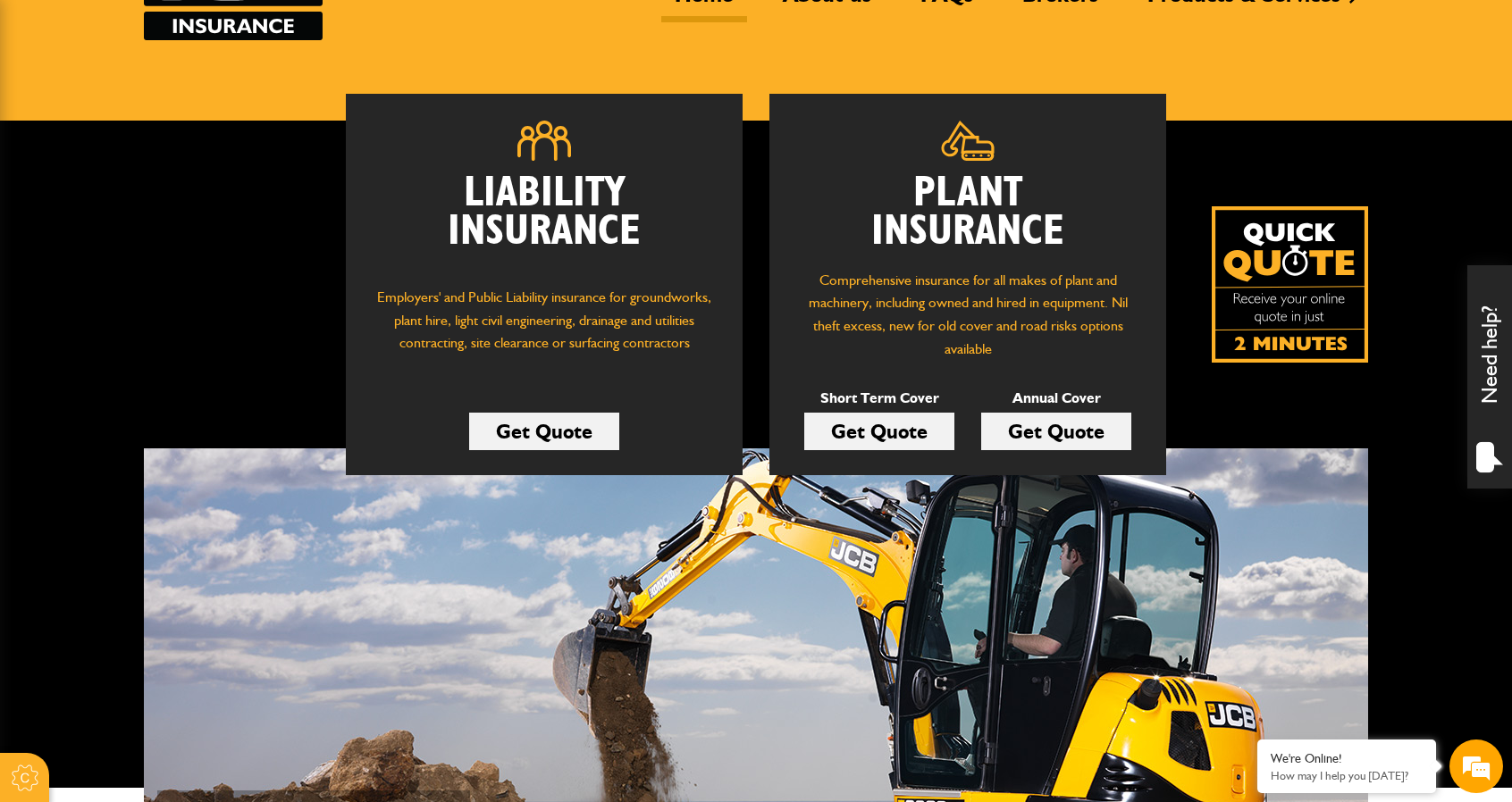
click at [911, 433] on link "Get Quote" at bounding box center [879, 431] width 150 height 37
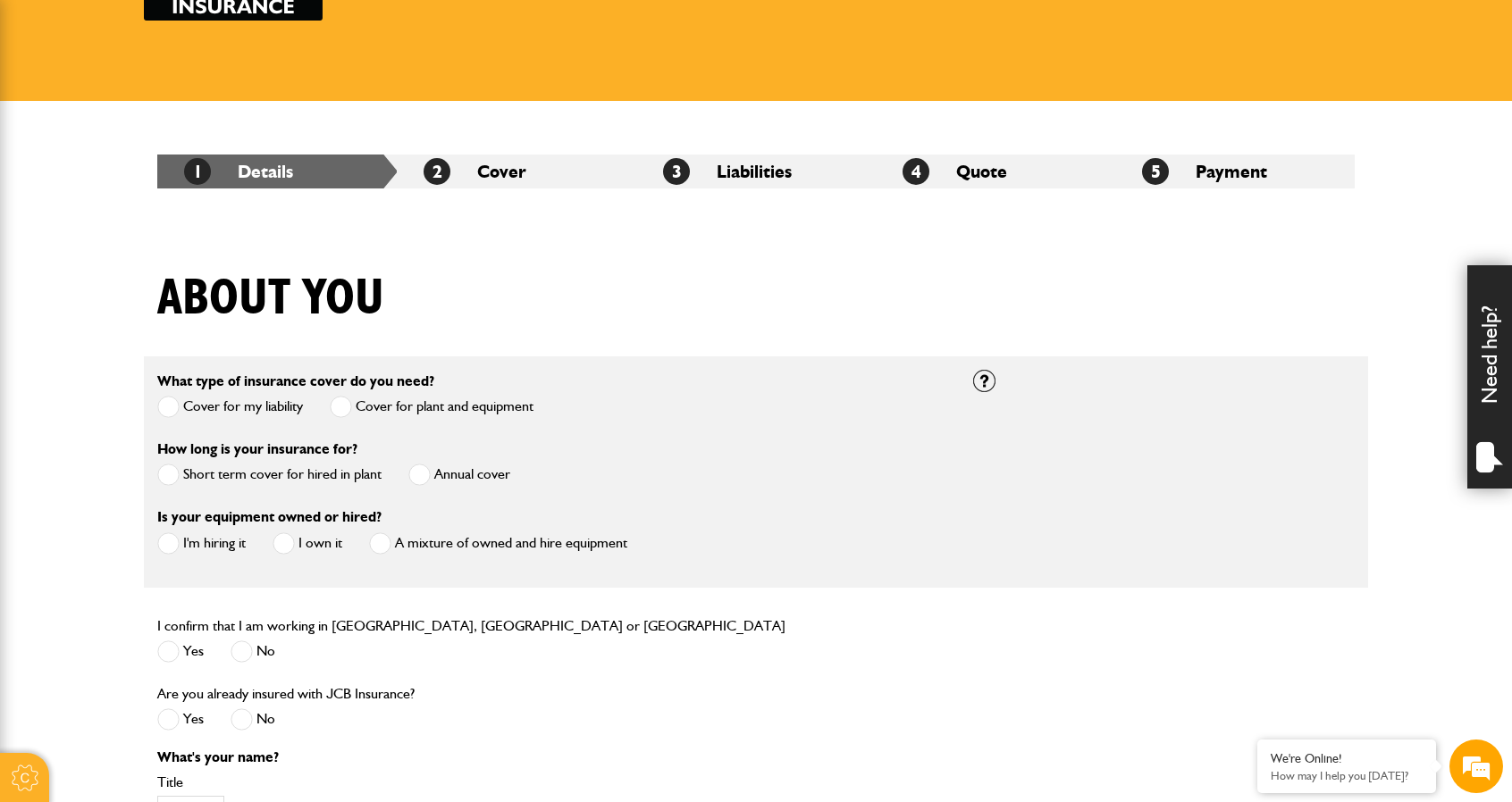
scroll to position [268, 0]
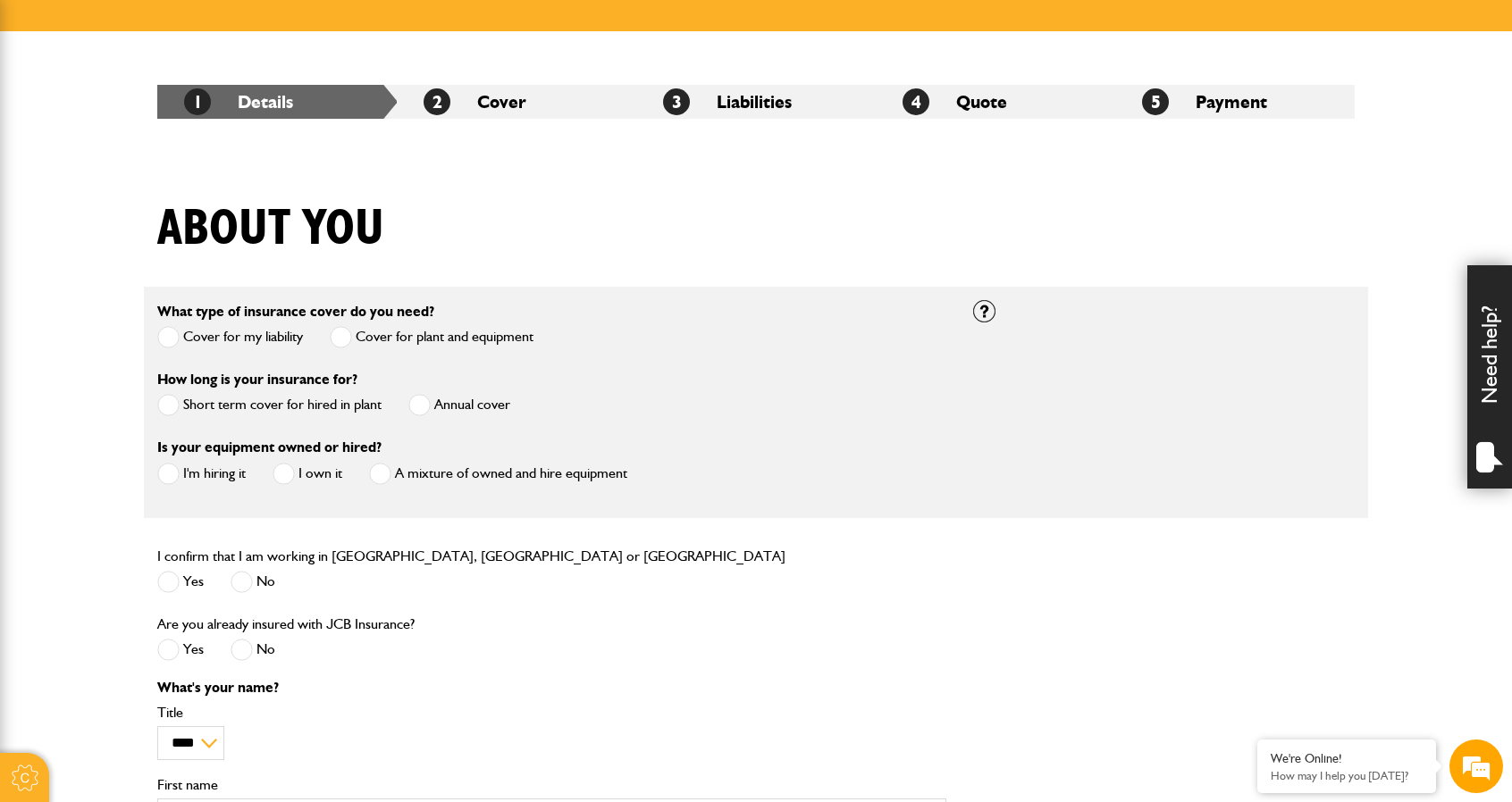
click at [175, 406] on span at bounding box center [168, 405] width 23 height 23
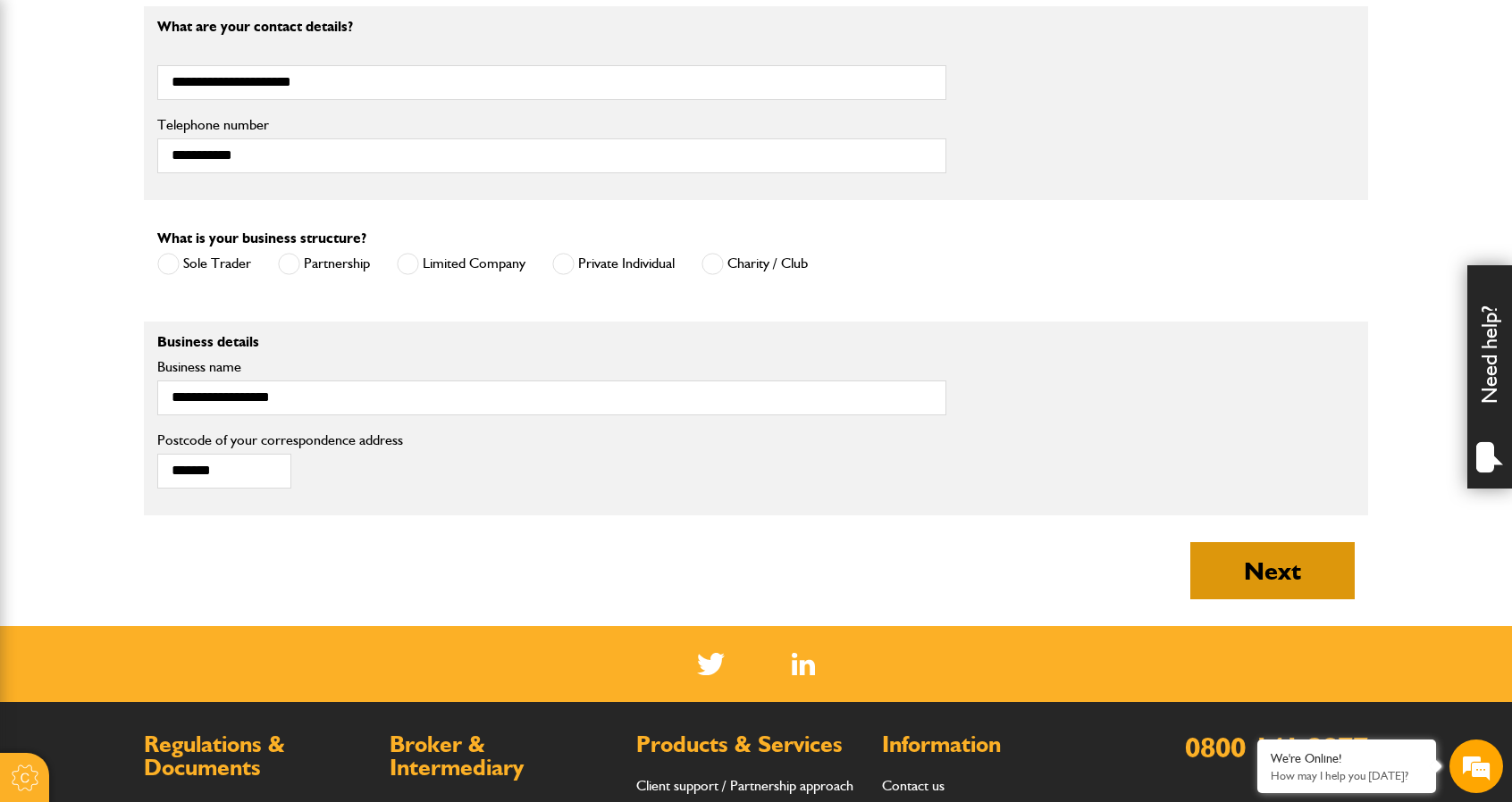
scroll to position [0, 0]
click at [1222, 559] on button "Next" at bounding box center [1272, 570] width 165 height 57
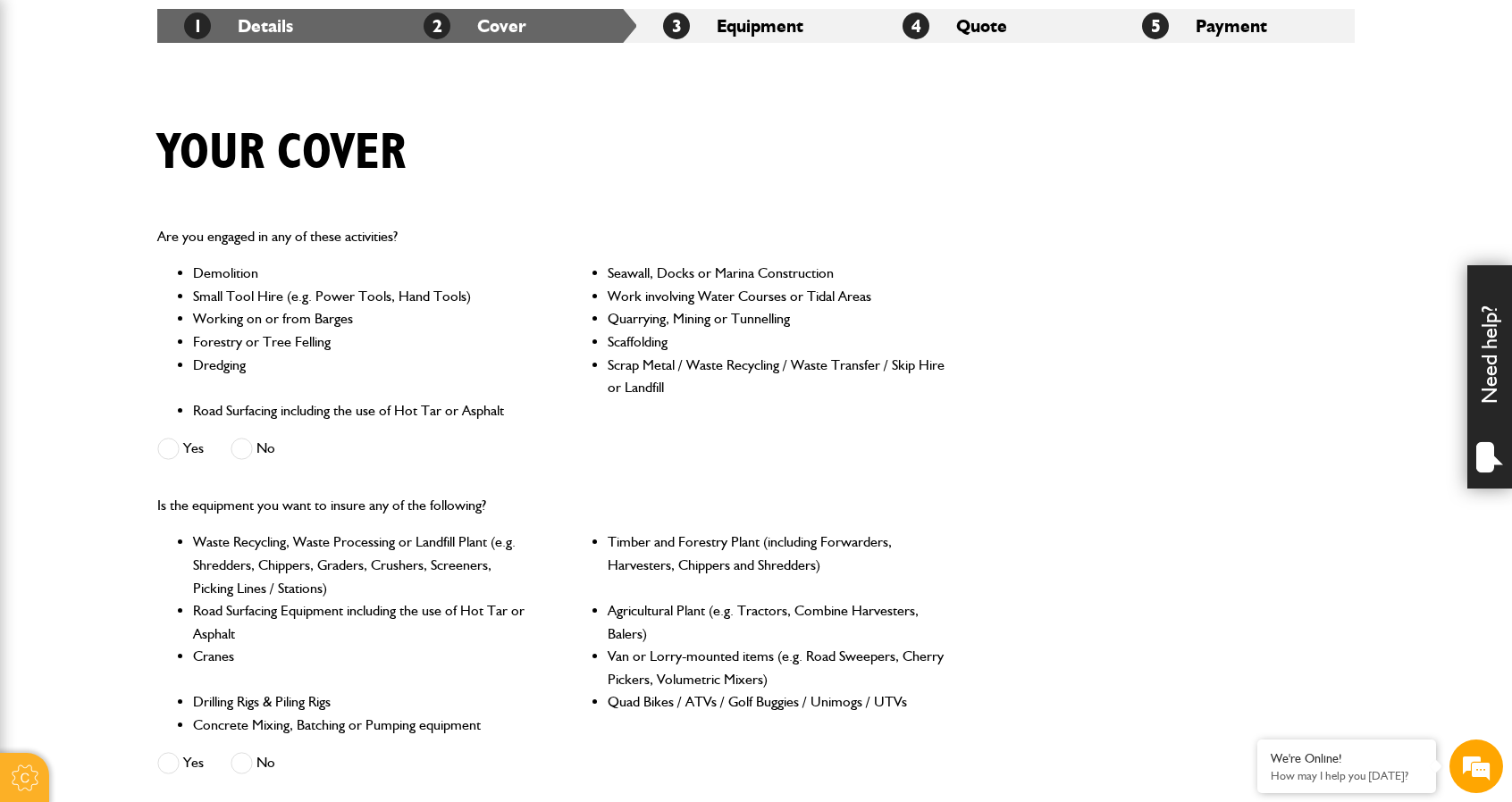
scroll to position [446, 0]
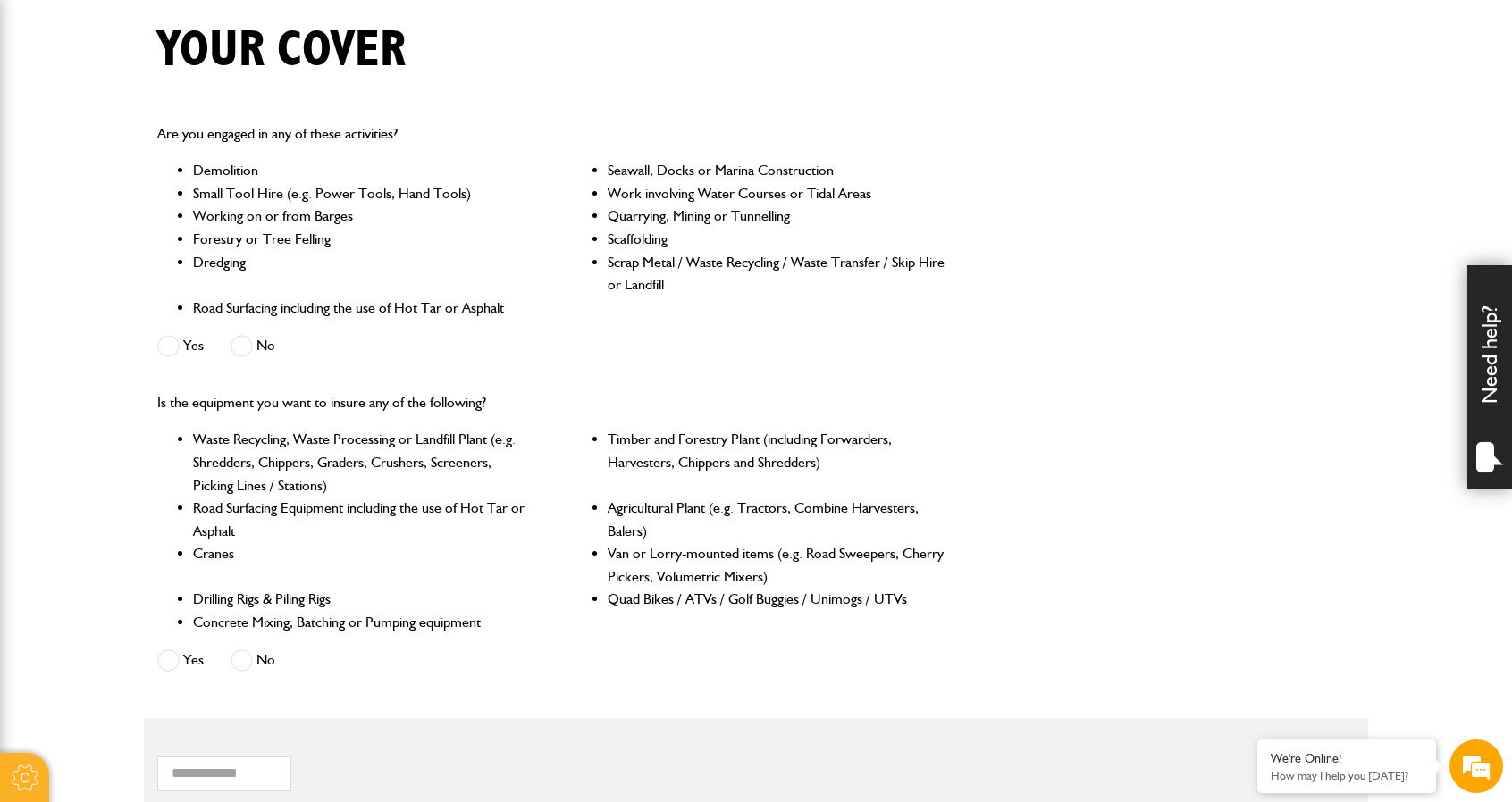
click at [174, 663] on span at bounding box center [168, 660] width 23 height 23
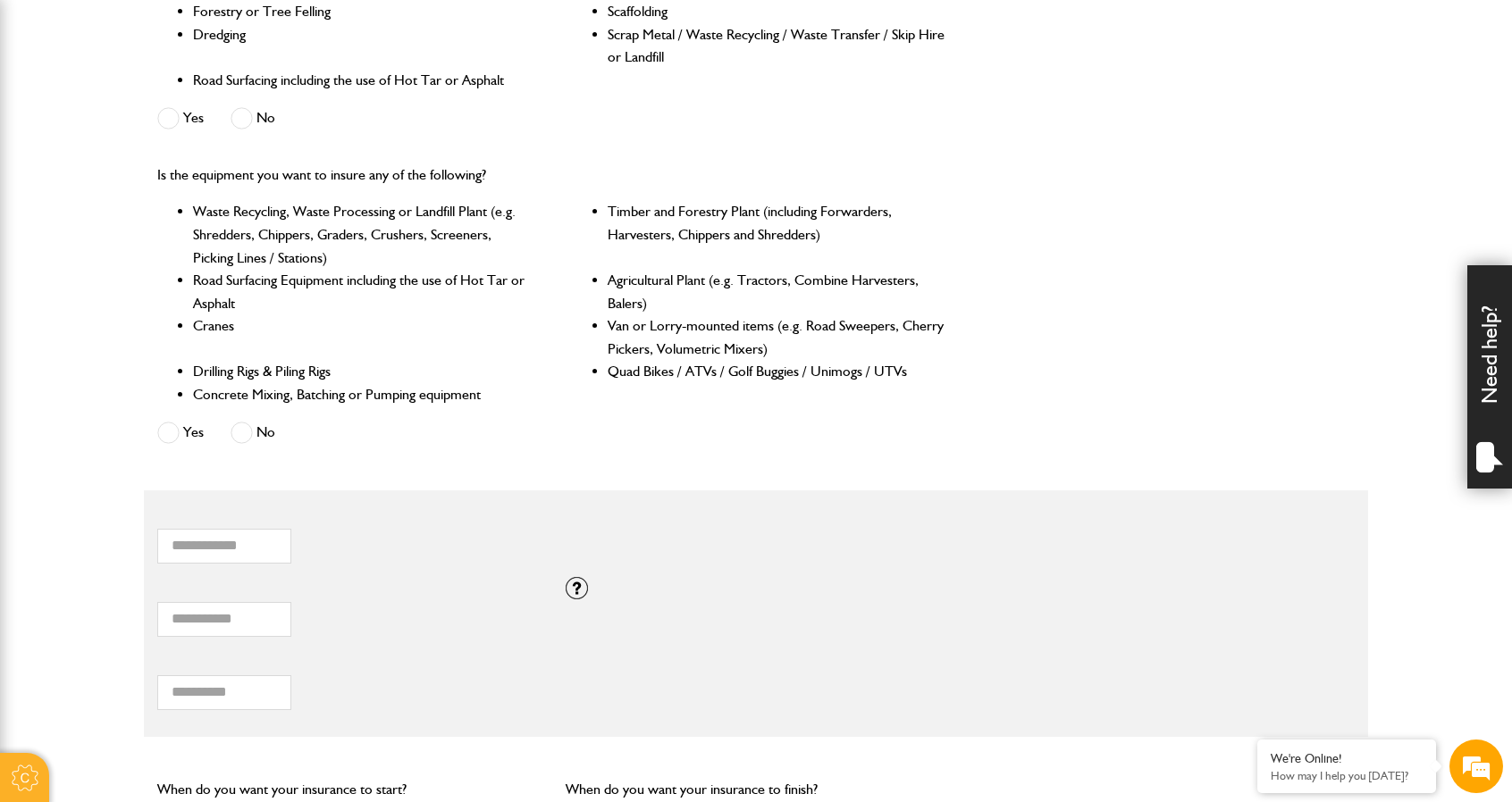
scroll to position [715, 0]
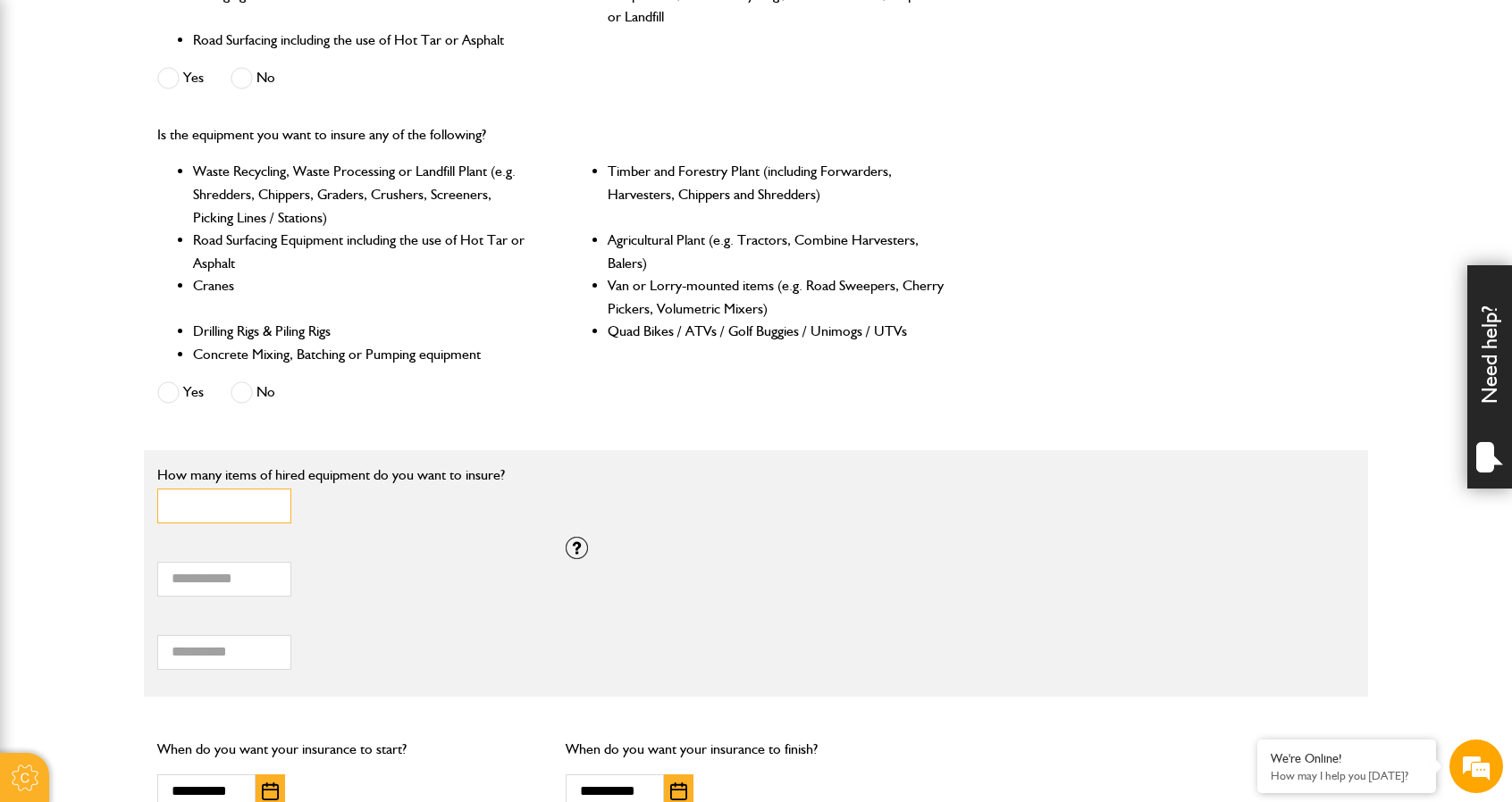
drag, startPoint x: 221, startPoint y: 503, endPoint x: 132, endPoint y: 510, distance: 89.3
click at [132, 510] on body "Cookie Options You can control which cookies we use with the form below. Please…" at bounding box center [756, 363] width 1512 height 2156
type input "*"
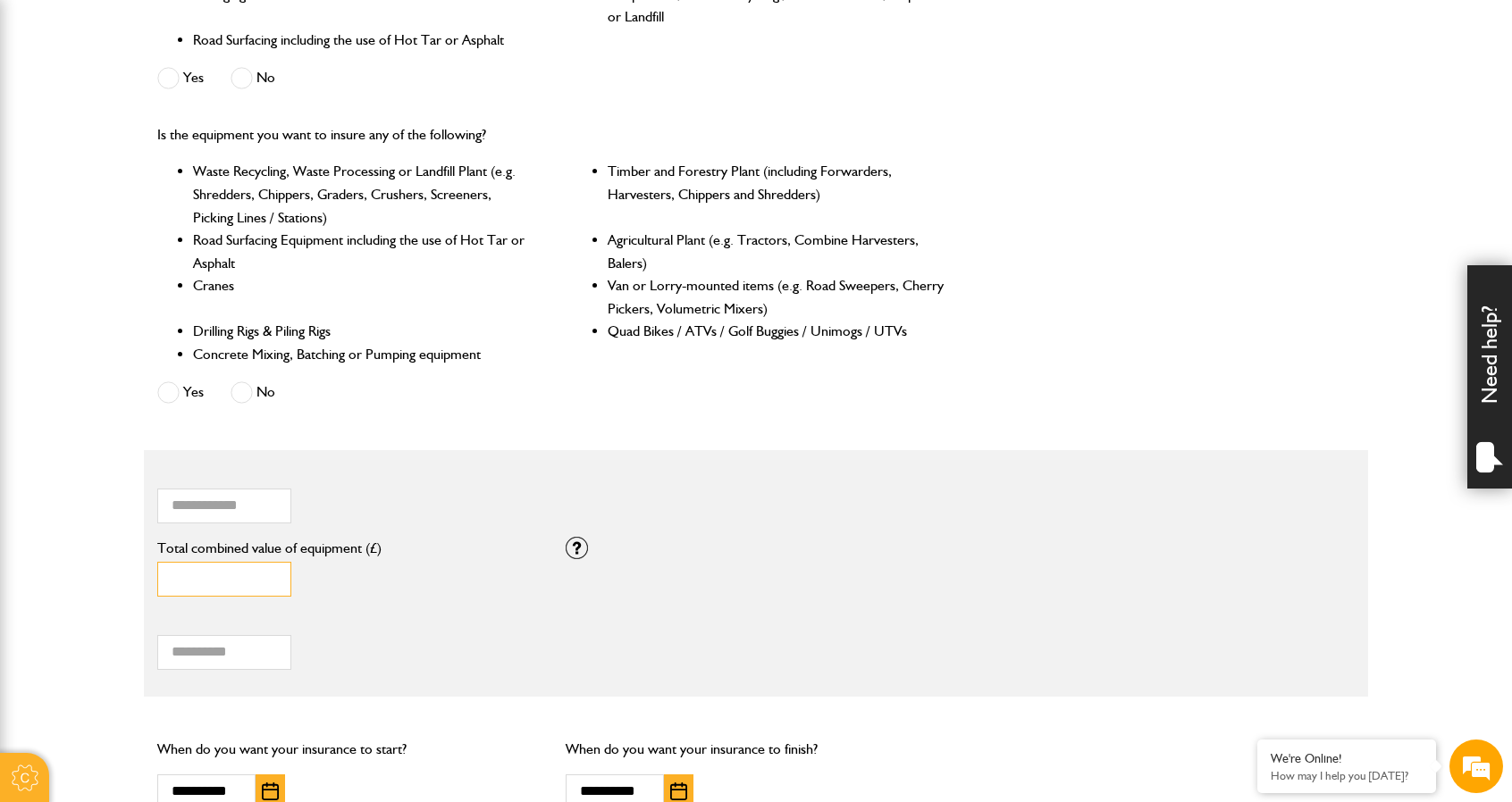
scroll to position [0, 0]
type input "*****"
click at [417, 647] on div "* Total hiring fees Please enter a minimum value of 25 for total hiring fees." at bounding box center [348, 642] width 381 height 55
click at [237, 647] on input "*" at bounding box center [224, 652] width 134 height 35
drag, startPoint x: 239, startPoint y: 651, endPoint x: 162, endPoint y: 651, distance: 77.0
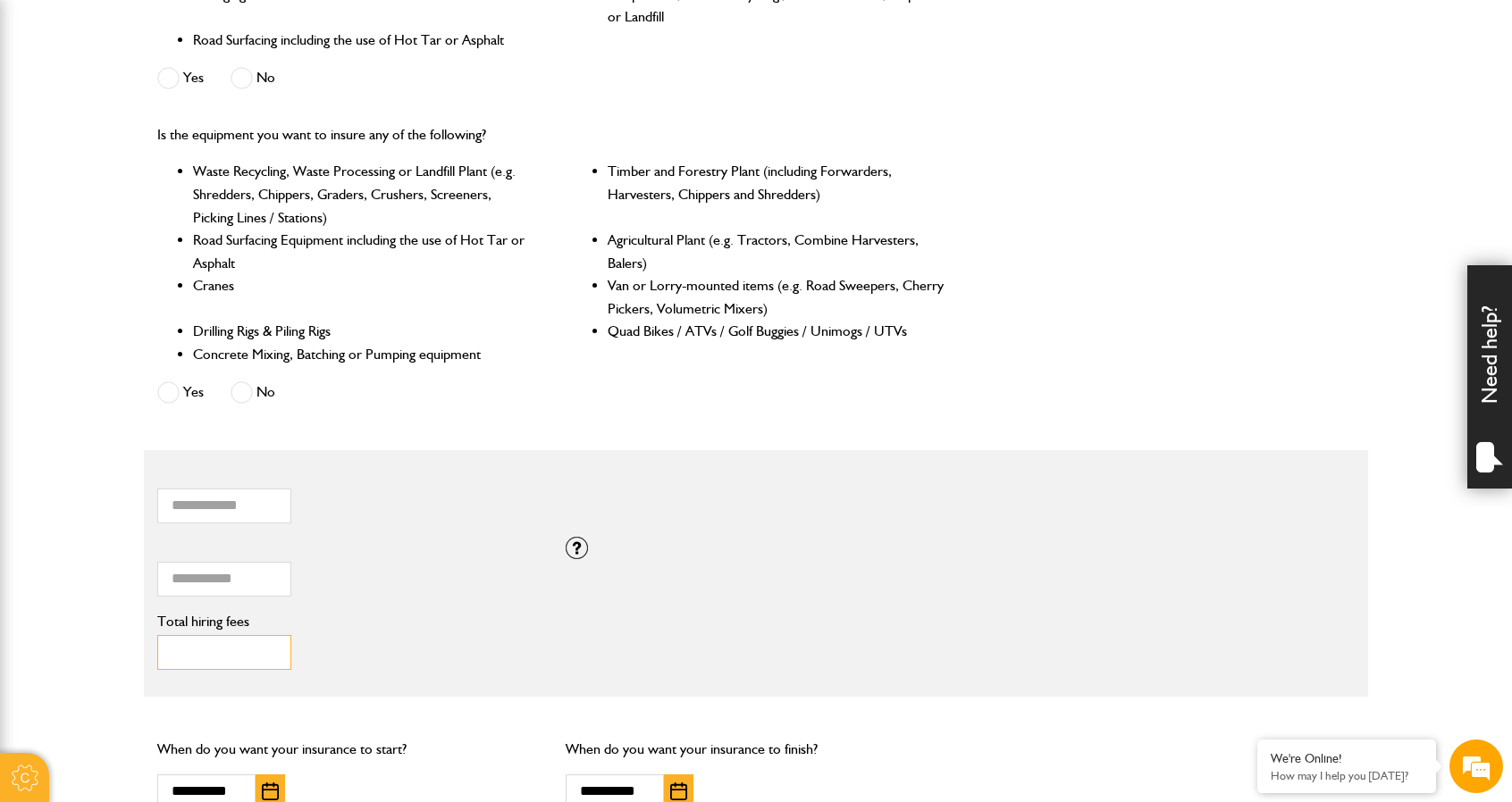
click at [162, 651] on input "*" at bounding box center [224, 652] width 134 height 35
type input "***"
click at [350, 645] on div "*** Total hiring fees Please enter a minimum value of 25 for total hiring fees." at bounding box center [348, 642] width 381 height 55
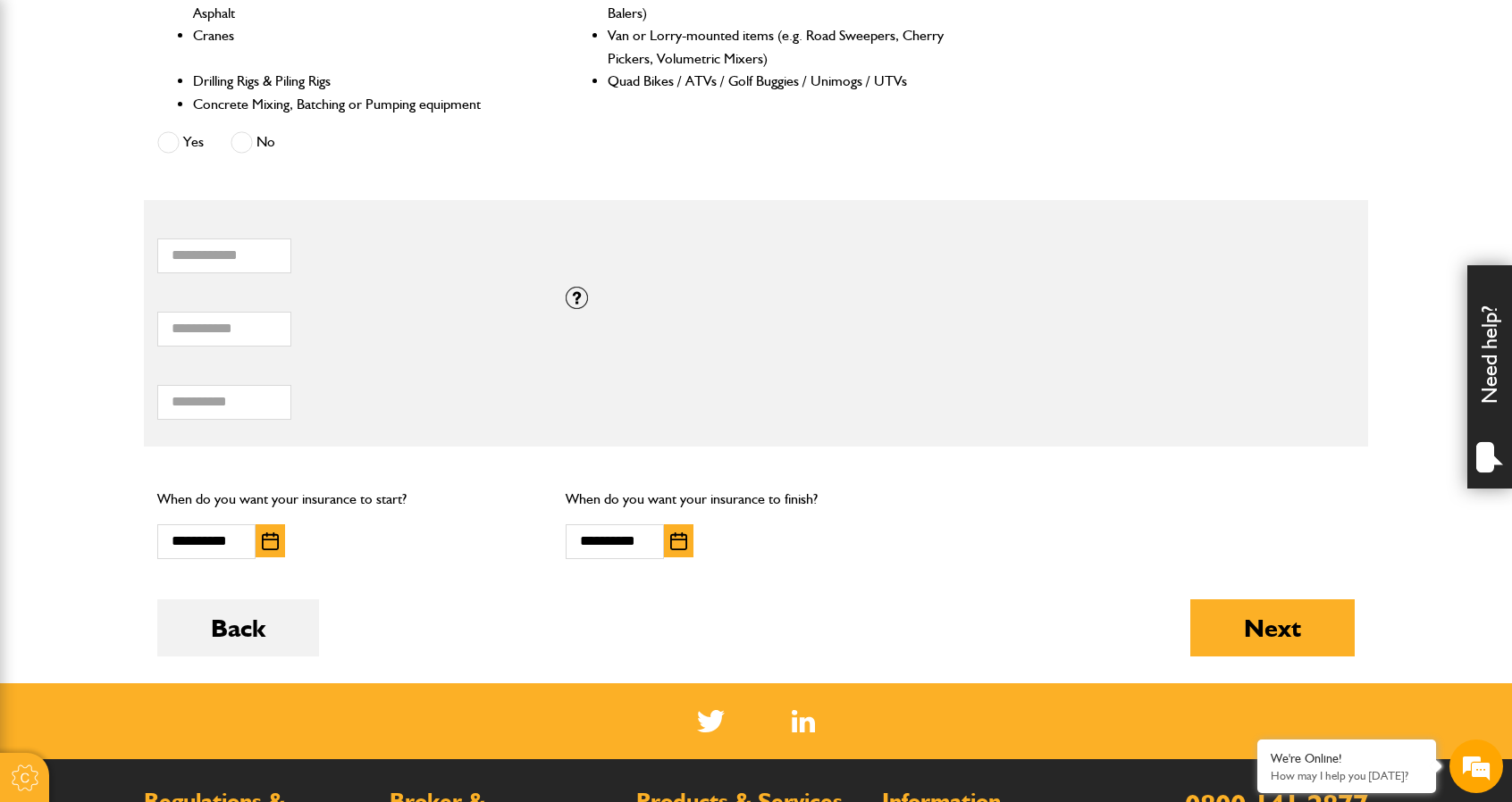
scroll to position [982, 0]
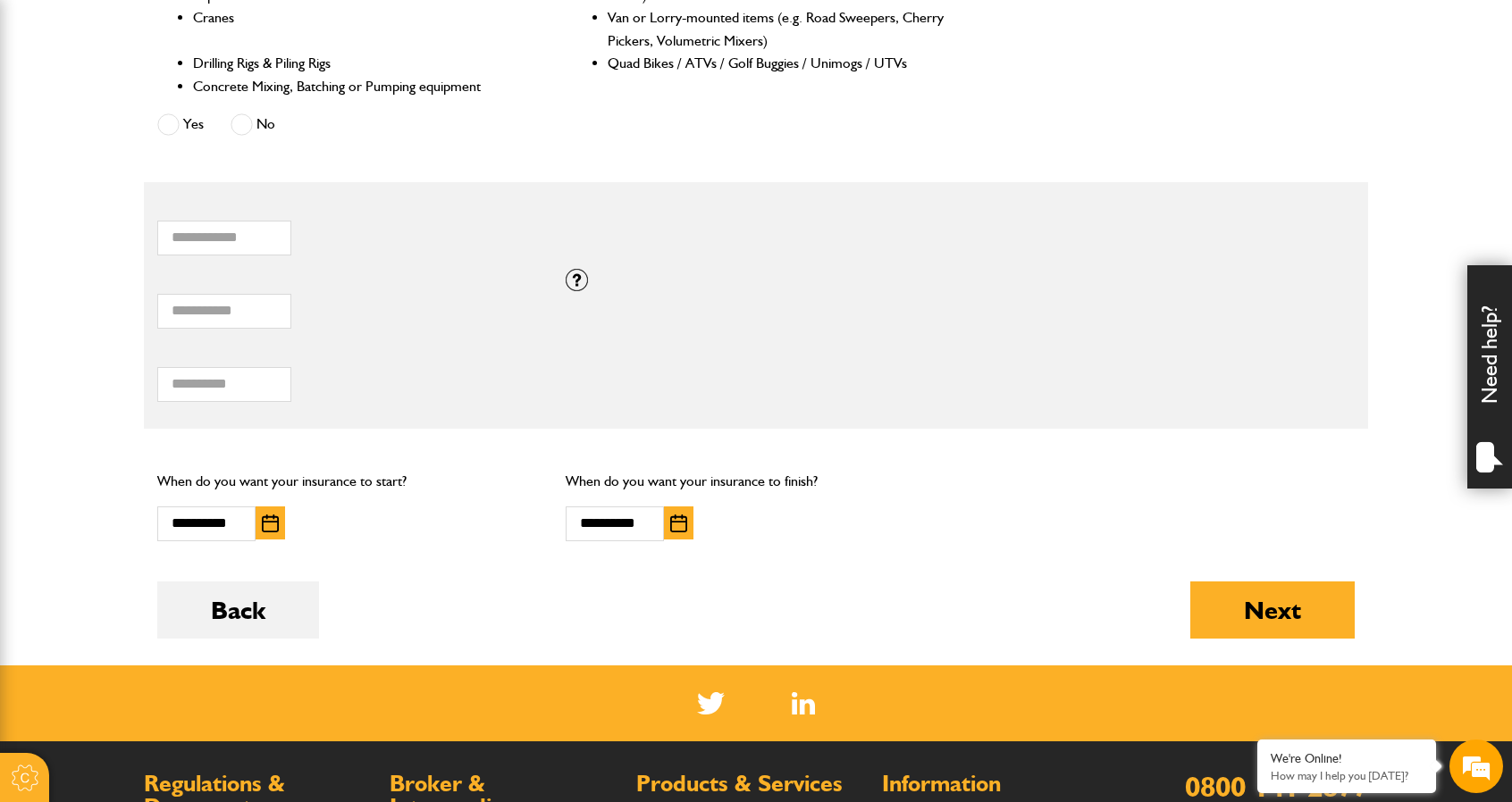
click at [677, 515] on img "button" at bounding box center [679, 524] width 17 height 18
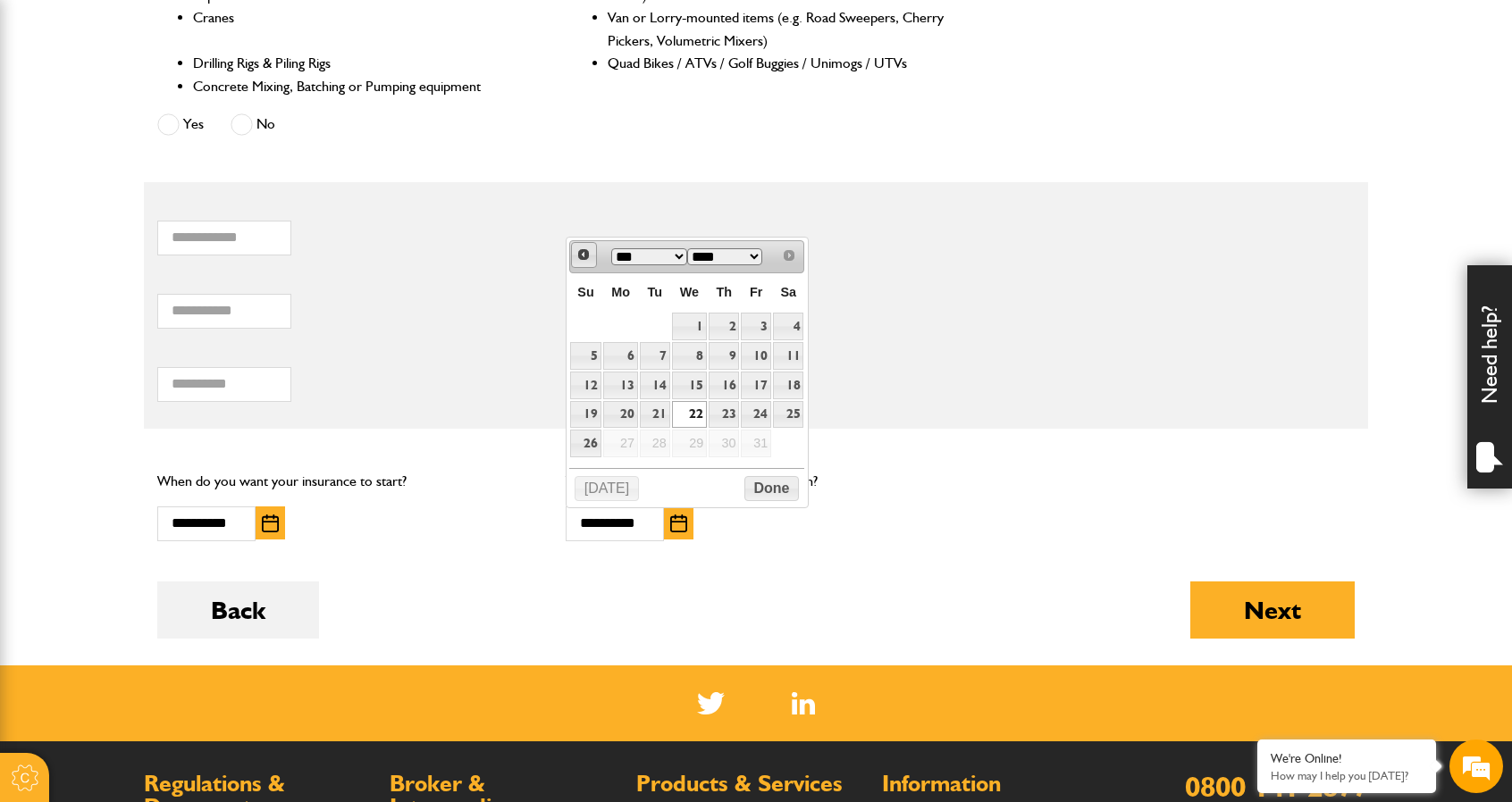
click at [587, 252] on span "Prev" at bounding box center [583, 255] width 15 height 15
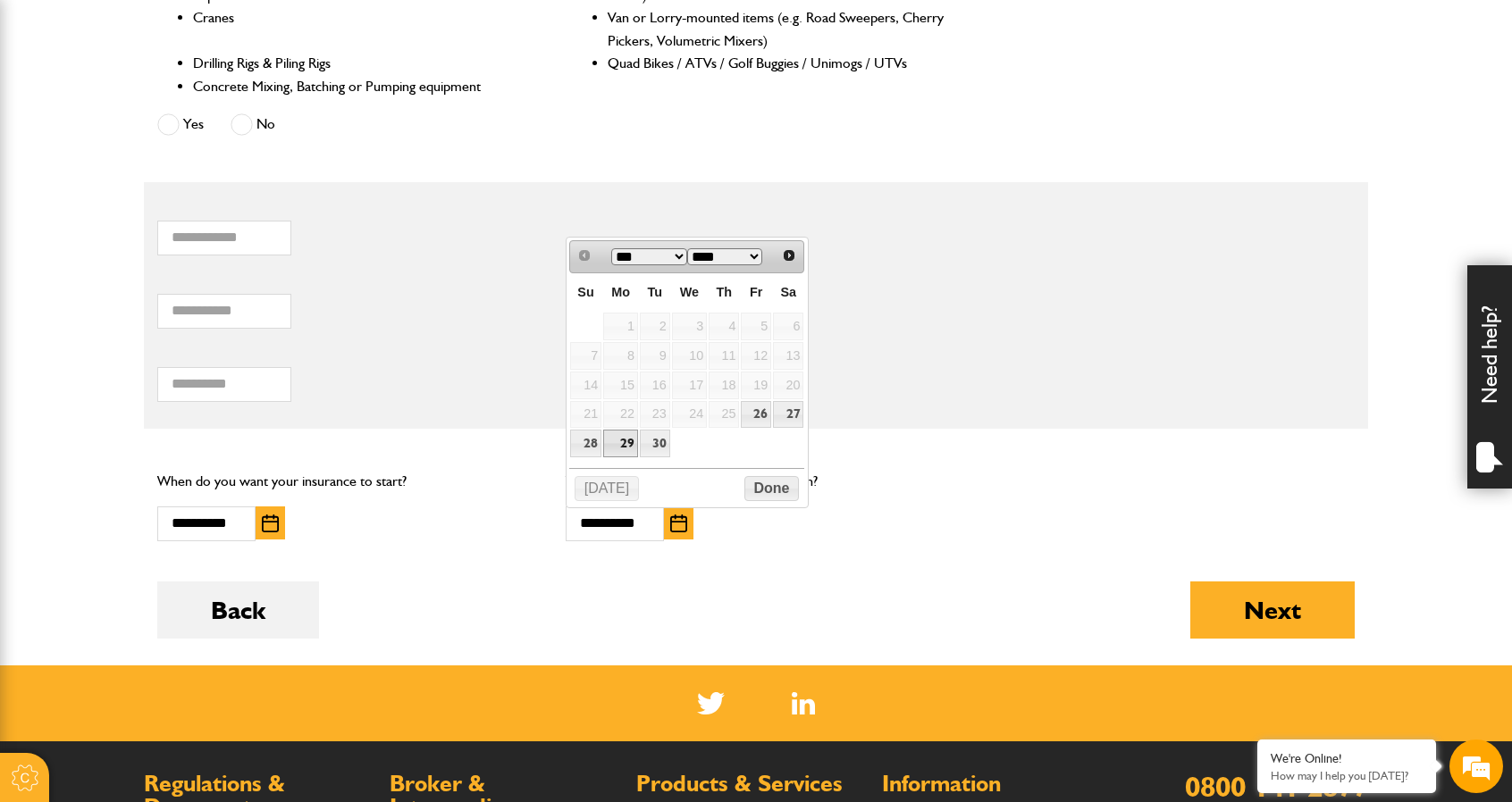
click at [630, 441] on link "29" at bounding box center [620, 443] width 35 height 27
type input "**********"
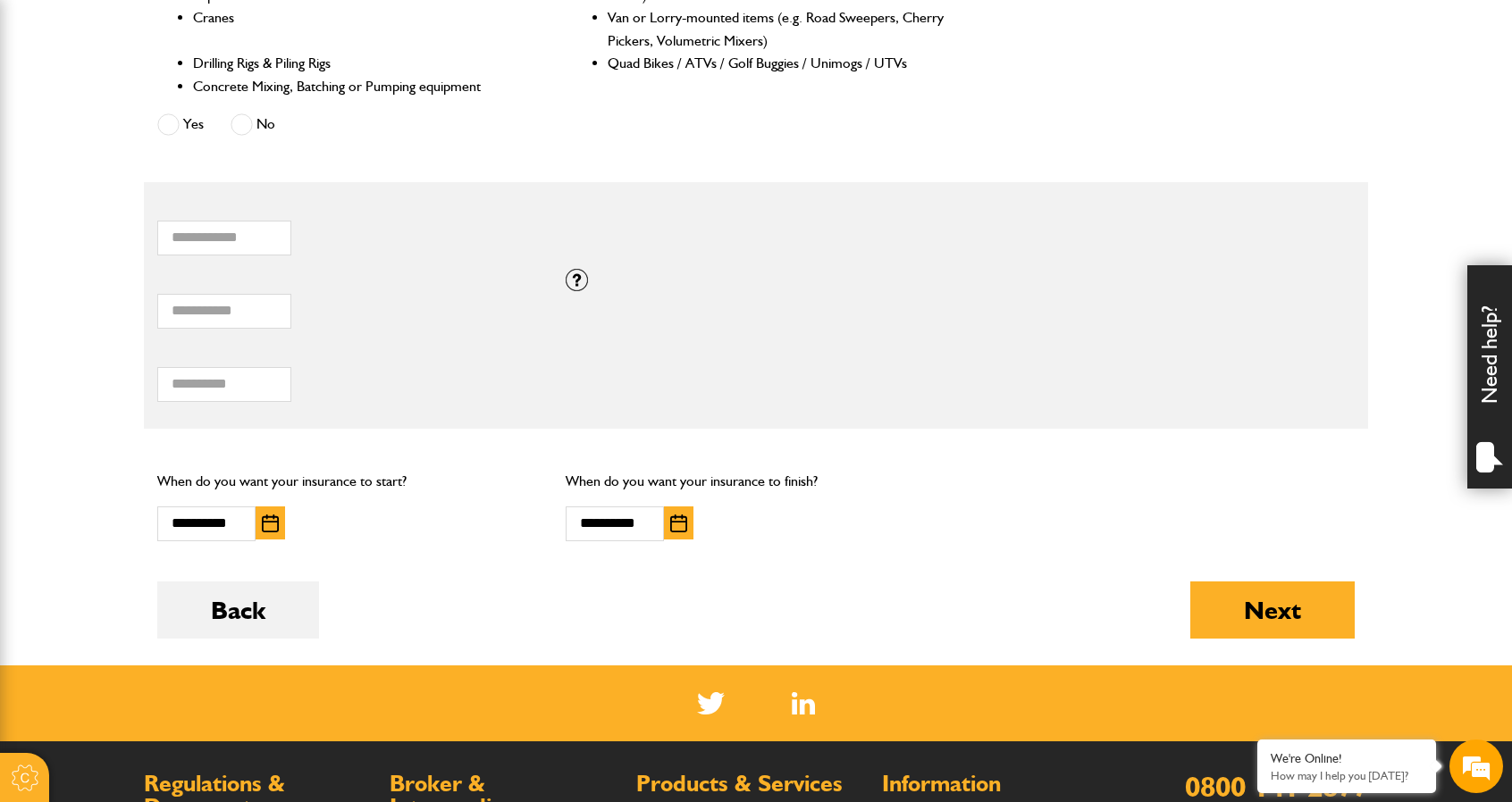
click at [777, 581] on div "Back Next" at bounding box center [756, 623] width 1197 height 84
click at [1374, 622] on body "Cookie Options You can control which cookies we use with the form below. Please…" at bounding box center [756, 95] width 1512 height 2156
click at [1305, 603] on button "Next" at bounding box center [1272, 609] width 165 height 57
